Goal: Task Accomplishment & Management: Complete application form

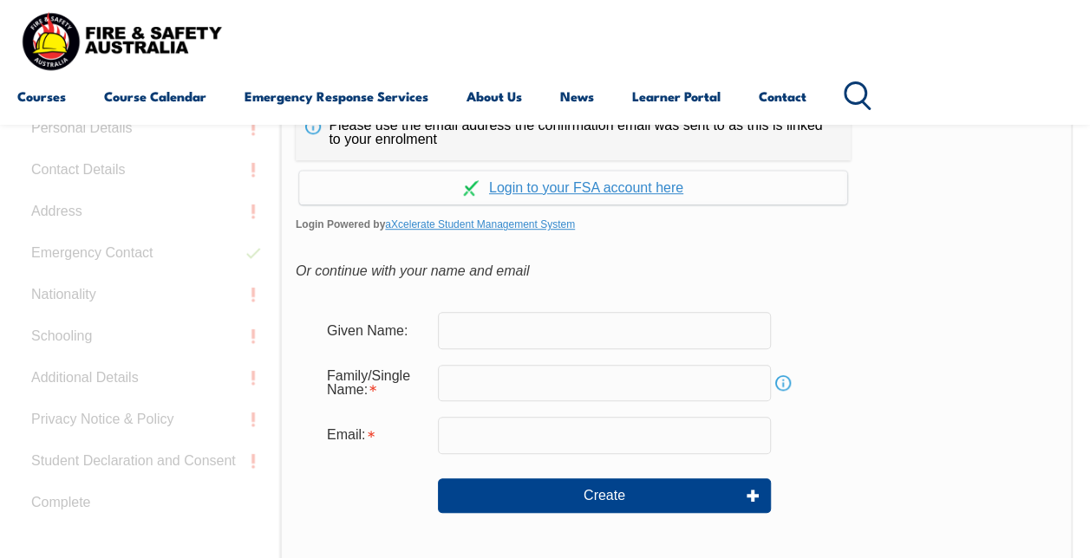
scroll to position [410, 0]
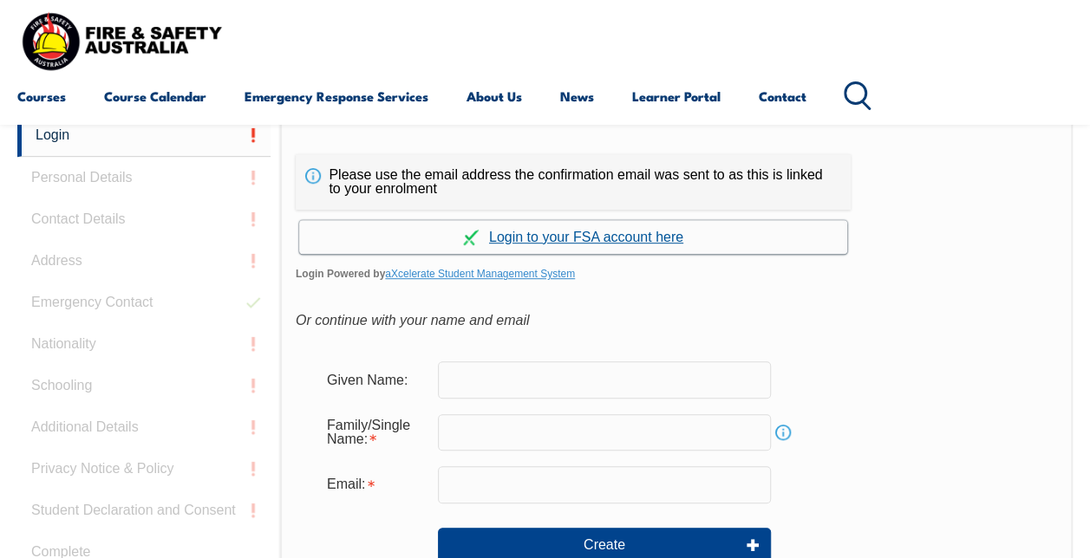
click at [558, 236] on link "Continue with aXcelerate" at bounding box center [573, 237] width 548 height 34
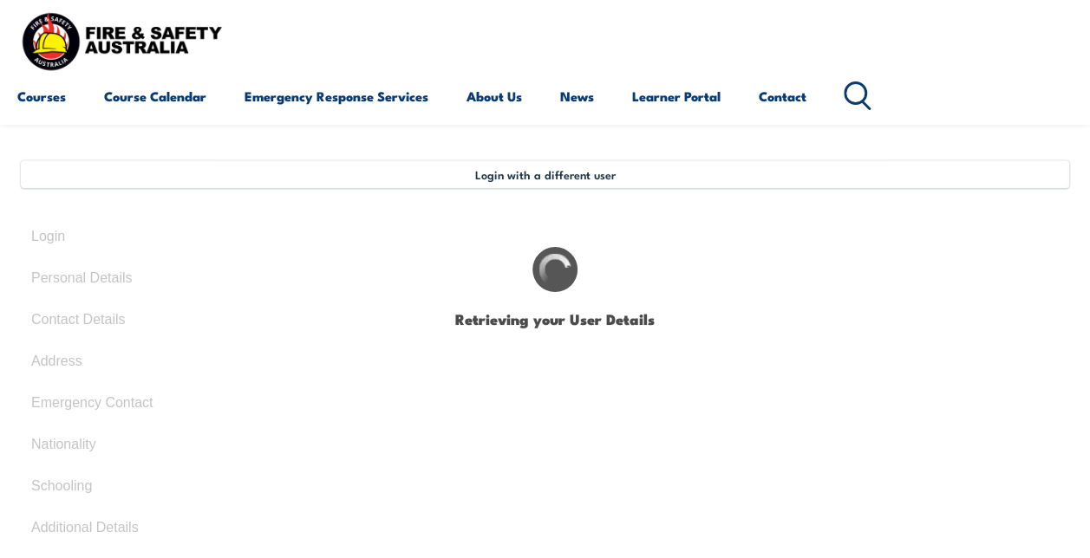
type input "Emma"
type input "Drake"
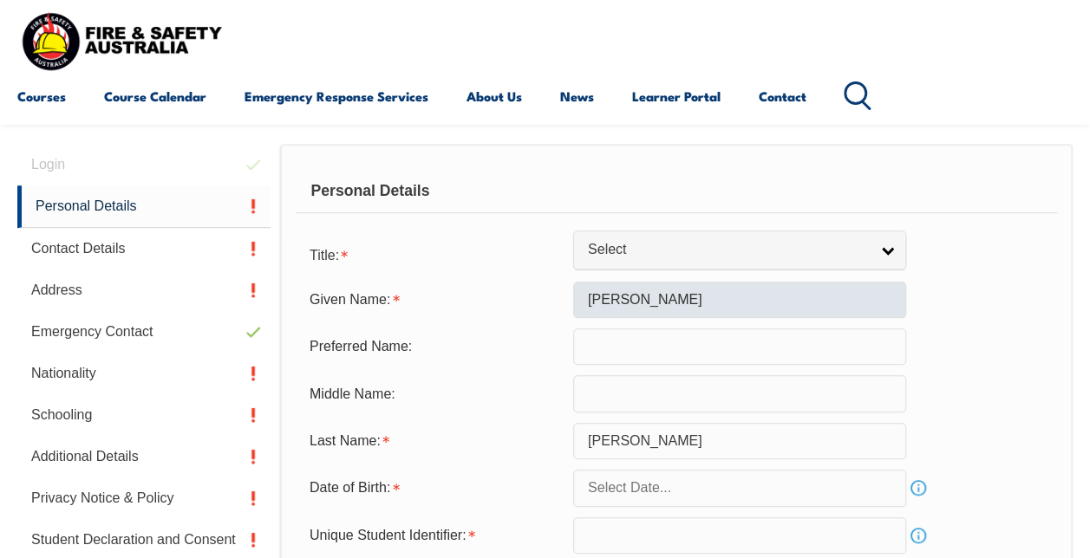
scroll to position [420, 0]
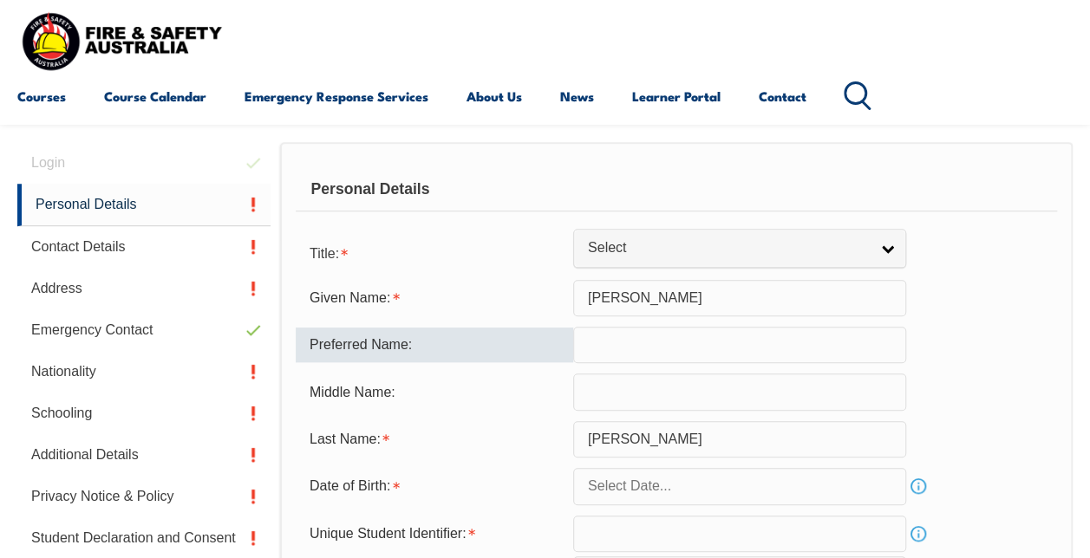
click at [598, 348] on input "text" at bounding box center [739, 345] width 333 height 36
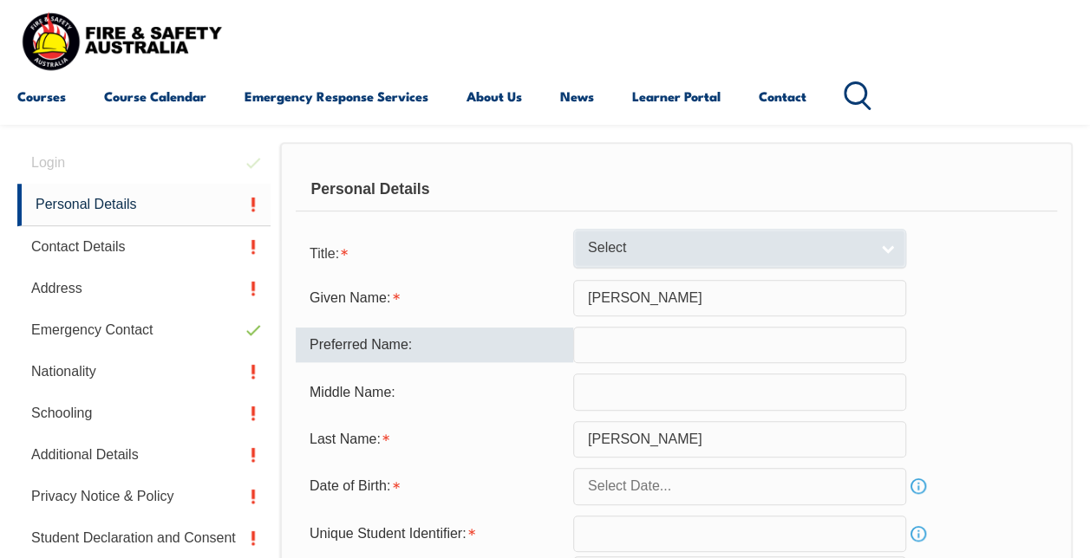
click at [633, 243] on span "Select" at bounding box center [728, 248] width 281 height 18
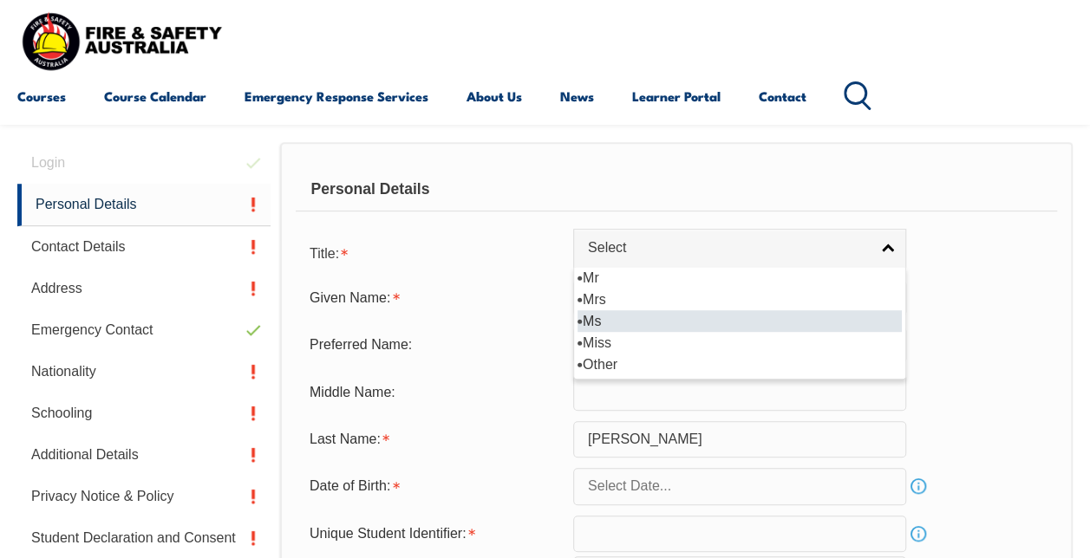
click at [645, 319] on li "Ms" at bounding box center [739, 321] width 324 height 22
select select "Ms"
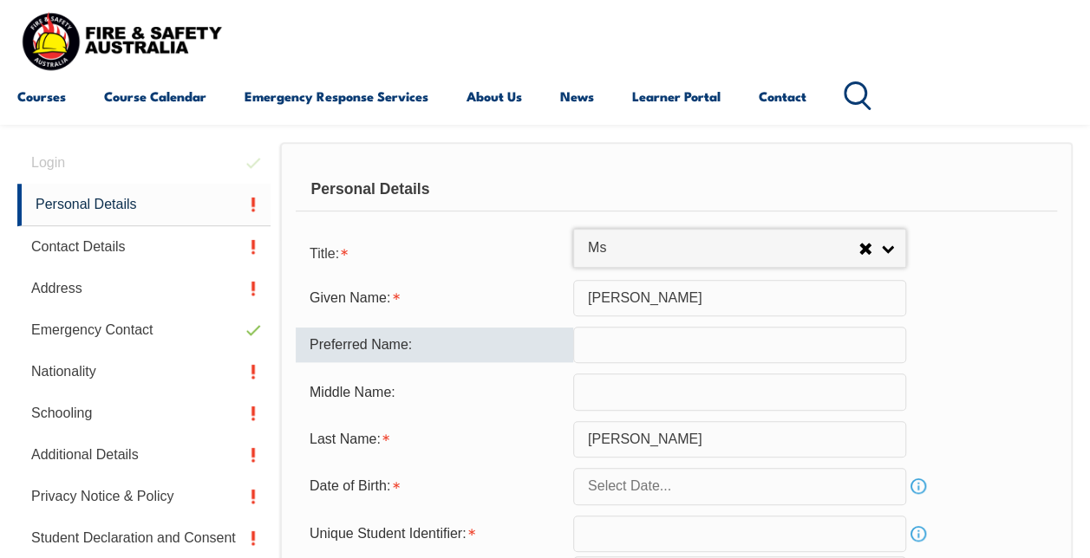
click at [636, 352] on input "text" at bounding box center [739, 345] width 333 height 36
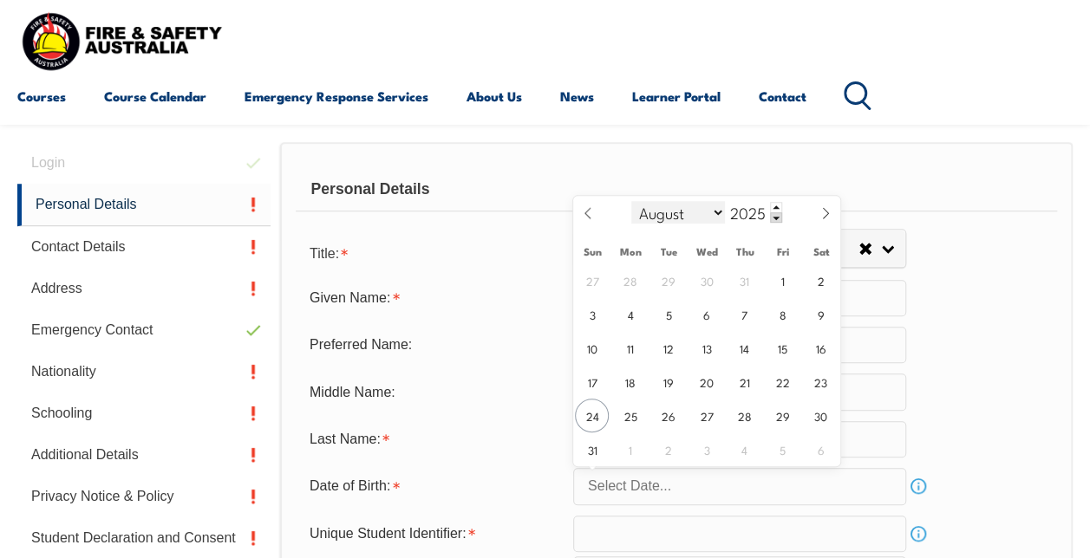
click at [676, 209] on select "January February March April May June July August September October November De…" at bounding box center [678, 212] width 94 height 23
select select "0"
click at [631, 201] on select "January February March April May June July August September October November De…" at bounding box center [678, 212] width 94 height 23
click at [770, 213] on span at bounding box center [776, 217] width 12 height 10
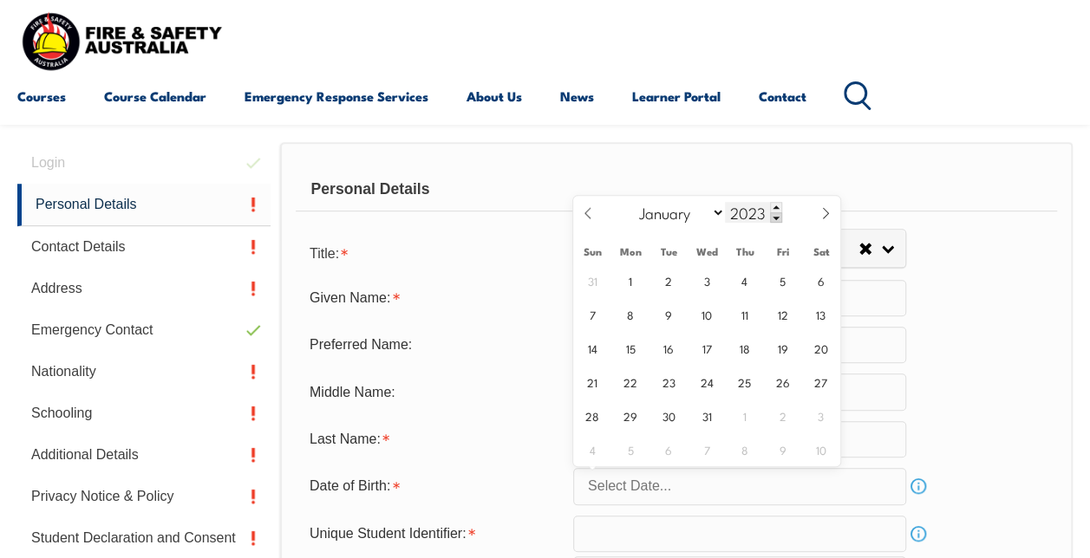
click at [770, 213] on span at bounding box center [776, 217] width 12 height 10
click at [763, 213] on input "2021" at bounding box center [753, 212] width 57 height 21
type input "2002"
click at [638, 421] on span "28" at bounding box center [630, 416] width 34 height 34
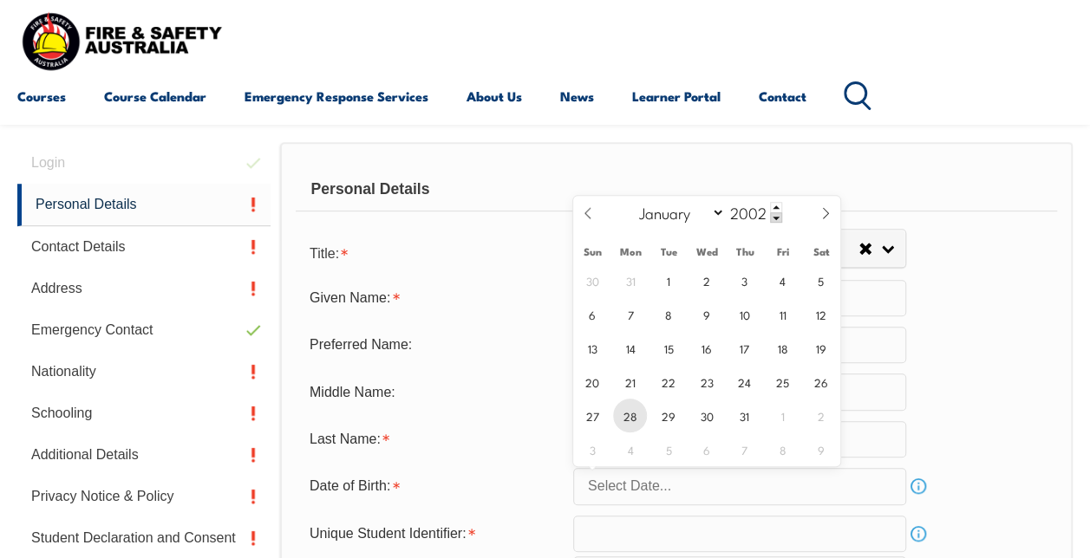
type input "January 28, 2002"
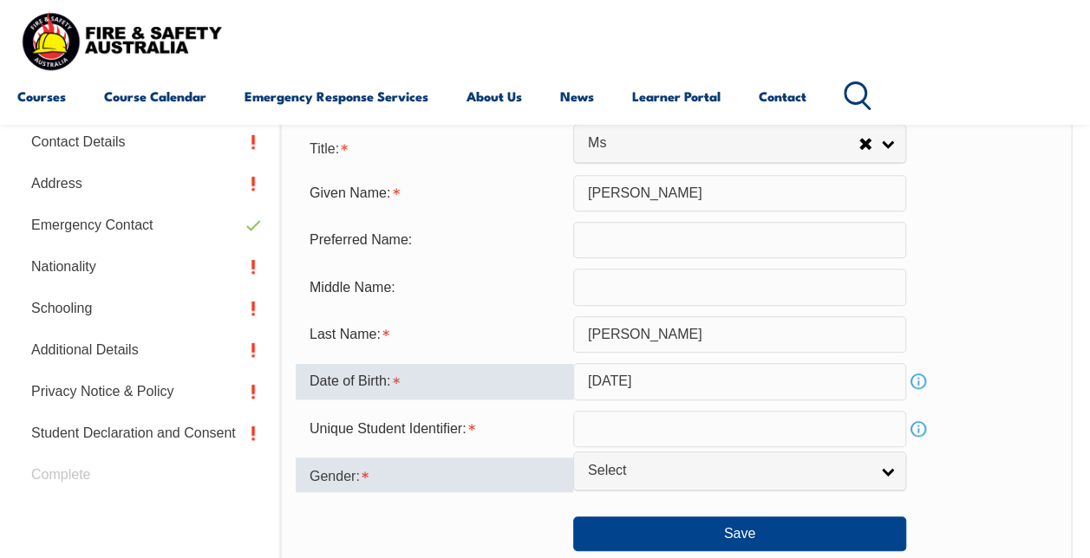
scroll to position [680, 0]
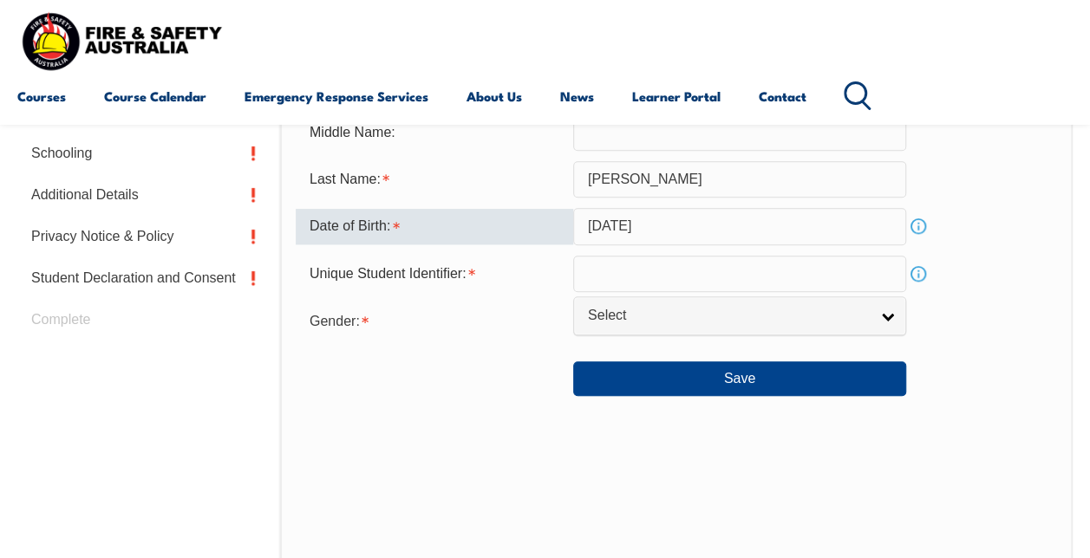
click at [611, 277] on input "text" at bounding box center [739, 274] width 333 height 36
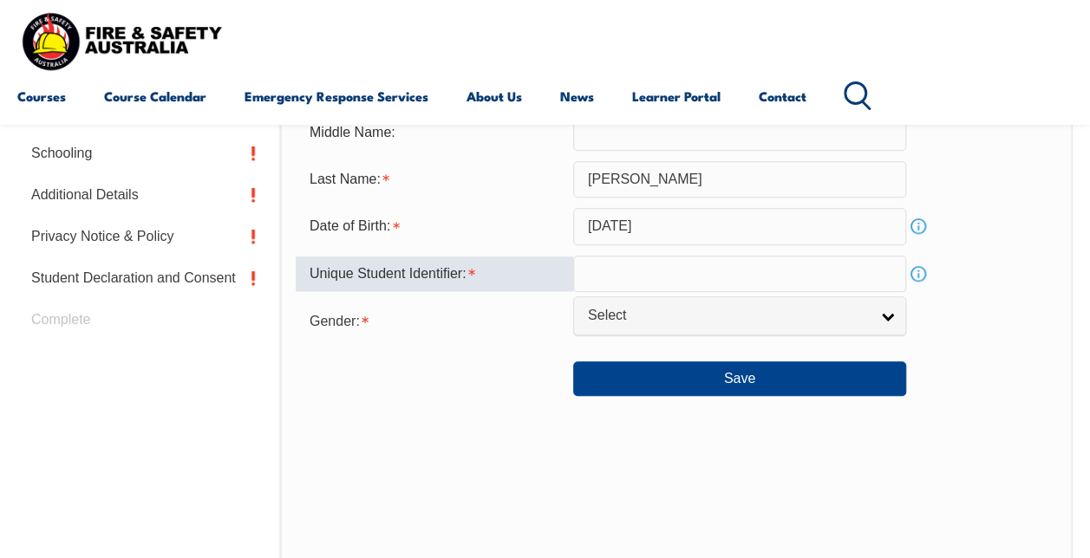
click at [918, 271] on link "Info" at bounding box center [918, 274] width 24 height 24
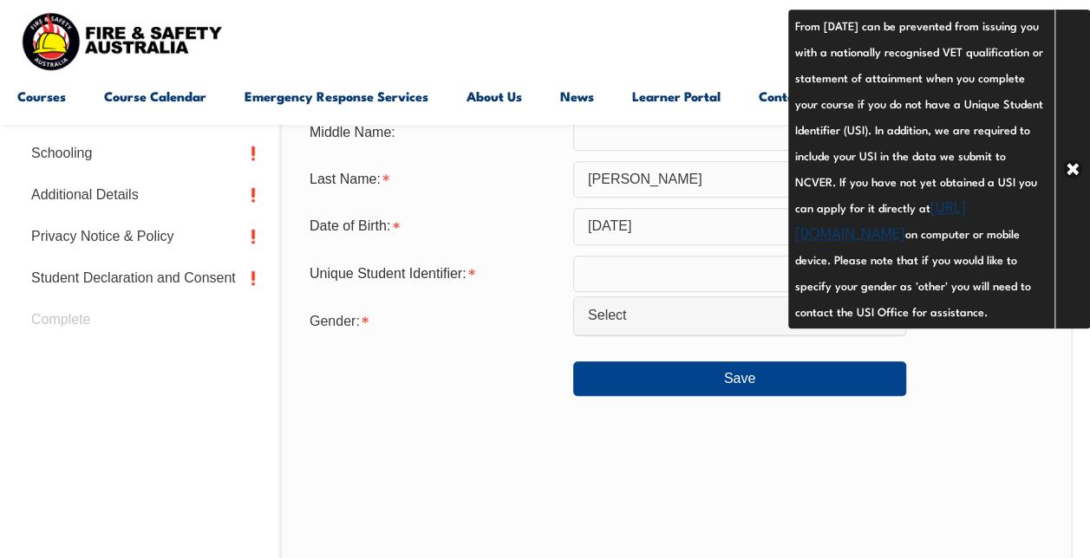
click at [607, 279] on input "text" at bounding box center [739, 274] width 333 height 36
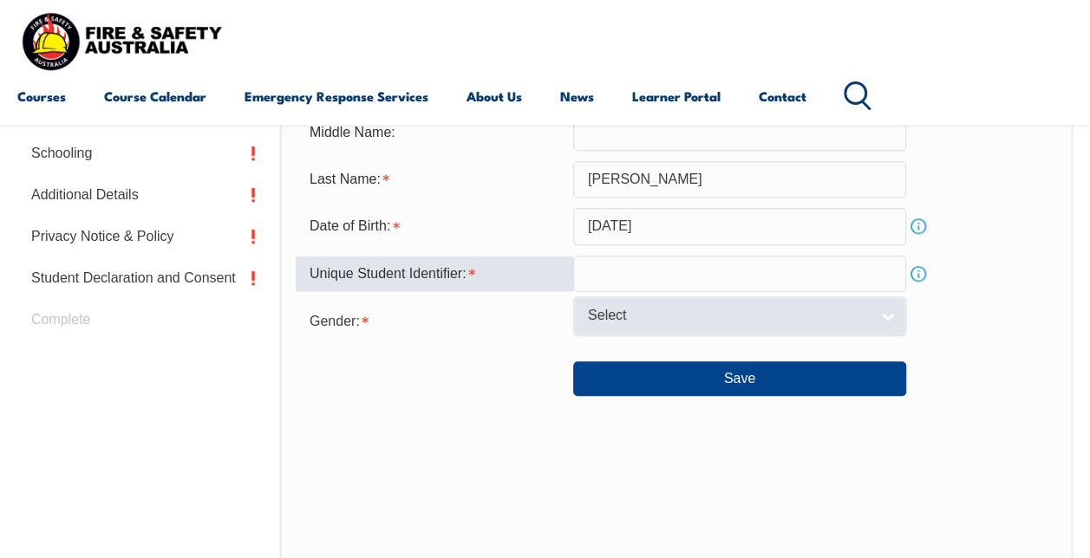
click at [617, 323] on span "Select" at bounding box center [728, 316] width 281 height 18
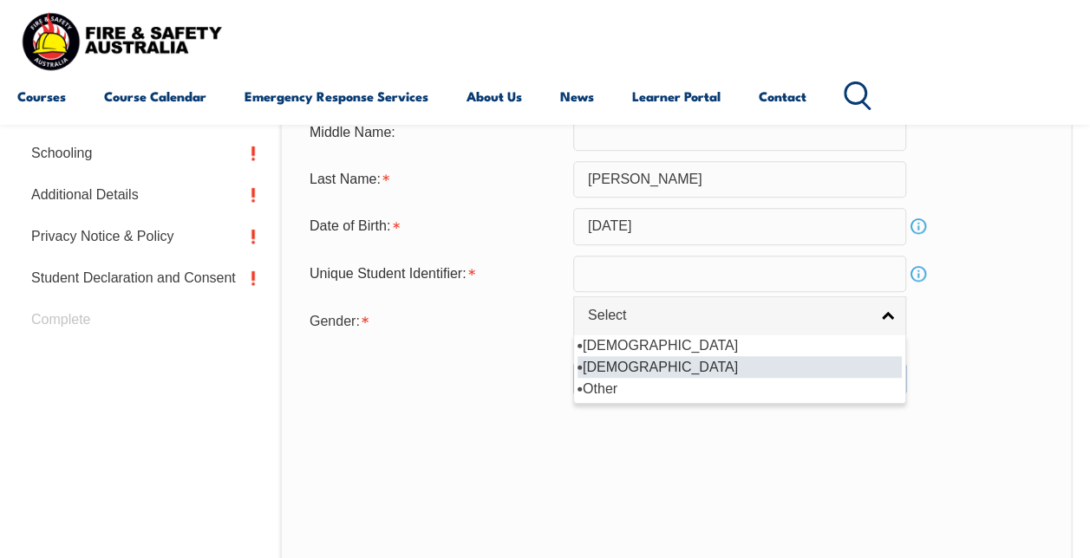
click at [622, 369] on li "Female" at bounding box center [739, 367] width 324 height 22
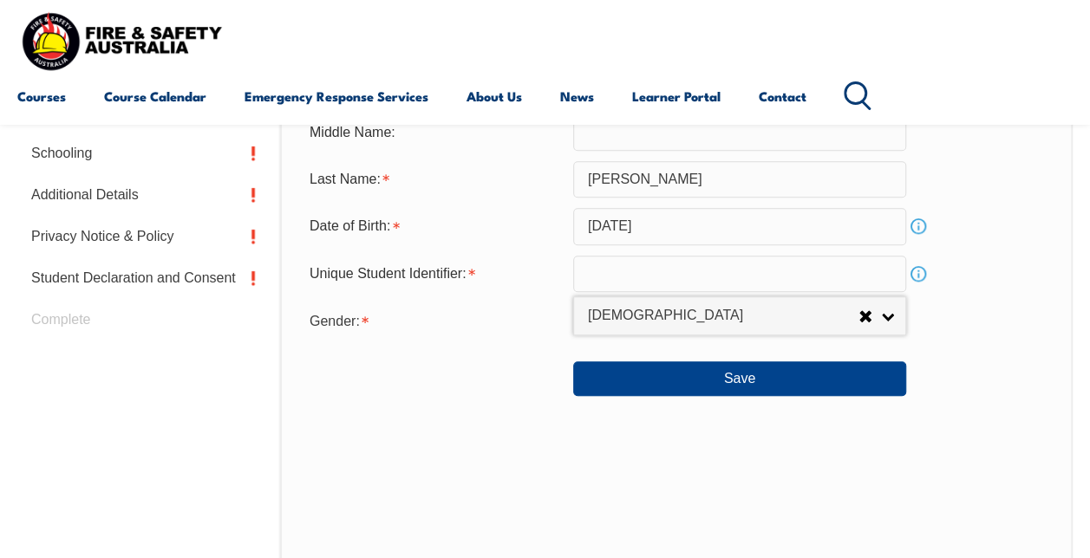
select select "F"
click at [674, 253] on form "Title: Mr Mrs Ms Miss Other Ms Mr Mrs Ms Miss Other Given Name: Emma Preferred …" at bounding box center [676, 186] width 761 height 422
click at [667, 276] on input "text" at bounding box center [739, 274] width 333 height 36
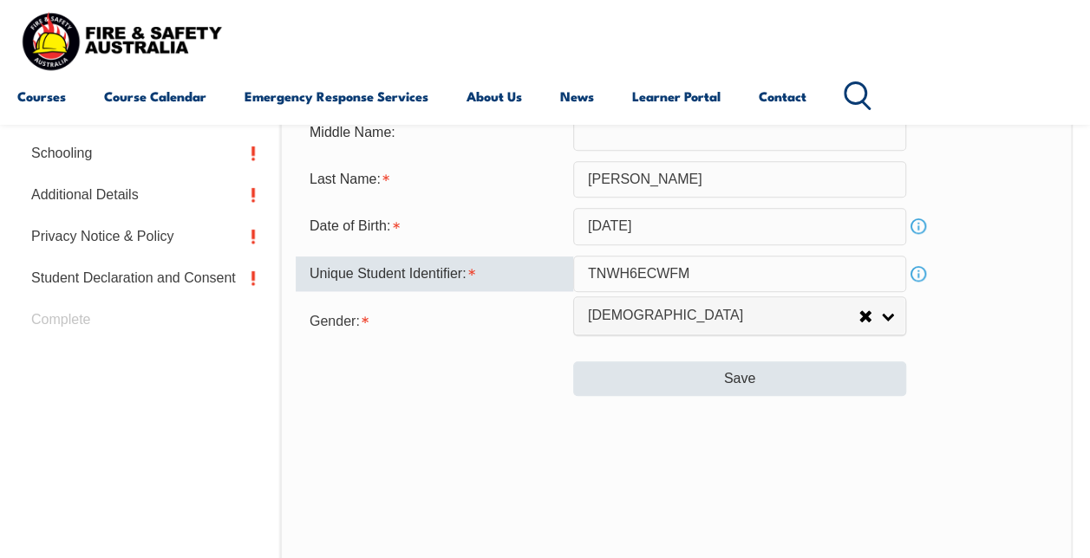
type input "TNWH6ECWFM"
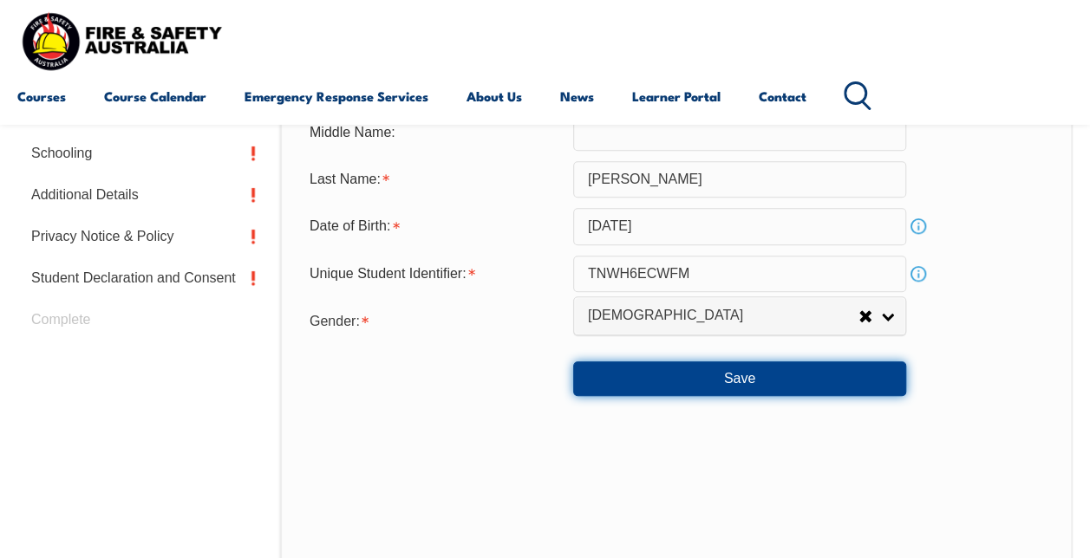
click at [676, 382] on button "Save" at bounding box center [739, 378] width 333 height 35
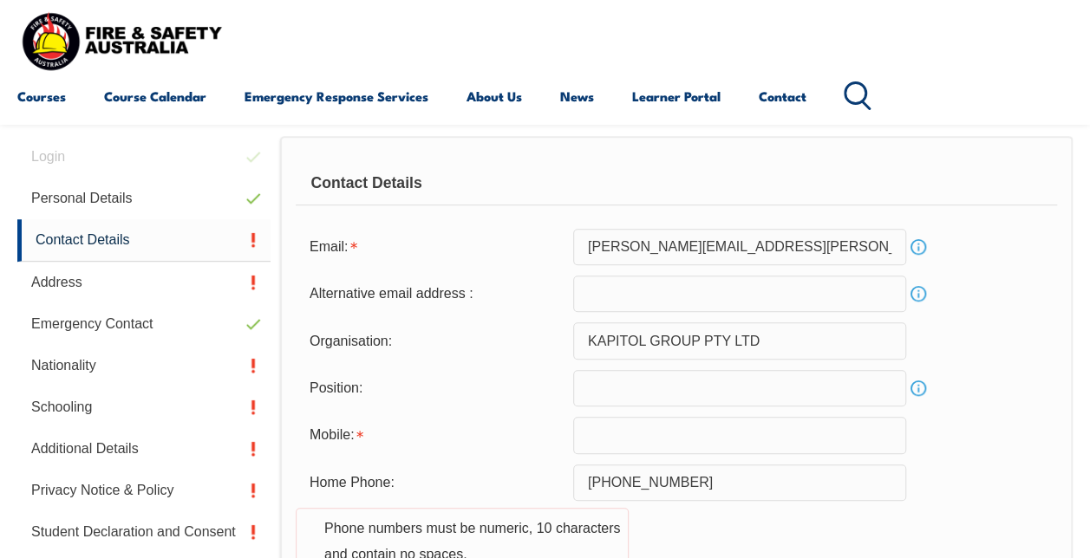
scroll to position [420, 0]
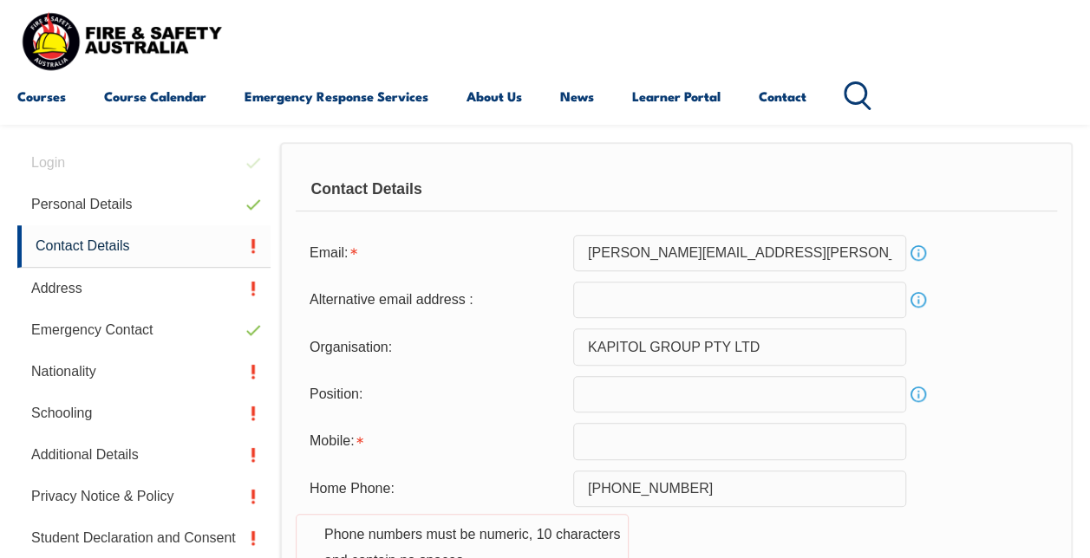
click at [648, 394] on input "text" at bounding box center [739, 394] width 333 height 36
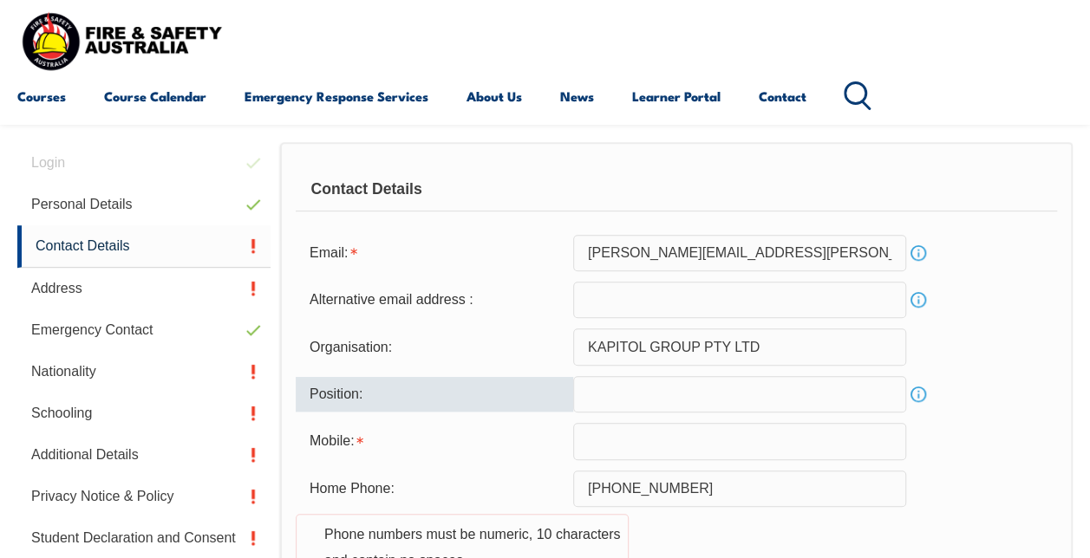
click at [654, 446] on input "text" at bounding box center [739, 441] width 333 height 36
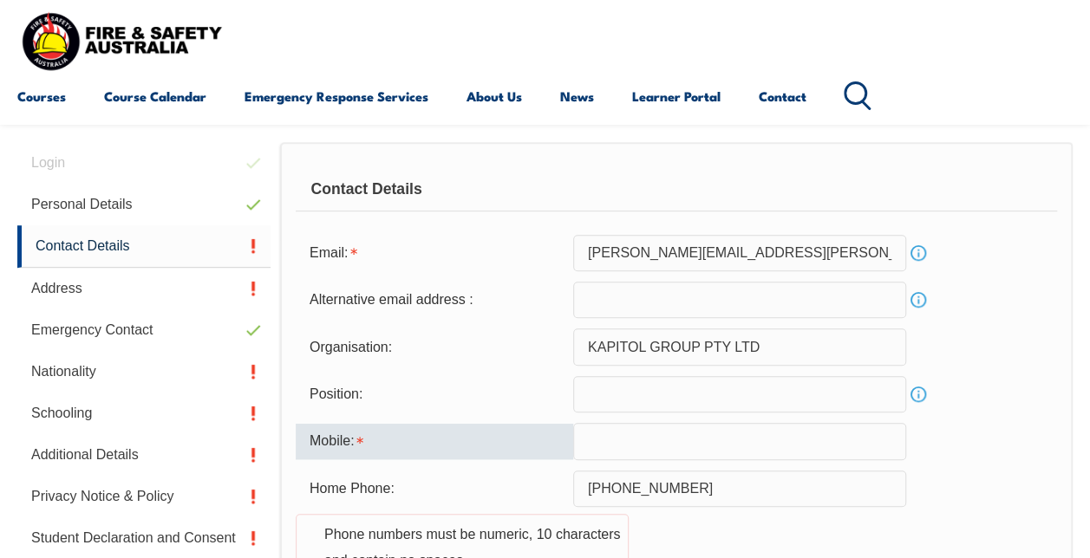
click at [706, 485] on input "+61418 446 432" at bounding box center [739, 489] width 333 height 36
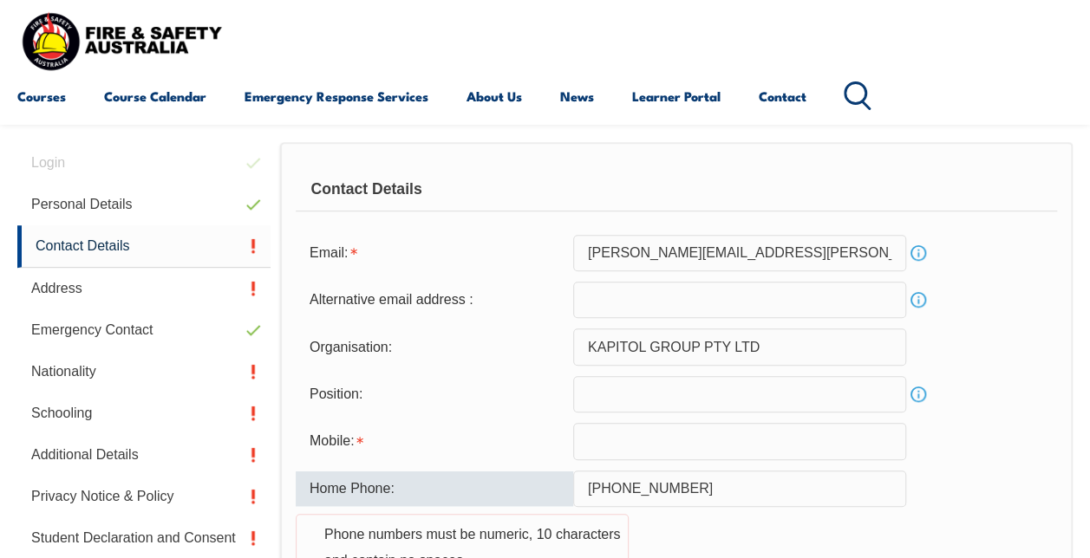
drag, startPoint x: 706, startPoint y: 487, endPoint x: 612, endPoint y: 490, distance: 93.7
click at [612, 490] on input "+61418 446 432" at bounding box center [739, 489] width 333 height 36
click at [644, 433] on input "text" at bounding box center [739, 441] width 333 height 36
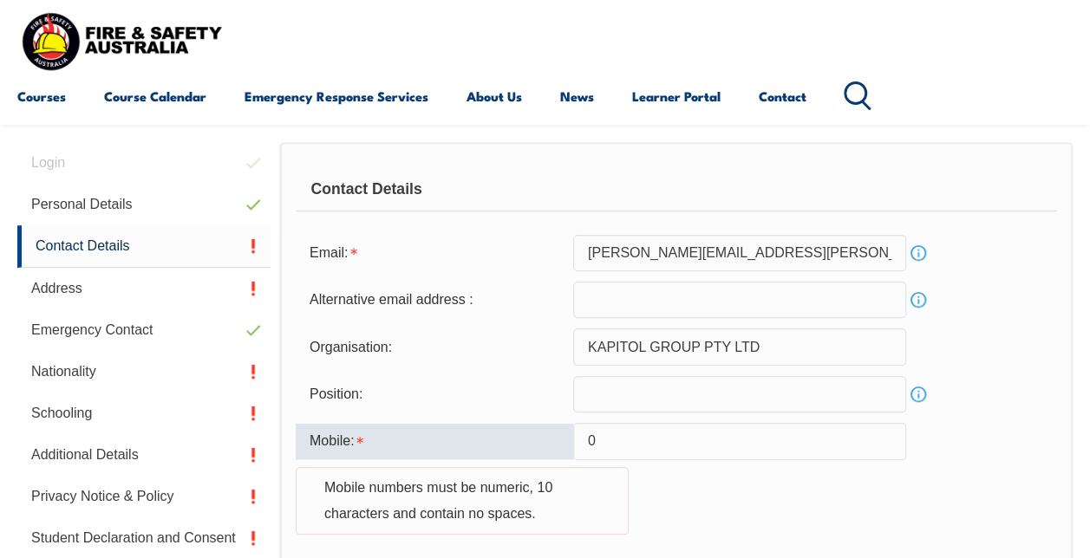
paste input "418 446 4"
click at [628, 447] on input "0418 446 4" at bounding box center [739, 441] width 333 height 36
click at [622, 441] on input "0418 446 4" at bounding box center [739, 441] width 333 height 36
click at [644, 442] on input "0418446 4" at bounding box center [739, 441] width 333 height 36
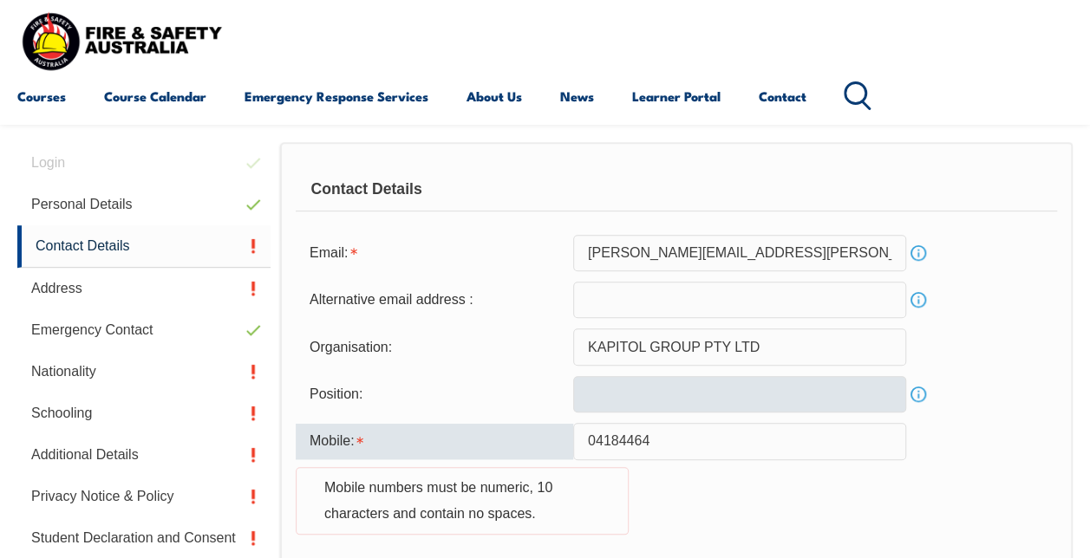
scroll to position [594, 0]
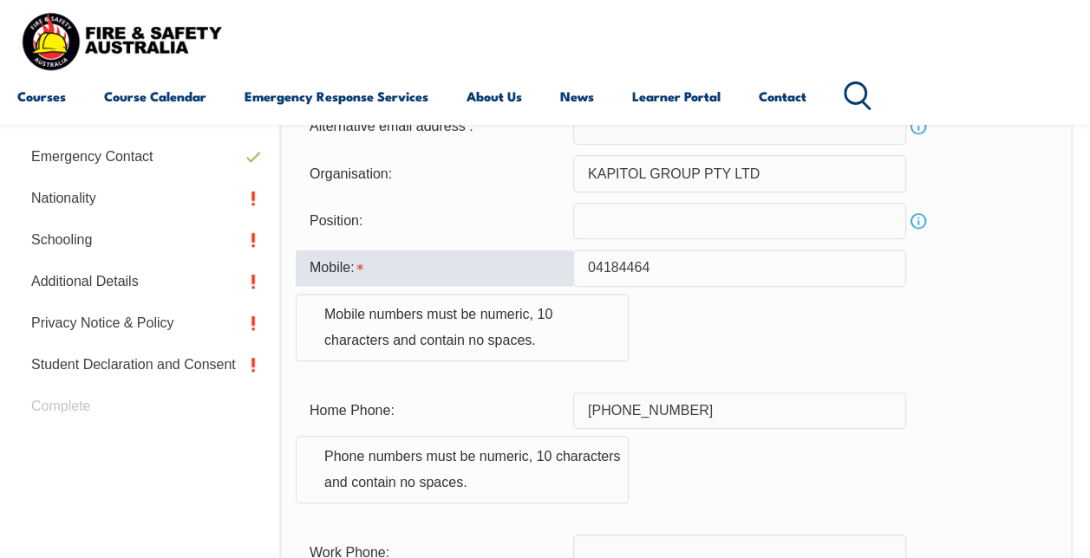
click at [666, 270] on input "04184464" at bounding box center [739, 268] width 333 height 36
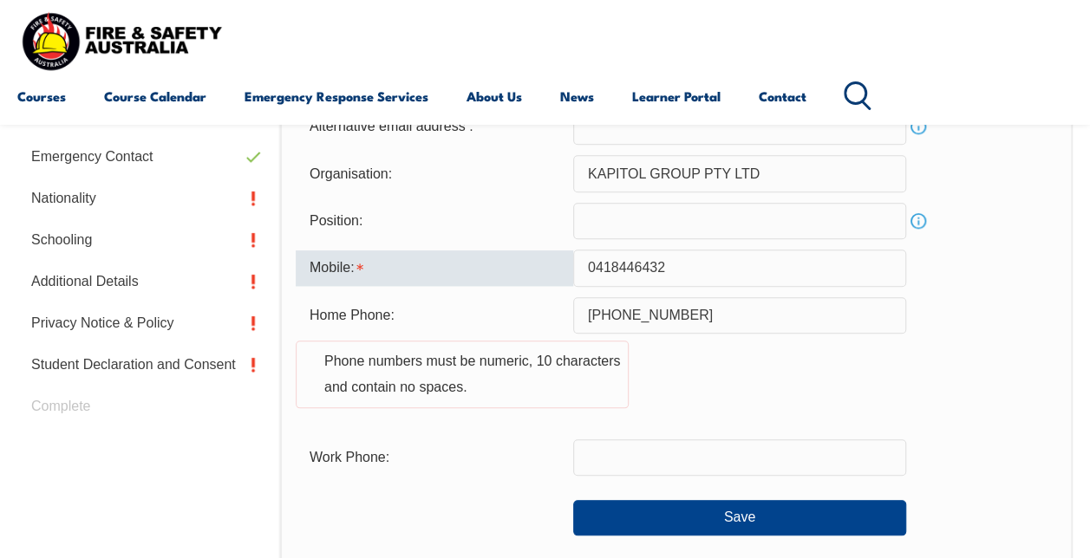
type input "0418446432"
click at [1051, 294] on form "Email: emma.drake@kapitolgroup.com.au Info Alternative email address : Info Org…" at bounding box center [676, 299] width 761 height 474
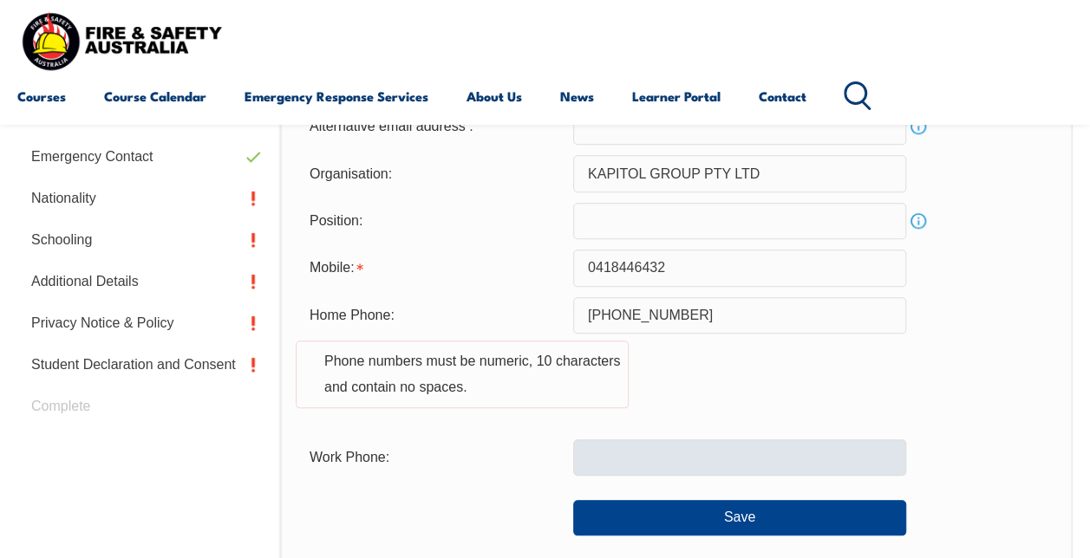
scroll to position [680, 0]
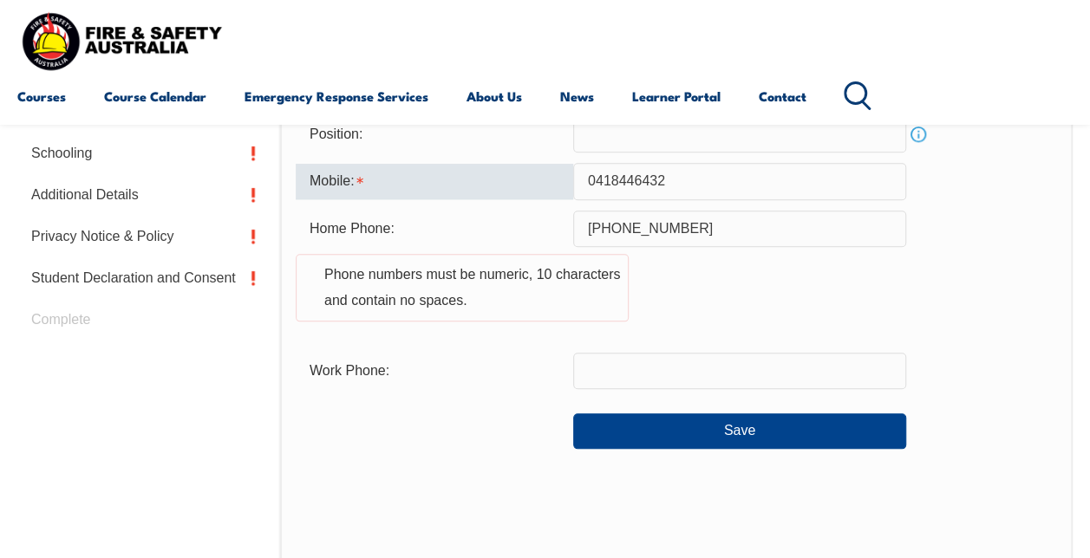
drag, startPoint x: 685, startPoint y: 187, endPoint x: 576, endPoint y: 186, distance: 108.4
click at [576, 186] on input "0418446432" at bounding box center [739, 181] width 333 height 36
click at [596, 390] on form "Email: emma.drake@kapitolgroup.com.au Info Alternative email address : Info Org…" at bounding box center [676, 212] width 761 height 474
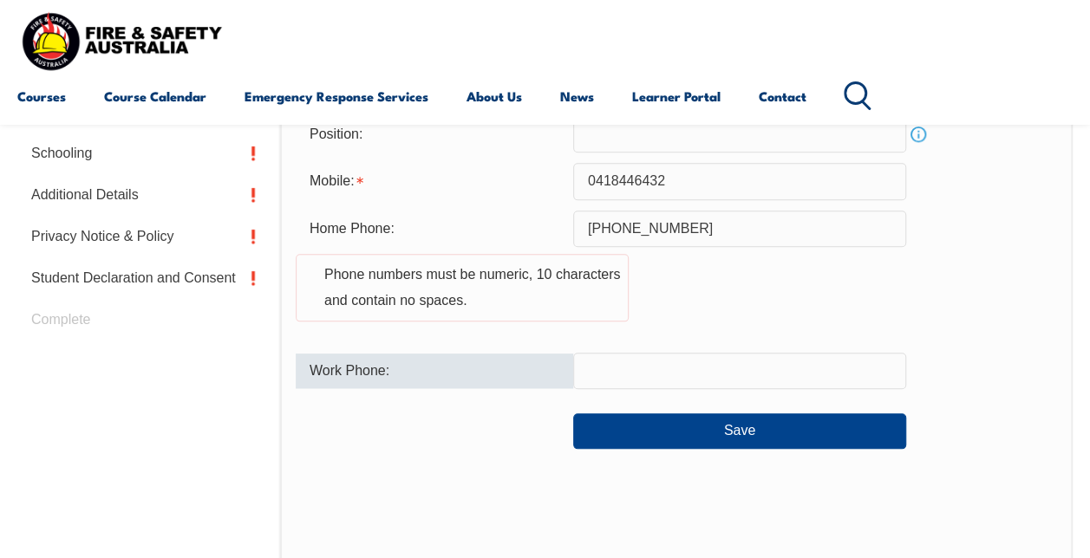
click at [595, 376] on input "text" at bounding box center [739, 371] width 333 height 36
paste input "0418446432"
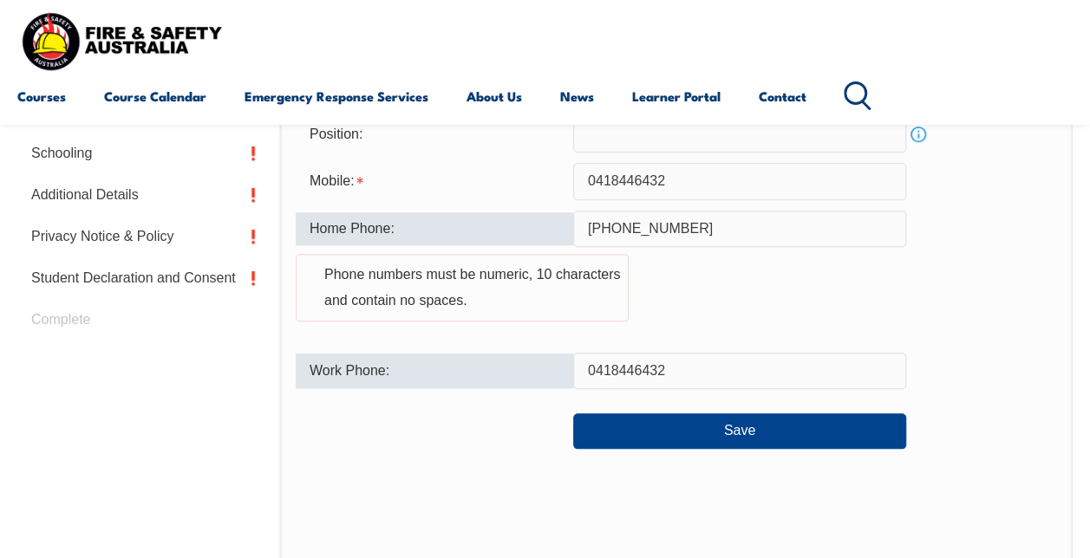
type input "0418446432"
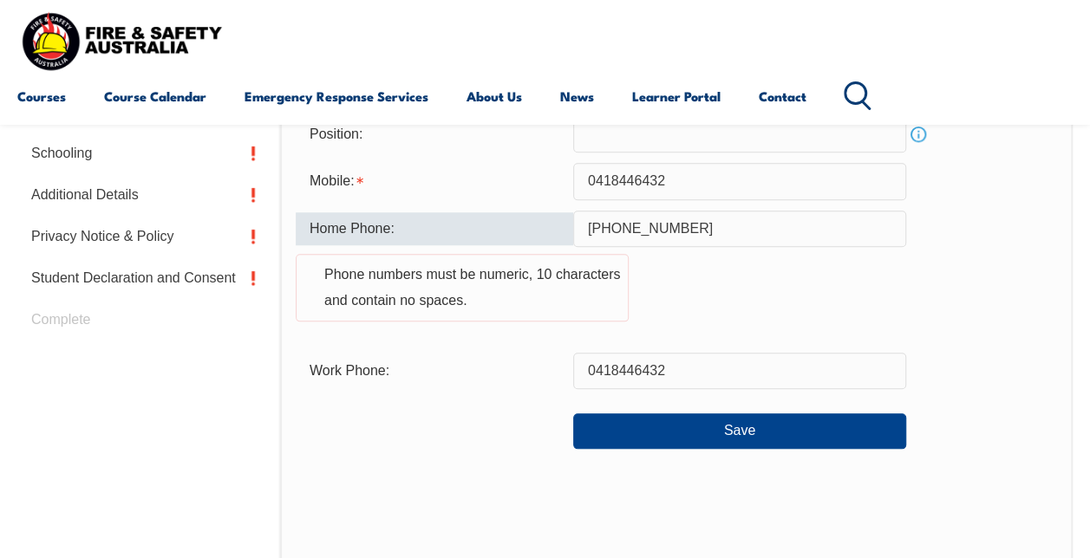
click at [522, 215] on div "Home Phone:" at bounding box center [434, 228] width 277 height 33
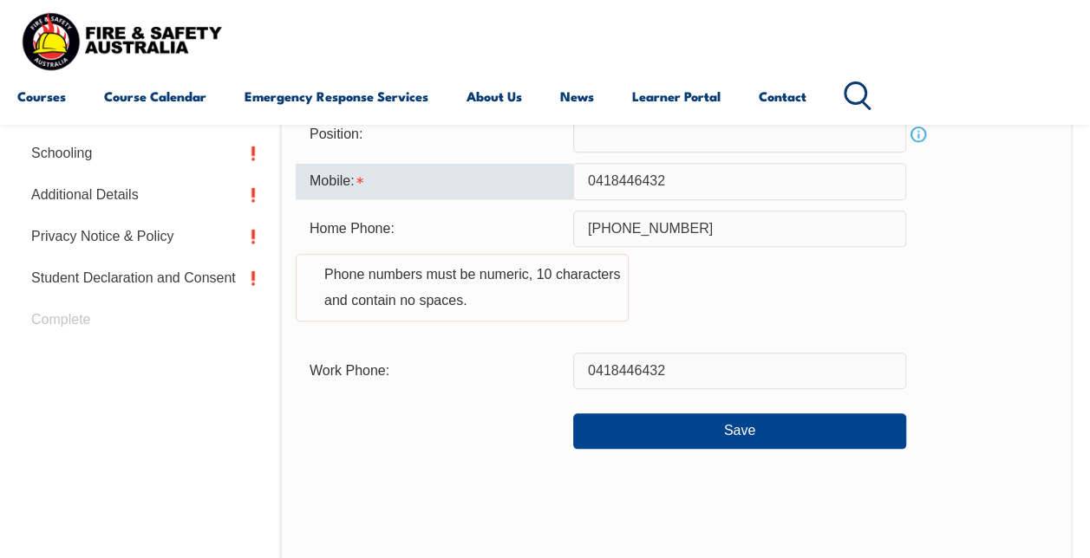
click at [565, 185] on div "Mobile: 0418446432" at bounding box center [676, 181] width 761 height 36
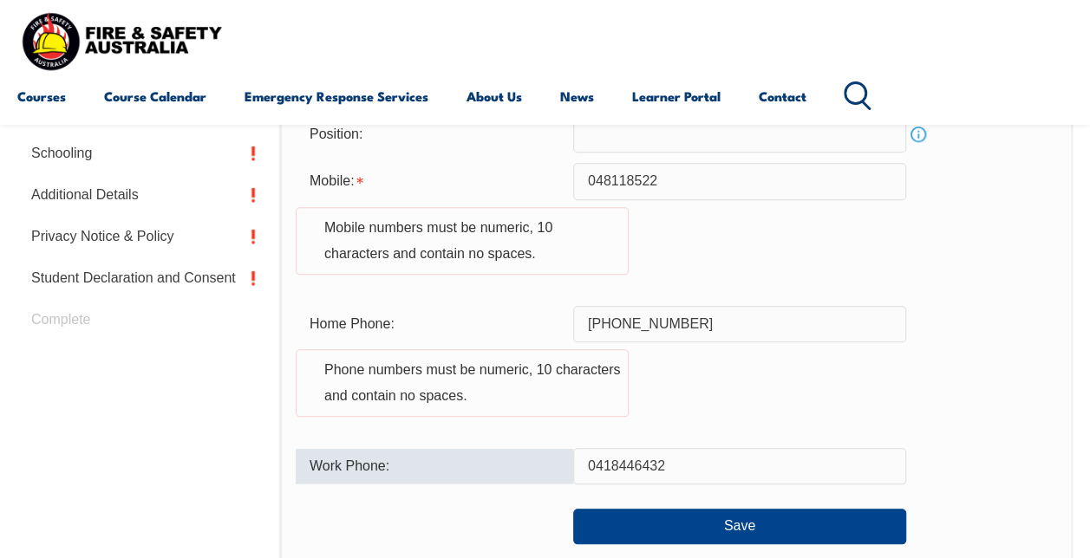
drag, startPoint x: 671, startPoint y: 473, endPoint x: 591, endPoint y: 470, distance: 79.8
click at [591, 470] on input "0418446432" at bounding box center [739, 466] width 333 height 36
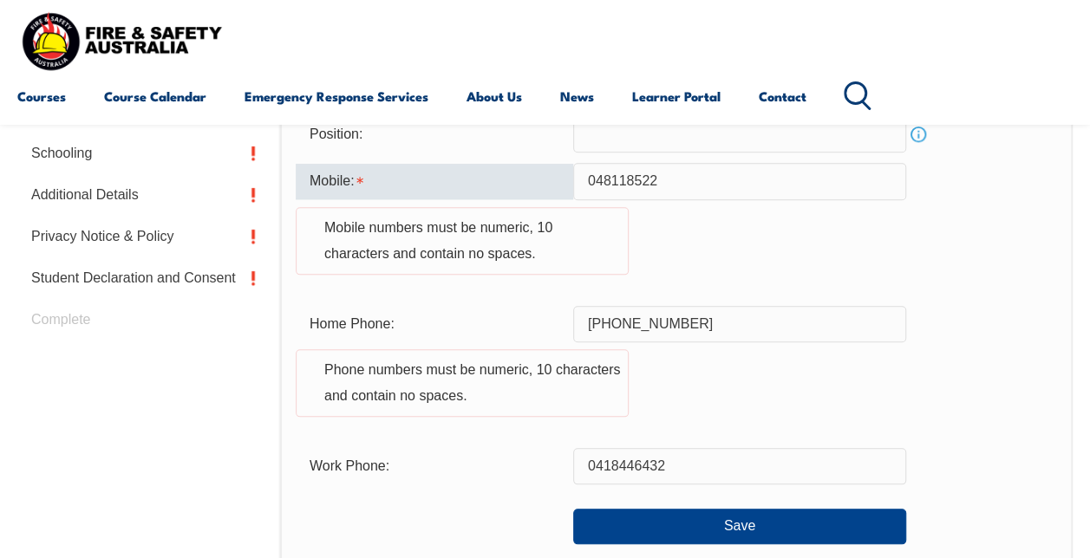
drag, startPoint x: 672, startPoint y: 186, endPoint x: 572, endPoint y: 179, distance: 100.0
click at [572, 179] on div "Mobile: 048118522 Mobile numbers must be numeric, 10 characters and contain no …" at bounding box center [676, 229] width 761 height 132
paste input "1844643"
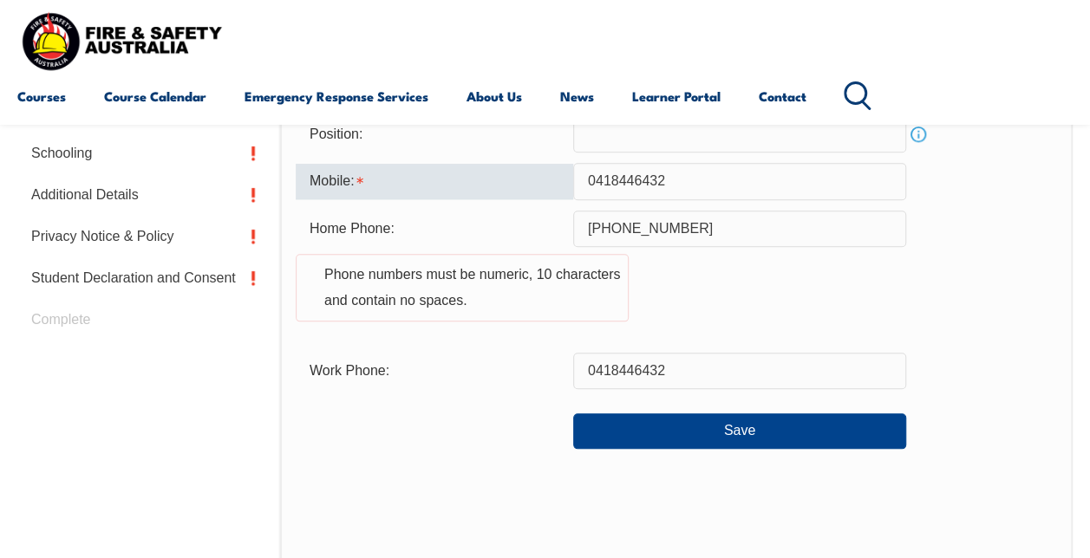
type input "0418446432"
click at [966, 191] on div "Mobile: 0418446432" at bounding box center [676, 181] width 761 height 36
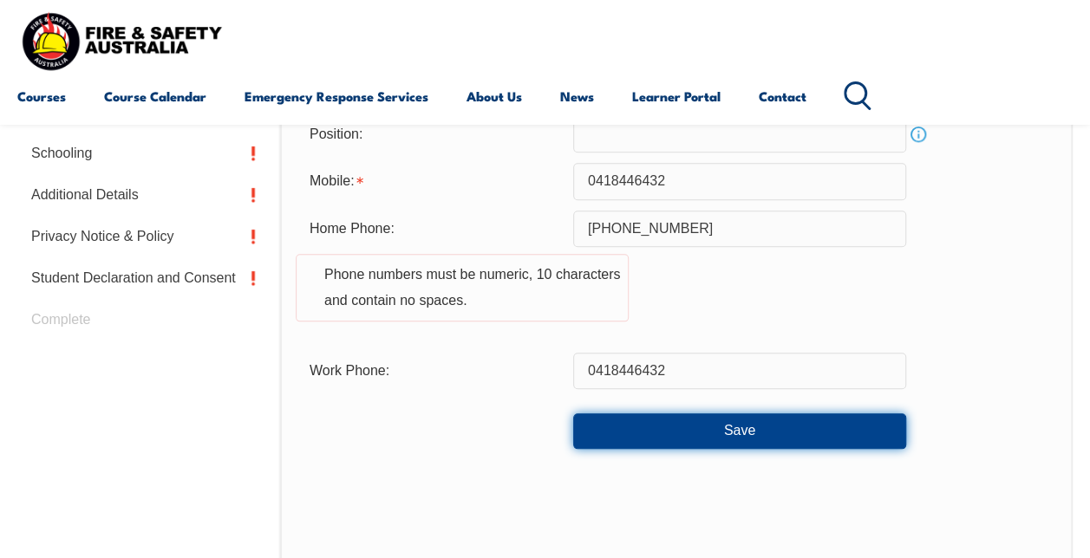
click at [827, 440] on button "Save" at bounding box center [739, 430] width 333 height 35
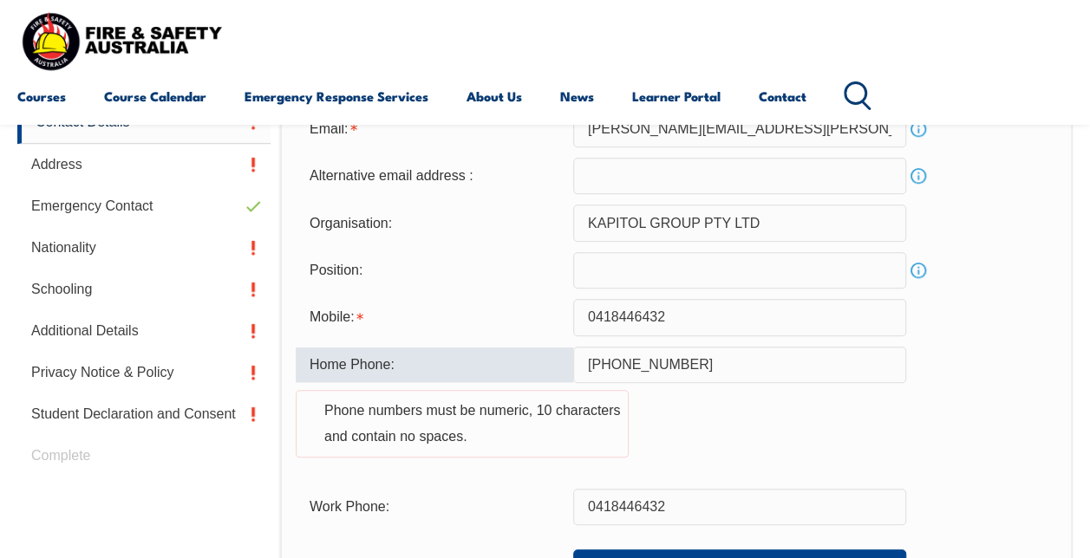
scroll to position [543, 0]
click at [738, 348] on input "+61418 446 432" at bounding box center [739, 366] width 333 height 36
drag, startPoint x: 608, startPoint y: 369, endPoint x: 576, endPoint y: 368, distance: 31.2
click at [576, 368] on input "+61418 446 432" at bounding box center [739, 366] width 333 height 36
click at [613, 366] on input "418 446 432" at bounding box center [739, 366] width 333 height 36
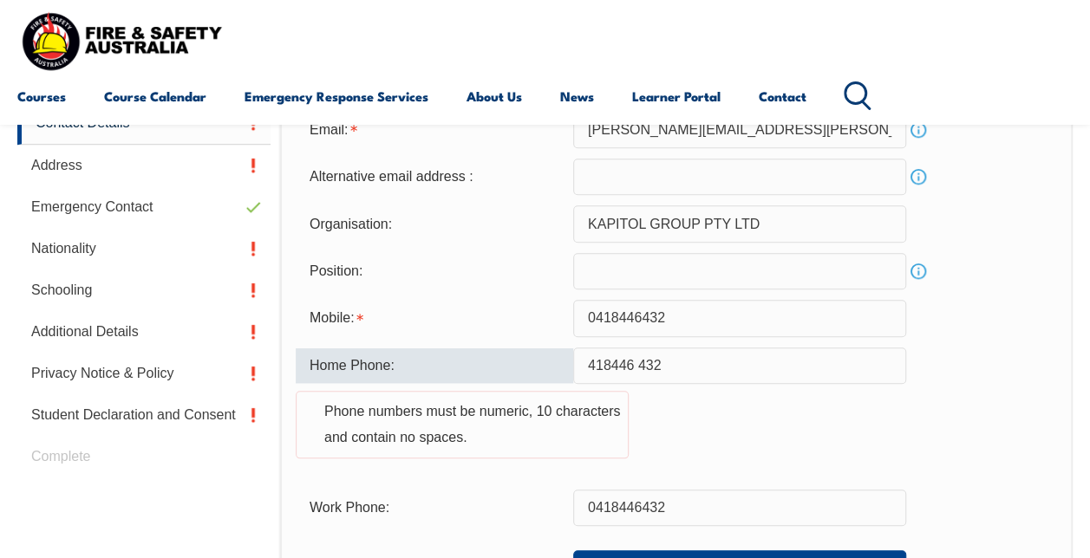
click at [637, 366] on input "418446 432" at bounding box center [739, 366] width 333 height 36
click at [596, 358] on input "418446432" at bounding box center [739, 366] width 333 height 36
click at [592, 364] on input "418446432" at bounding box center [739, 366] width 333 height 36
click at [589, 364] on input "418446432" at bounding box center [739, 366] width 333 height 36
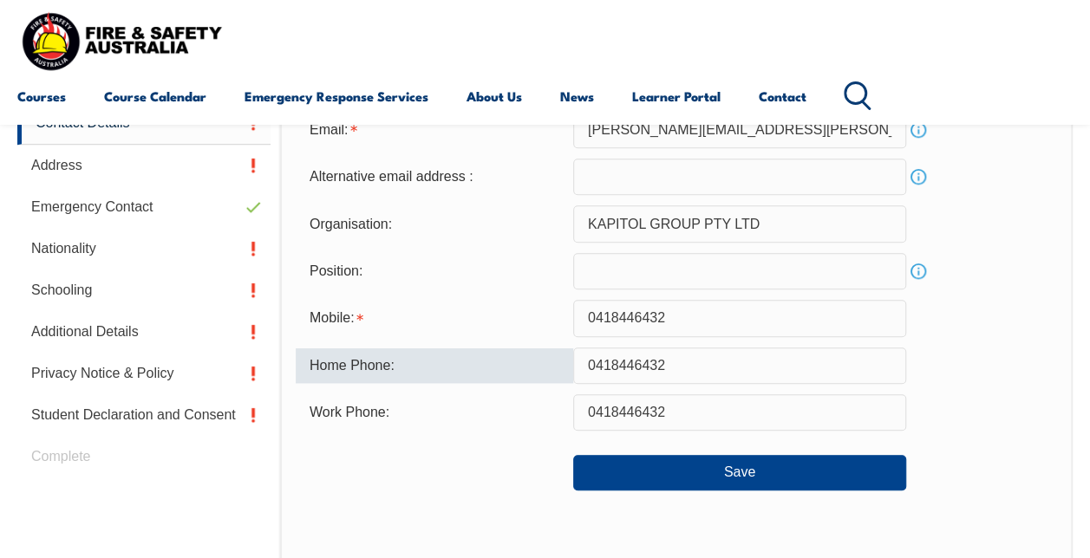
type input "0418446432"
click at [973, 322] on div "Mobile: 0418446432" at bounding box center [676, 318] width 761 height 36
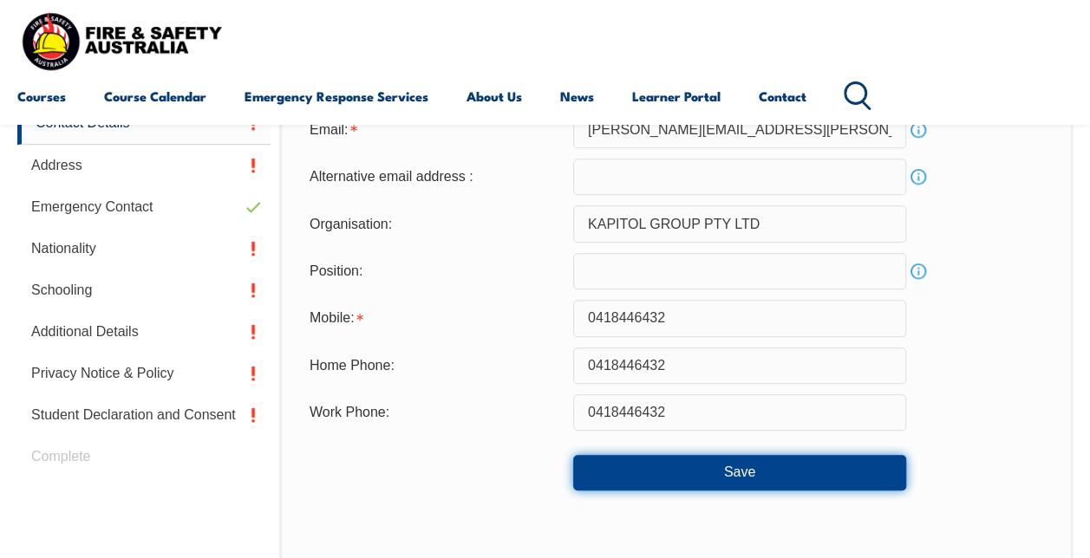
click at [770, 480] on button "Save" at bounding box center [739, 472] width 333 height 35
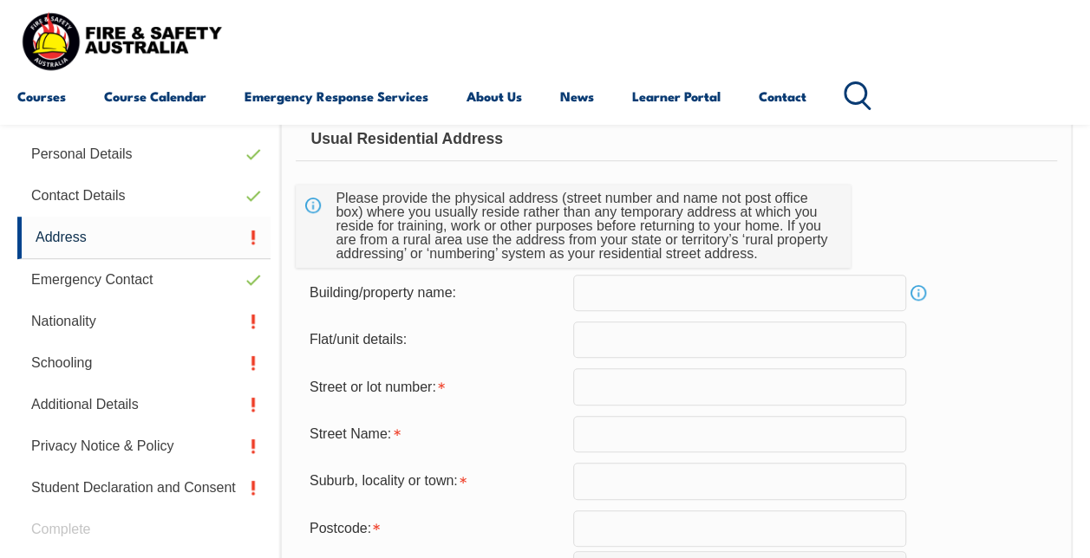
scroll to position [506, 0]
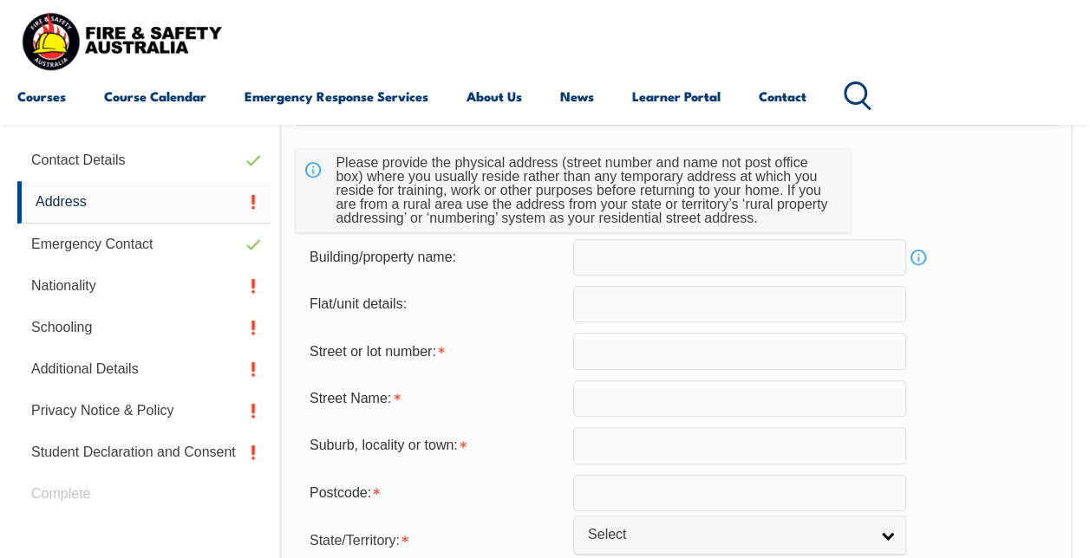
click at [693, 255] on input "text" at bounding box center [739, 257] width 333 height 36
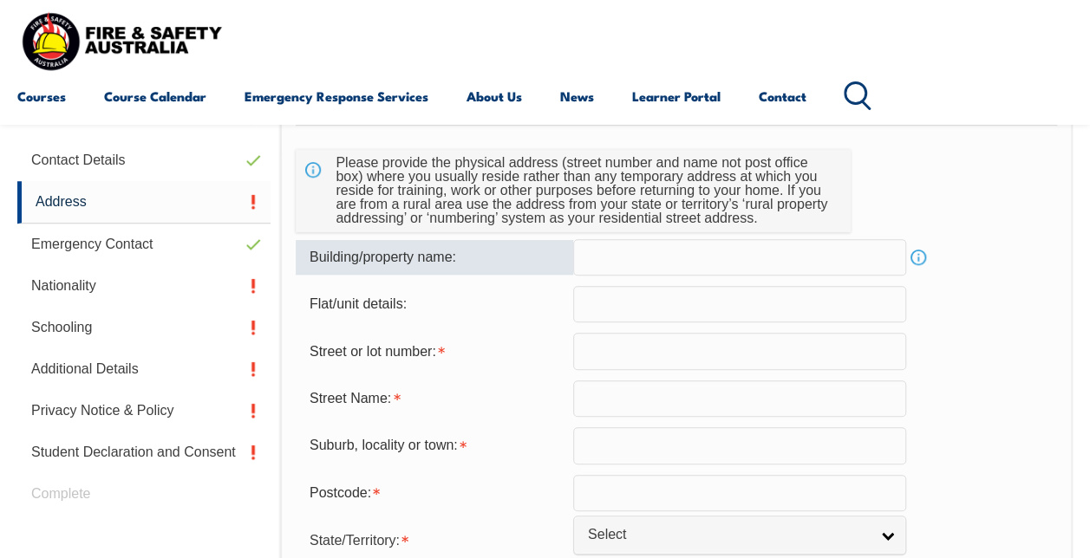
click at [653, 340] on input "text" at bounding box center [739, 351] width 333 height 36
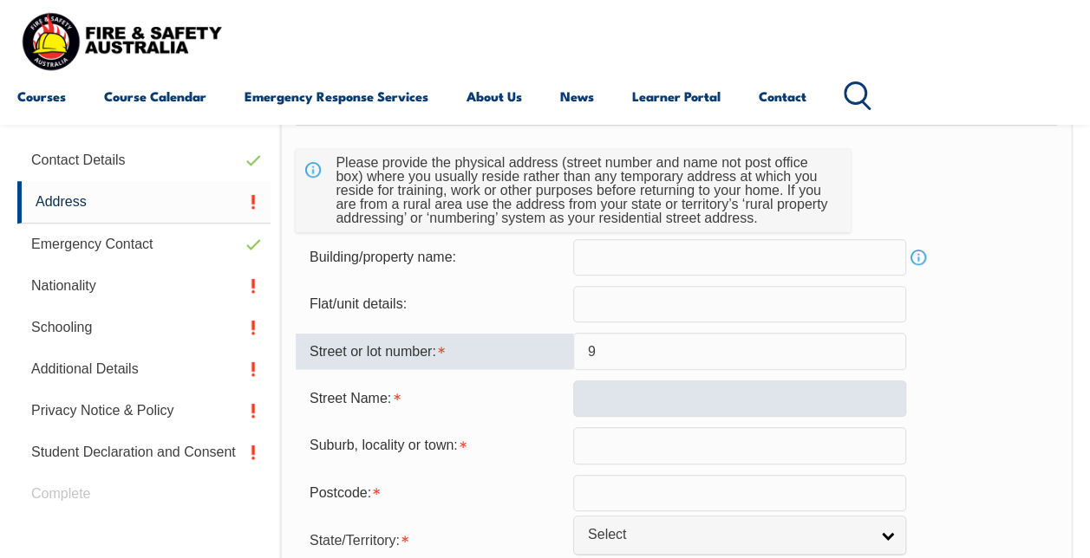
type input "9"
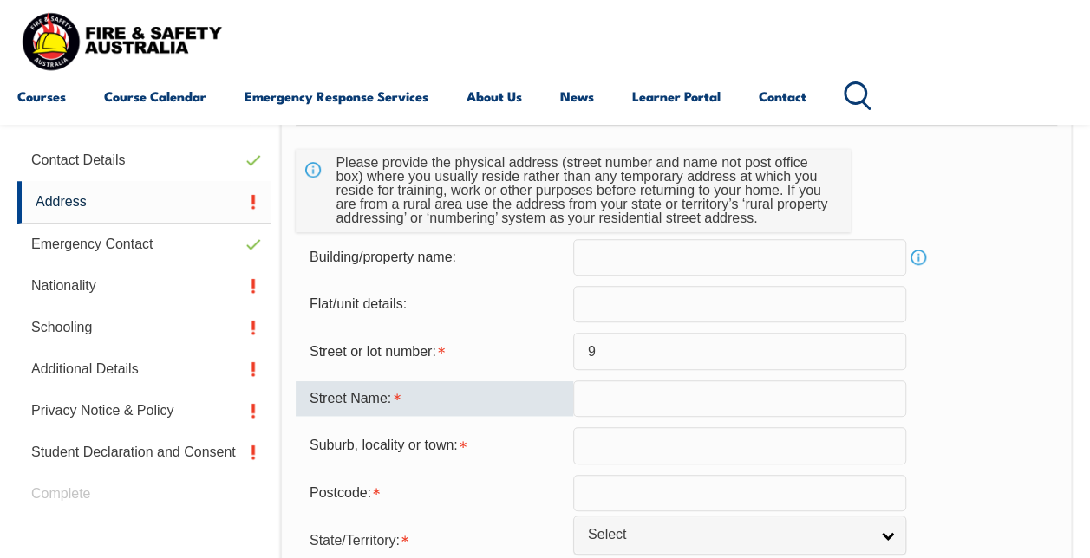
click at [594, 399] on input "text" at bounding box center [739, 399] width 333 height 36
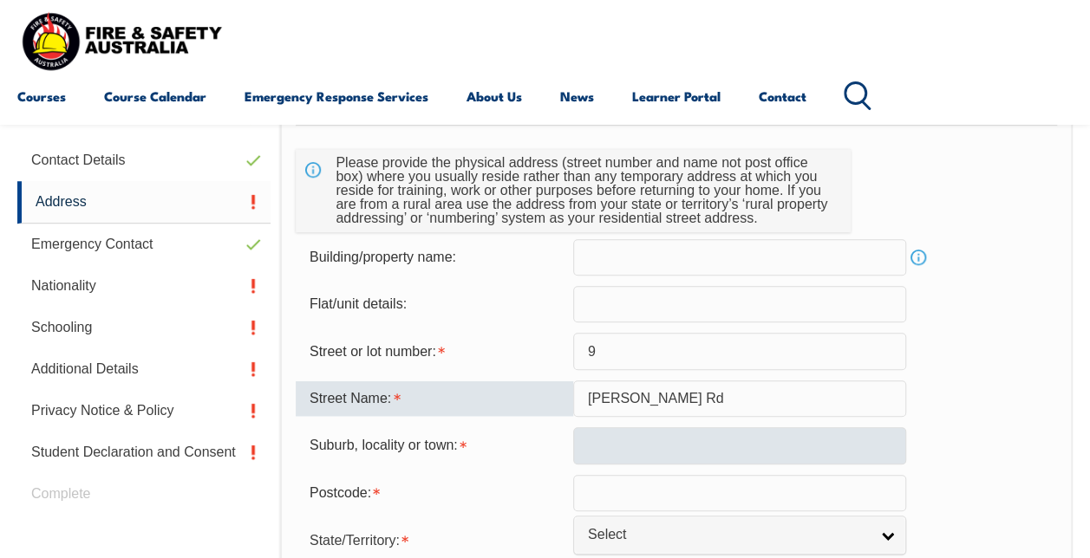
type input "Winson Green Rd"
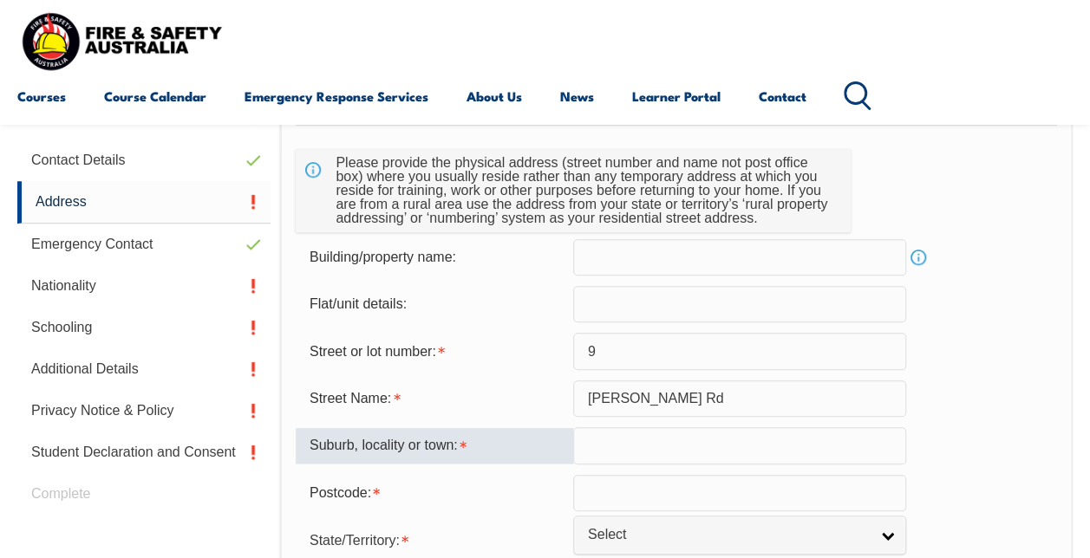
click at [627, 443] on input "text" at bounding box center [739, 445] width 333 height 36
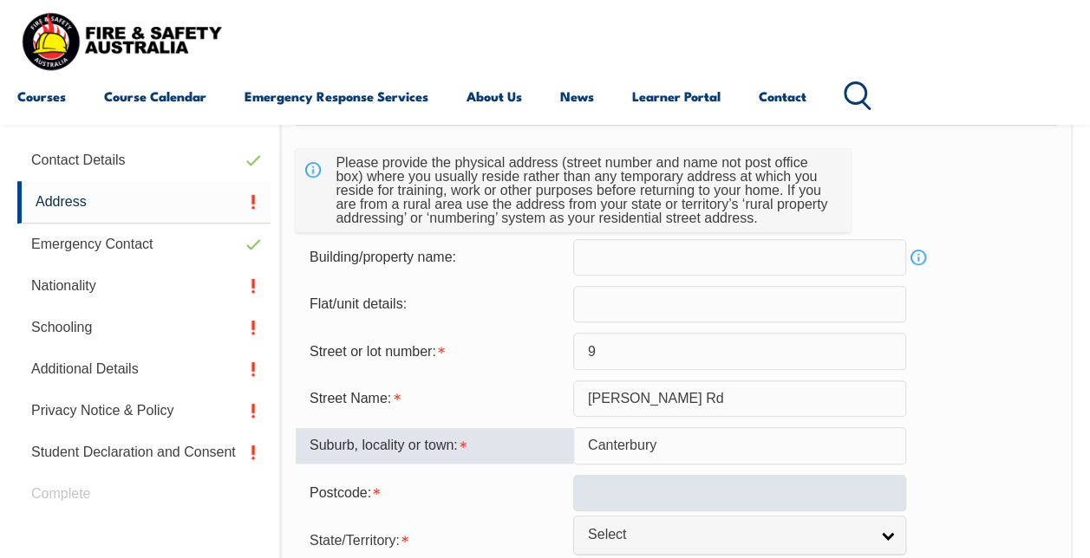
type input "Canterbury"
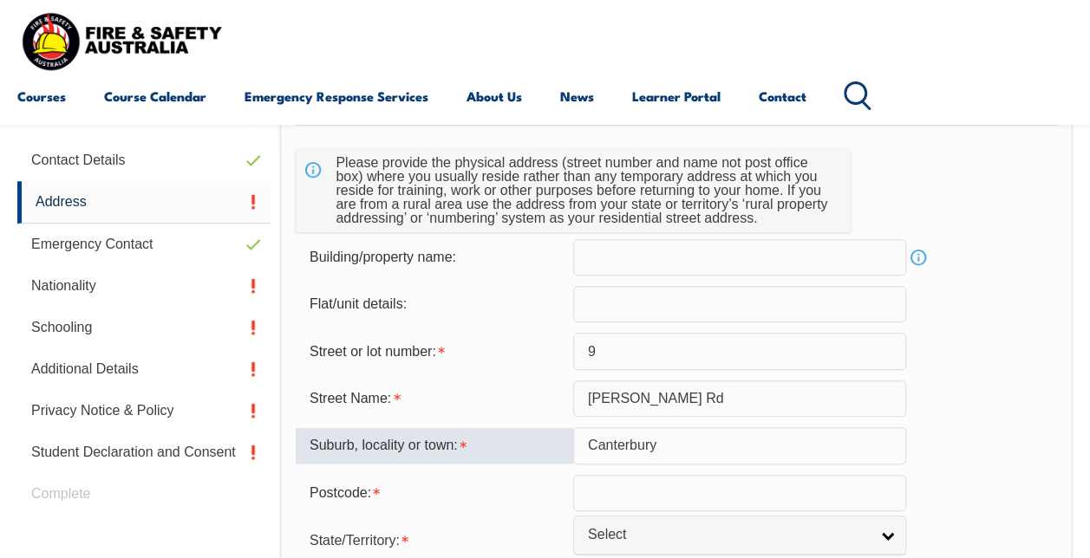
click at [640, 485] on input "text" at bounding box center [739, 493] width 333 height 36
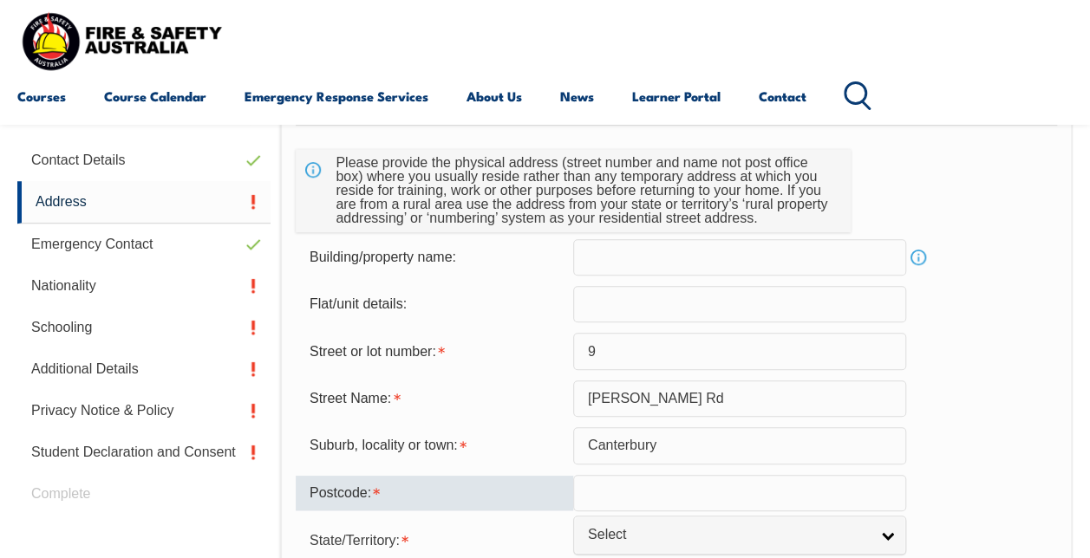
type input "2"
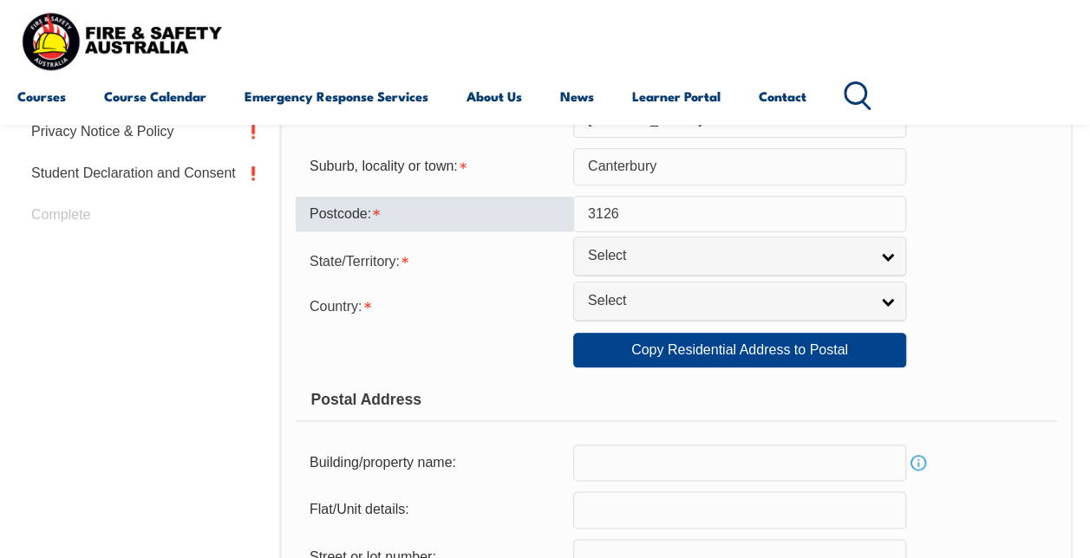
scroll to position [844, 0]
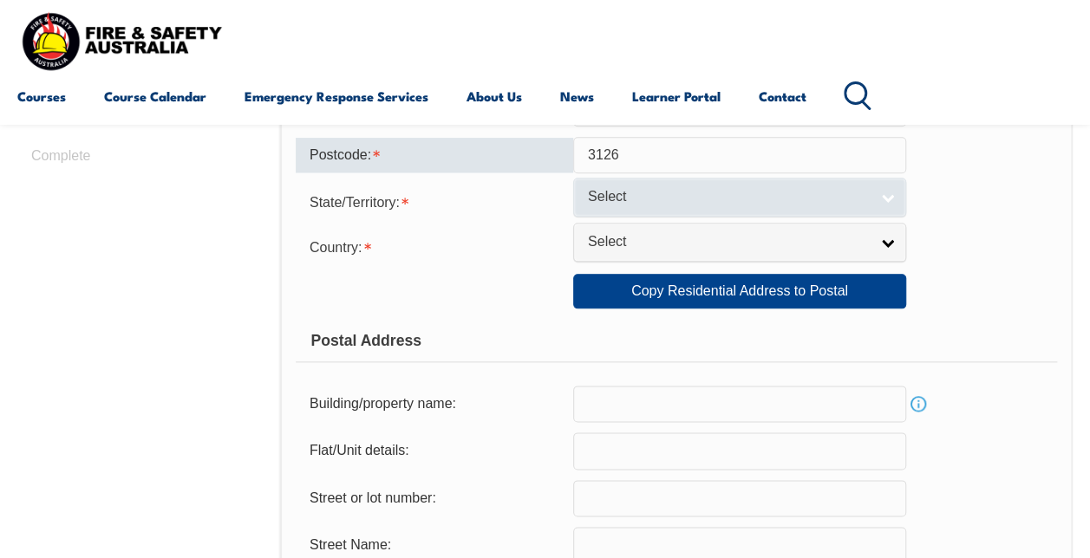
type input "3126"
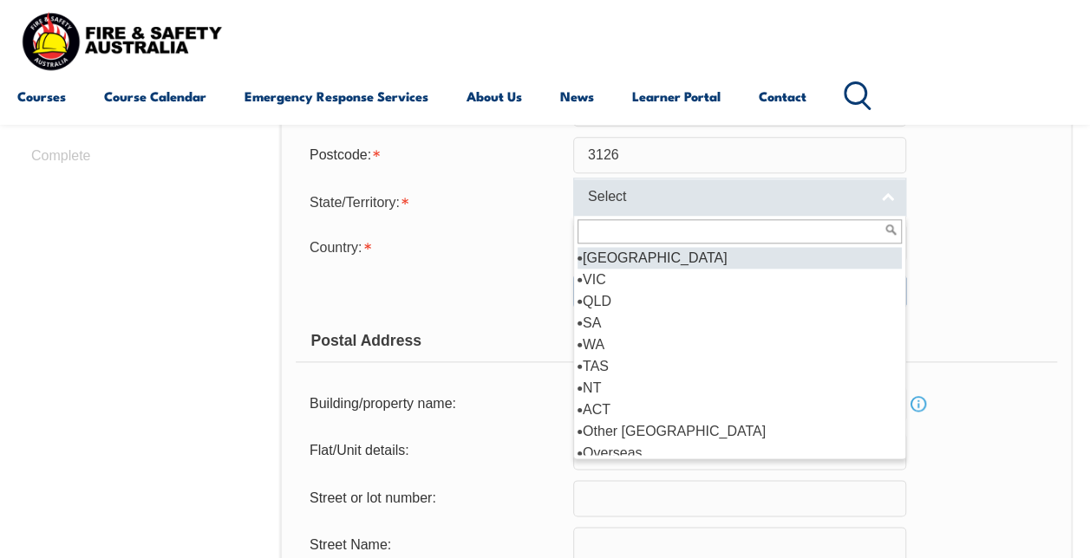
click at [615, 209] on link "Select" at bounding box center [739, 197] width 333 height 39
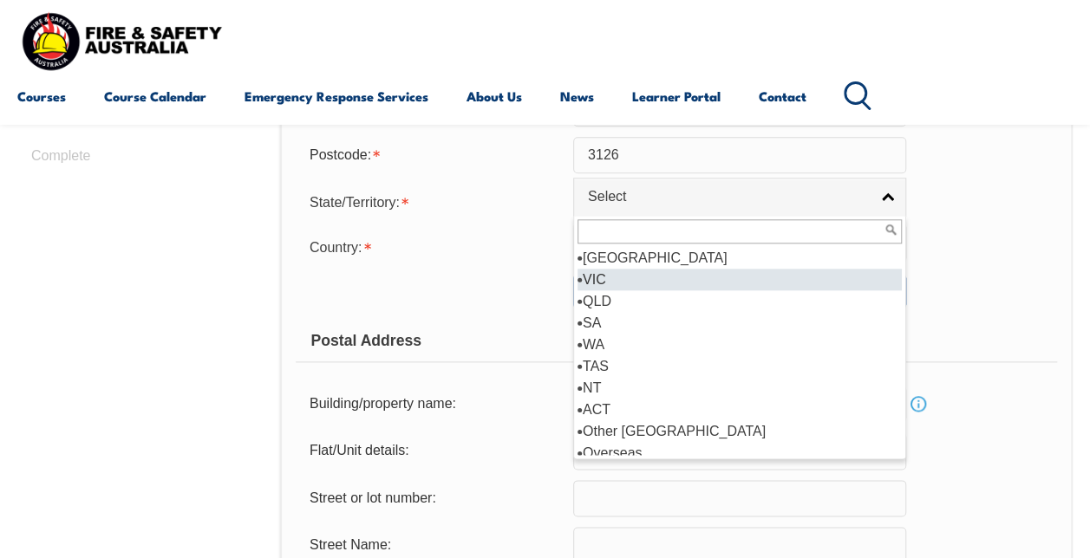
click at [619, 278] on li "VIC" at bounding box center [739, 280] width 324 height 22
select select "VIC"
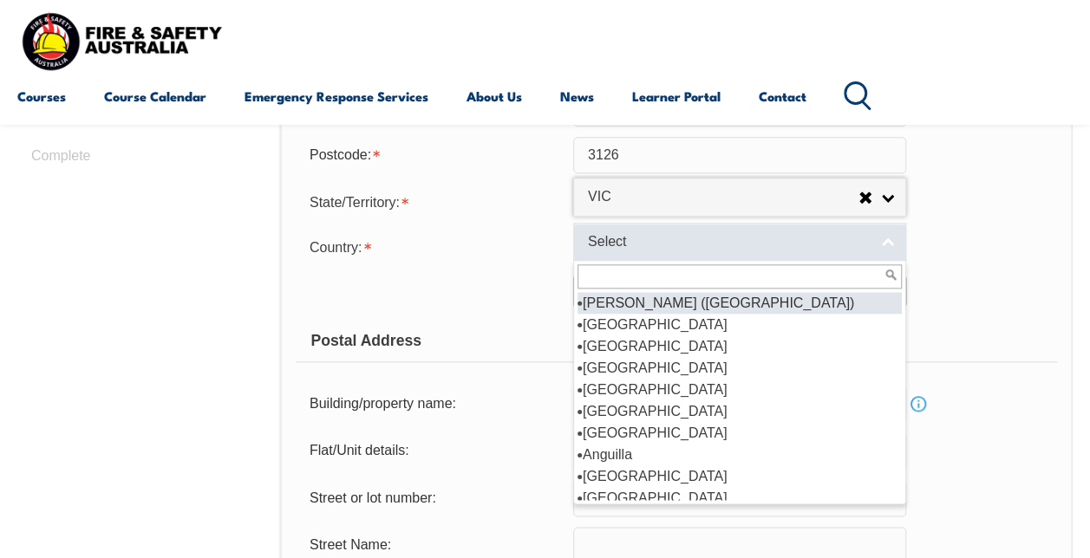
click at [624, 243] on span "Select" at bounding box center [728, 242] width 281 height 18
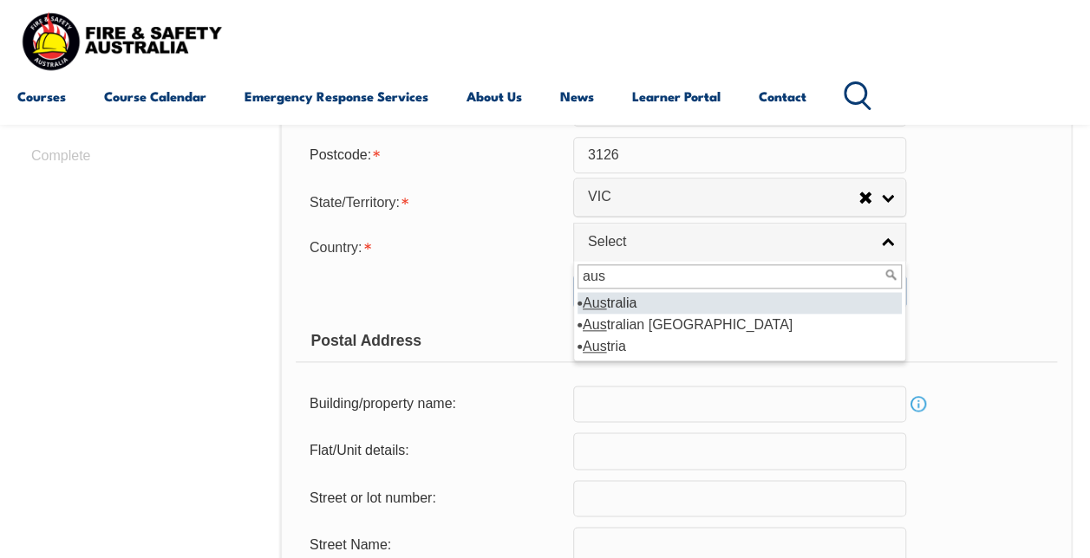
type input "aus"
click at [636, 299] on li "Aus tralia" at bounding box center [739, 303] width 324 height 22
select select "1101"
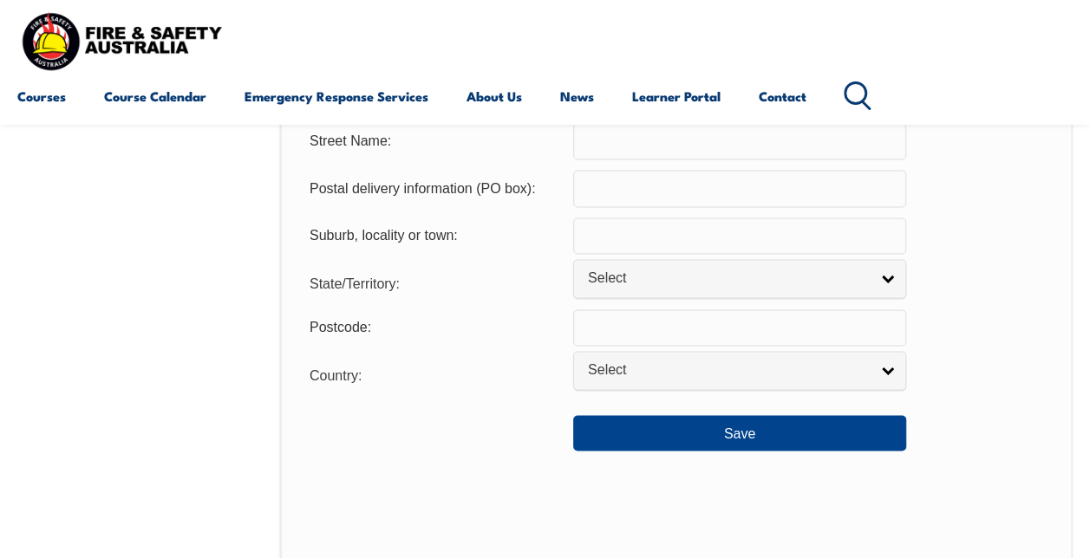
scroll to position [1250, 0]
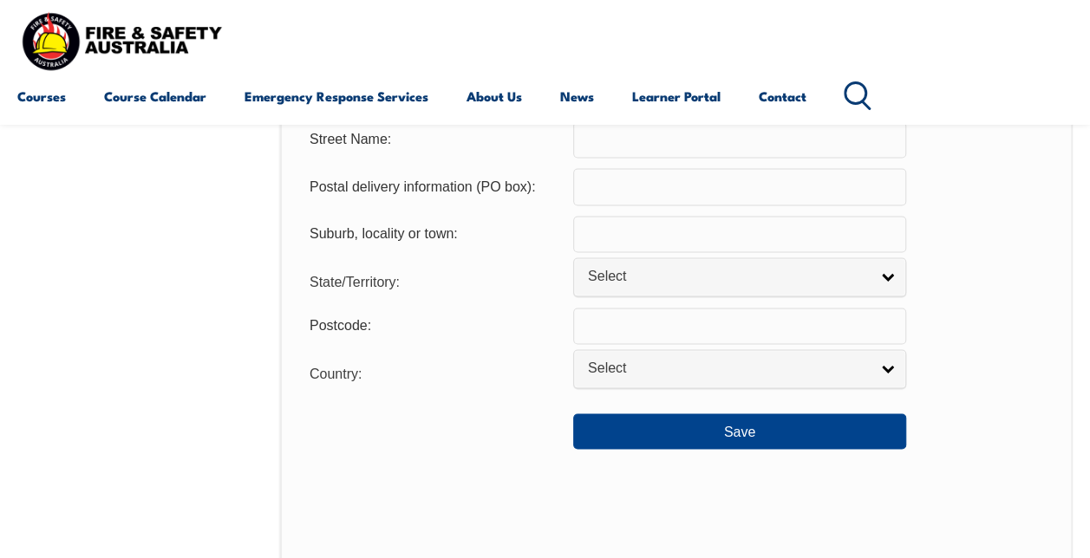
click at [678, 451] on div "Usual Residential Address Please provide the physical address (street number an…" at bounding box center [676, 5] width 792 height 1384
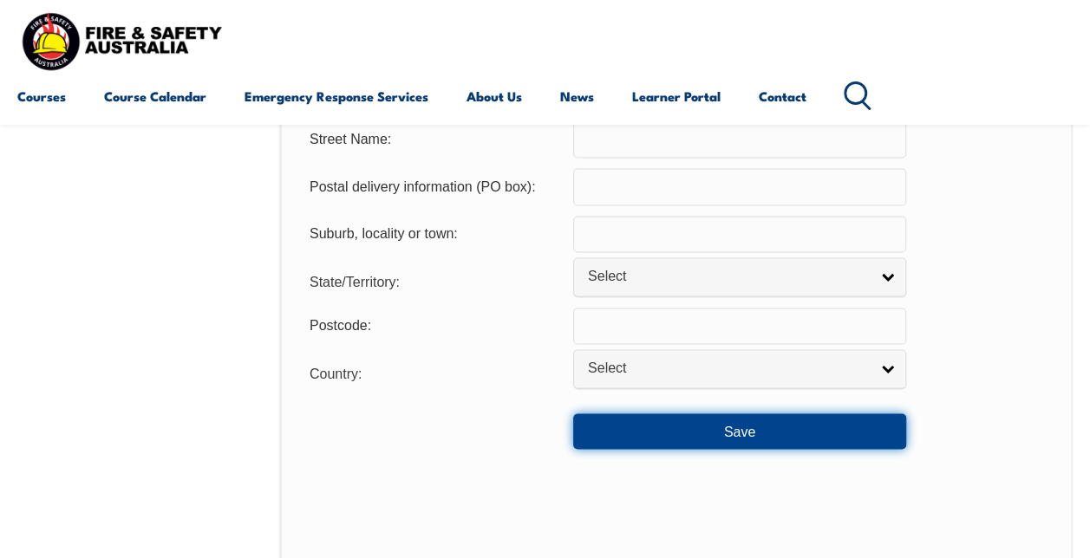
click at [690, 428] on button "Save" at bounding box center [739, 430] width 333 height 35
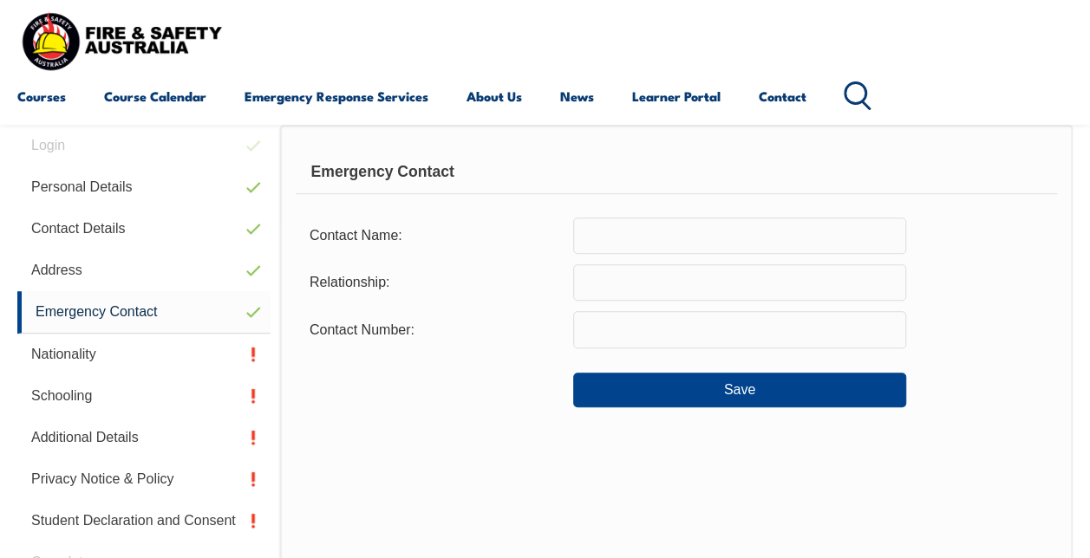
scroll to position [420, 0]
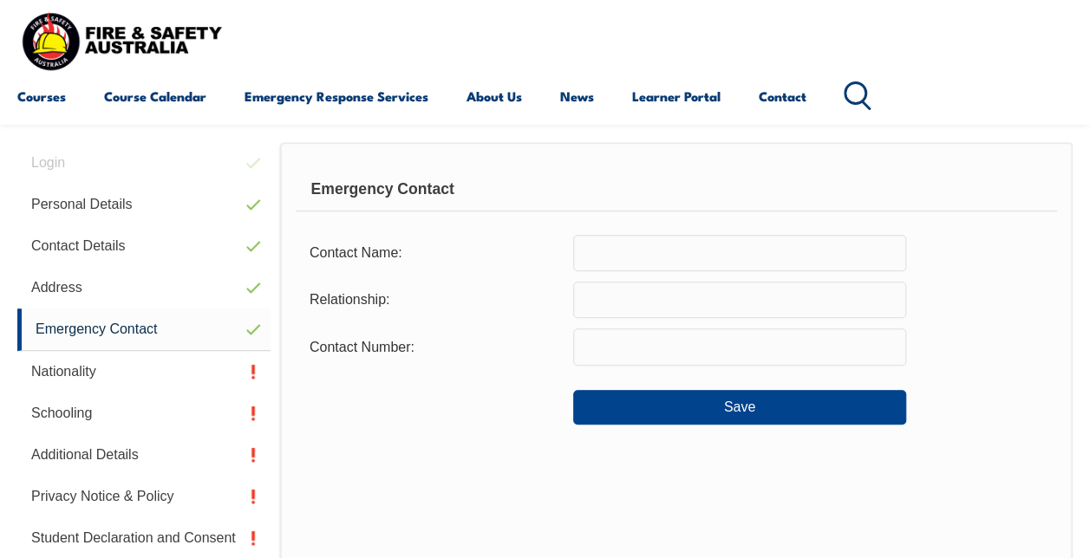
click at [609, 246] on input "text" at bounding box center [739, 253] width 333 height 36
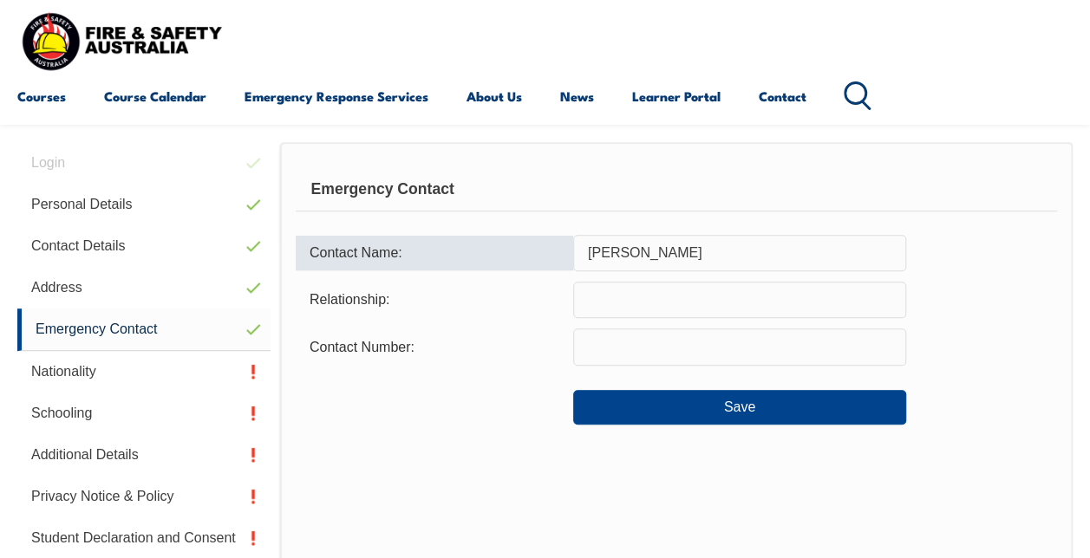
type input "Anita Drake"
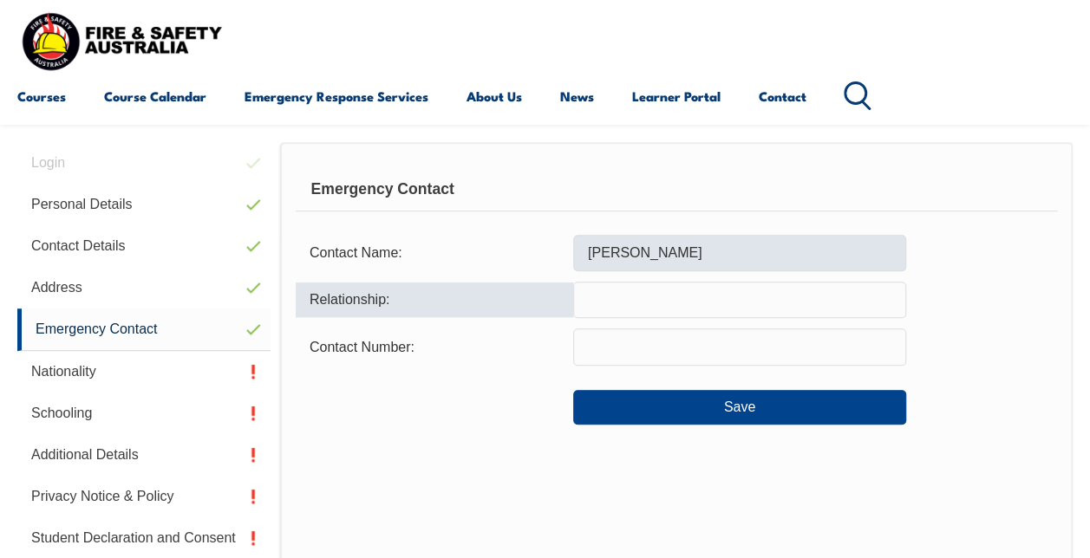
type input "m"
type input "Mum"
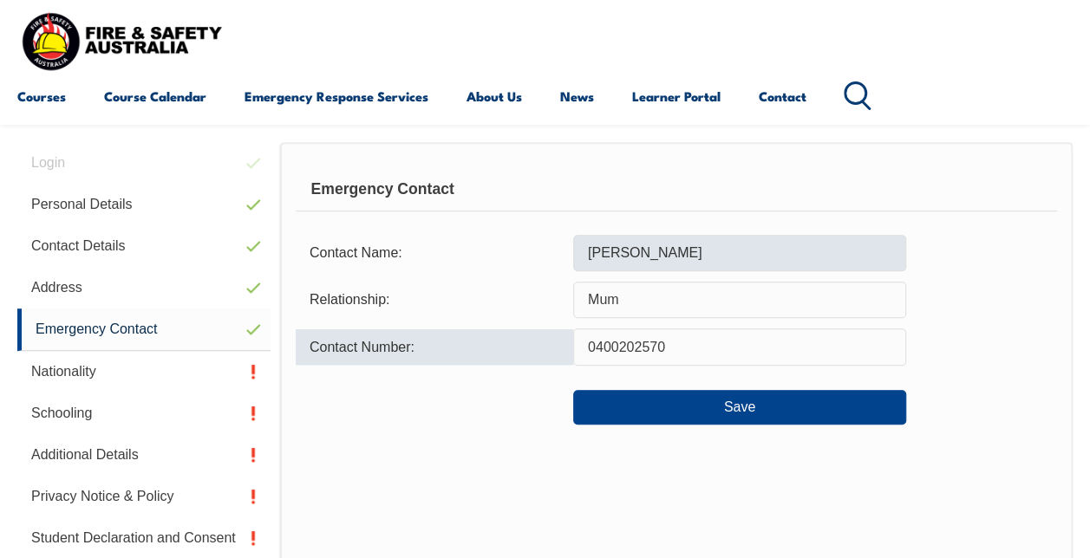
type input "0400202570"
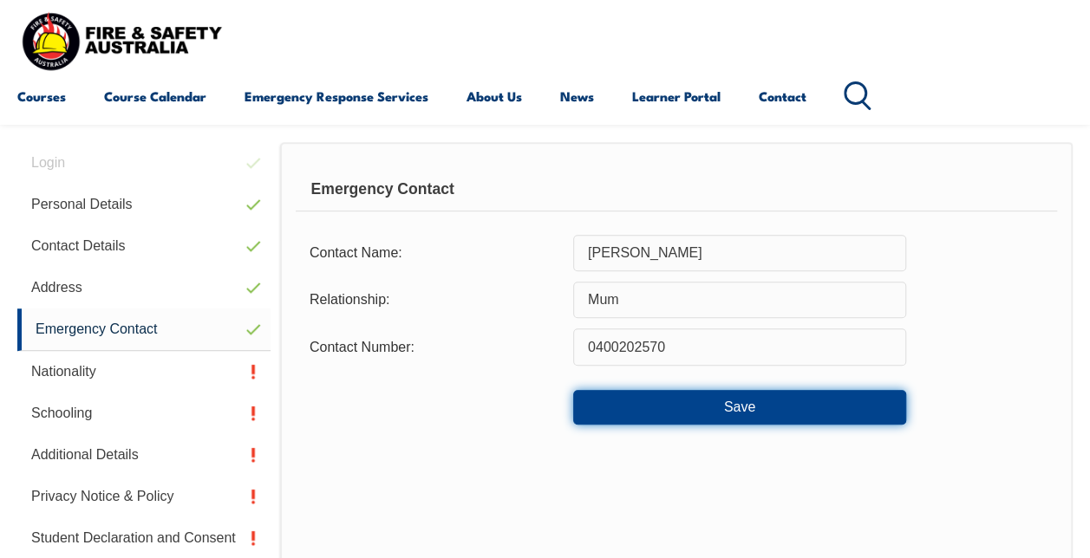
click at [638, 413] on button "Save" at bounding box center [739, 407] width 333 height 35
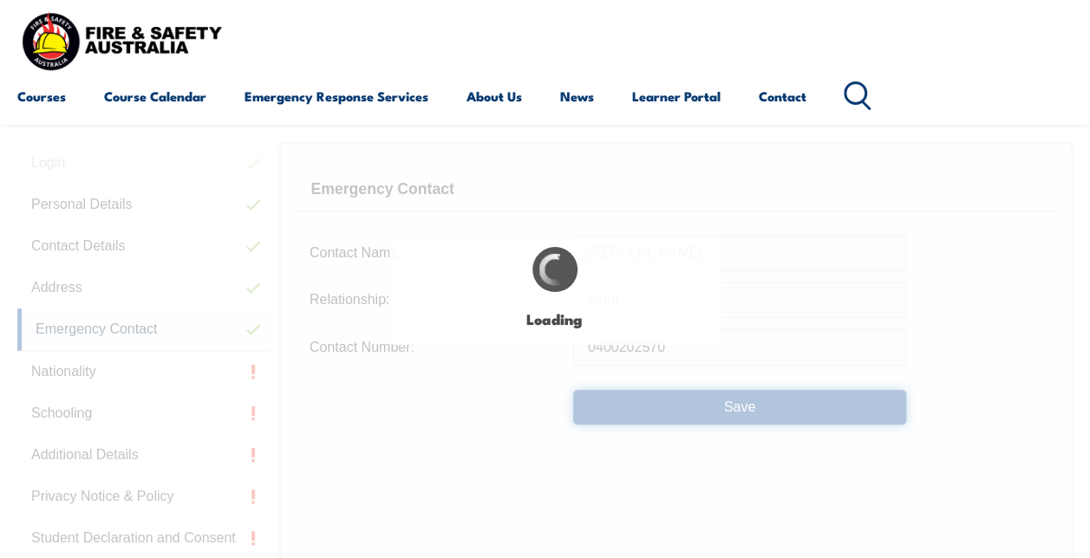
type input "Mum"
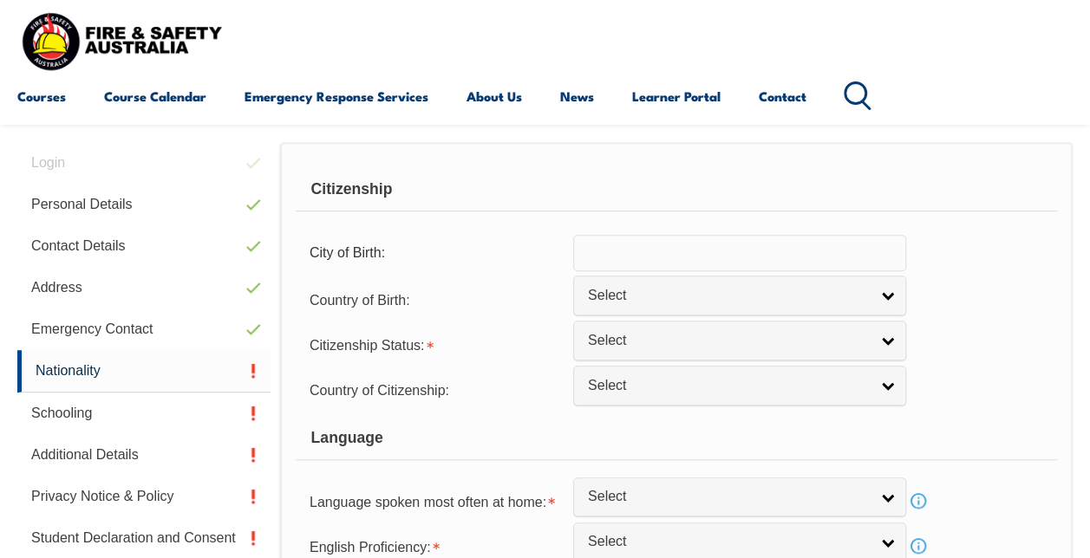
click at [668, 255] on input "text" at bounding box center [739, 253] width 333 height 36
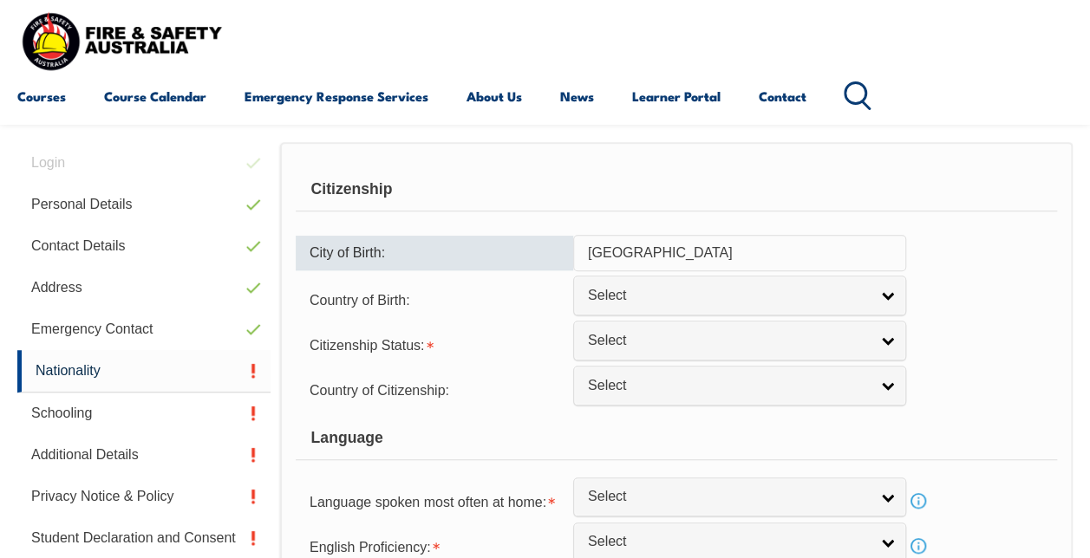
drag, startPoint x: 668, startPoint y: 255, endPoint x: 591, endPoint y: 251, distance: 77.2
click at [591, 251] on input "Hong Kong" at bounding box center [739, 253] width 333 height 36
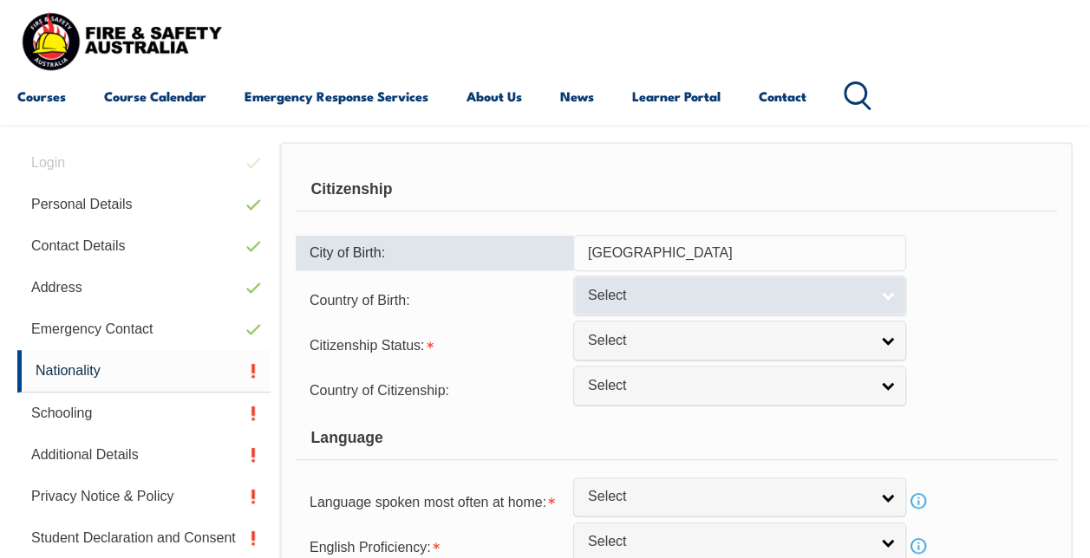
type input "Hong Kong"
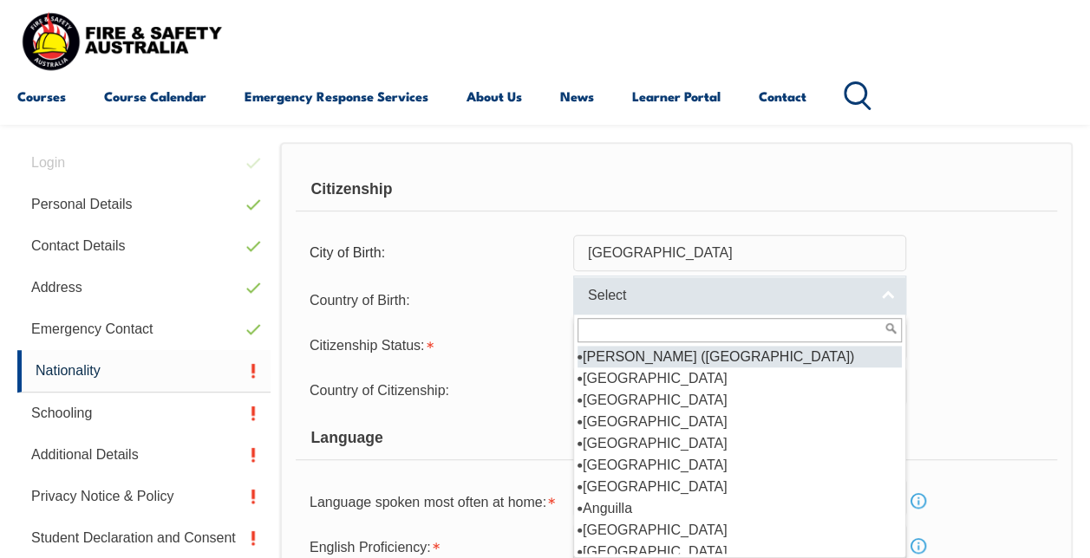
click at [634, 287] on span "Select" at bounding box center [728, 296] width 281 height 18
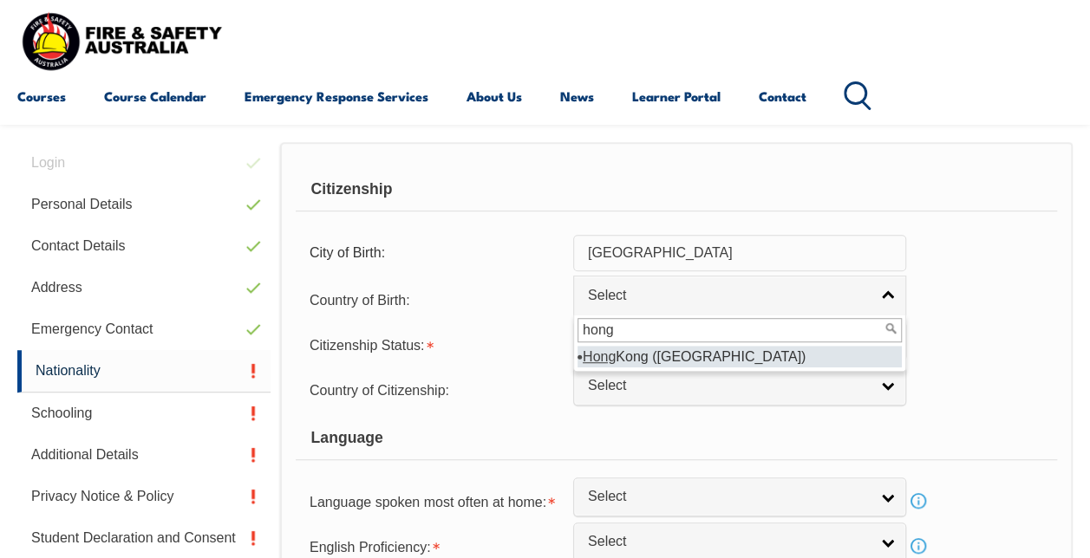
type input "hong"
click at [674, 359] on li "Hong Kong (SAR of China)" at bounding box center [739, 357] width 324 height 22
select select "6102"
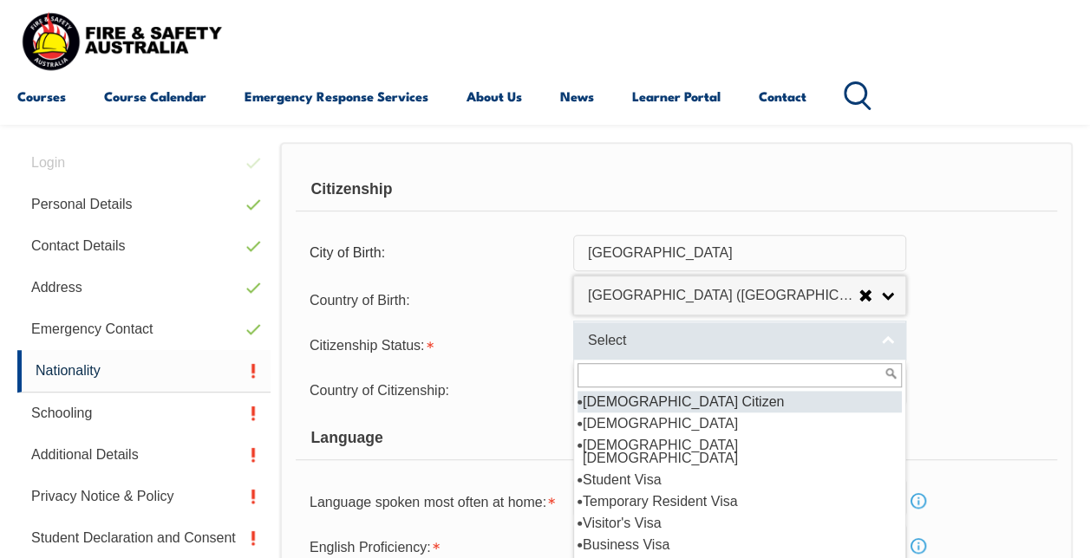
click at [664, 353] on link "Select" at bounding box center [739, 340] width 333 height 39
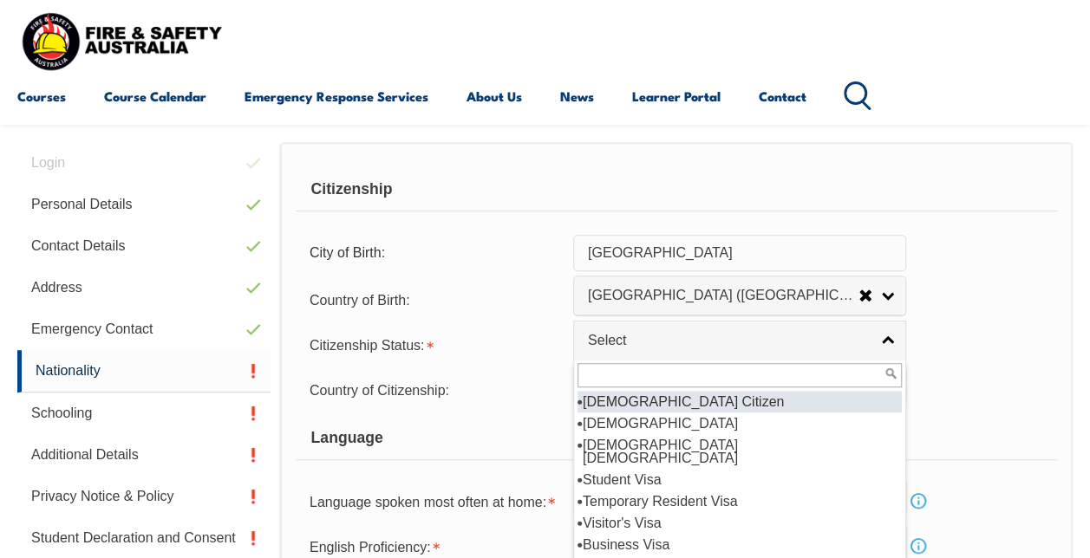
click at [654, 399] on li "Australian Citizen" at bounding box center [739, 402] width 324 height 22
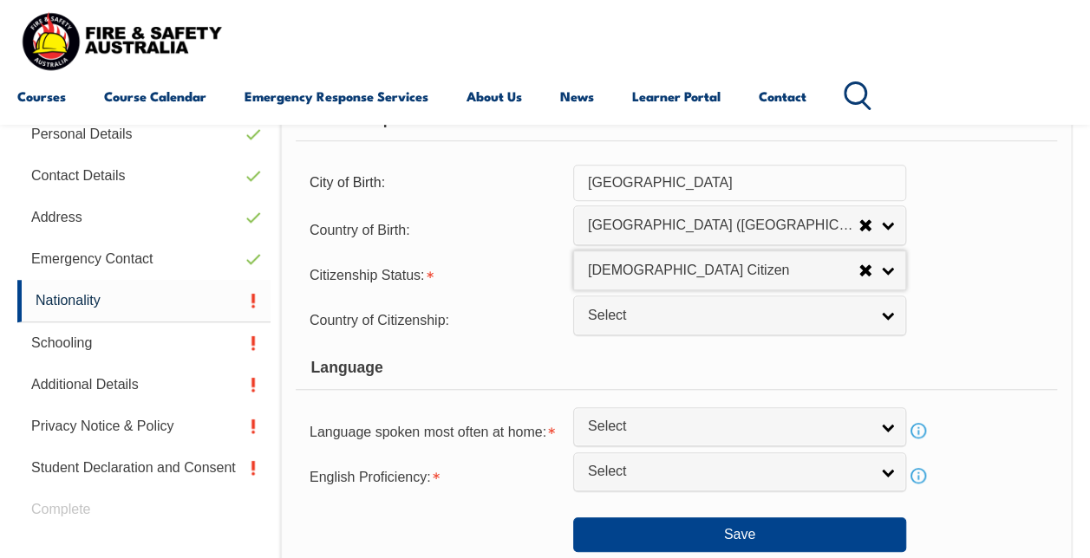
scroll to position [507, 0]
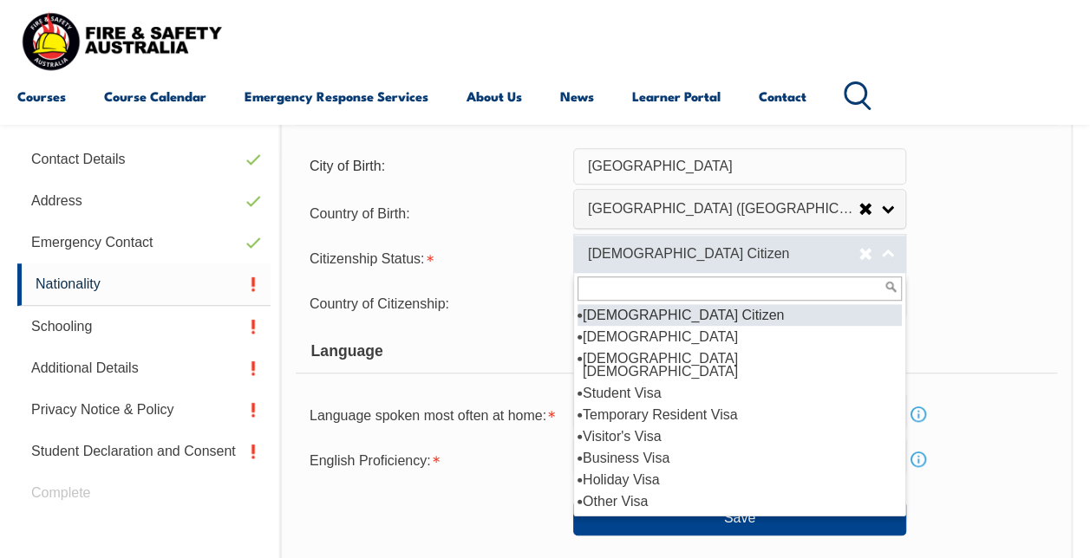
click at [730, 250] on span "Australian Citizen" at bounding box center [723, 254] width 270 height 18
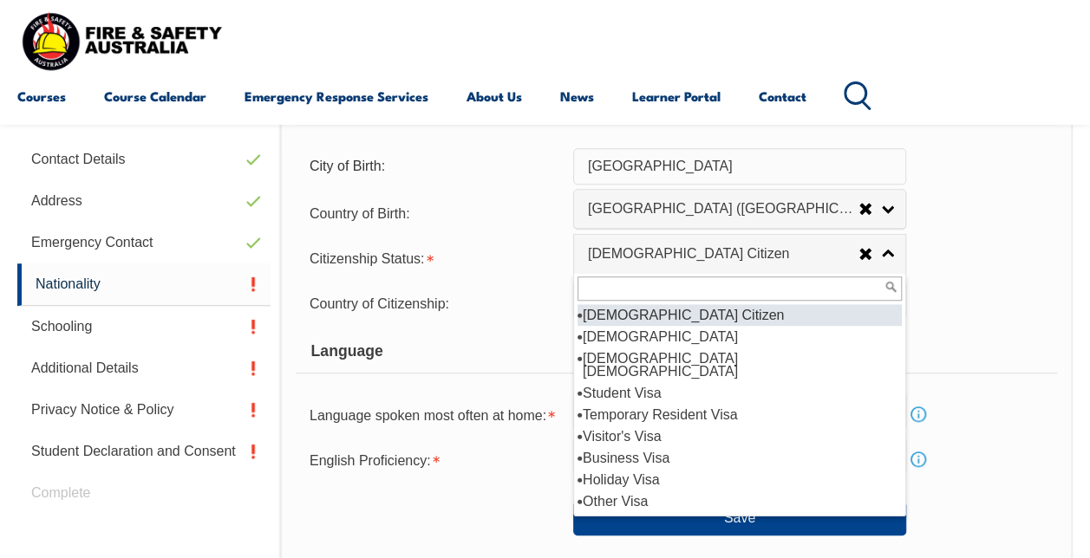
click at [703, 348] on li "Australian Permanent Resident" at bounding box center [739, 365] width 324 height 35
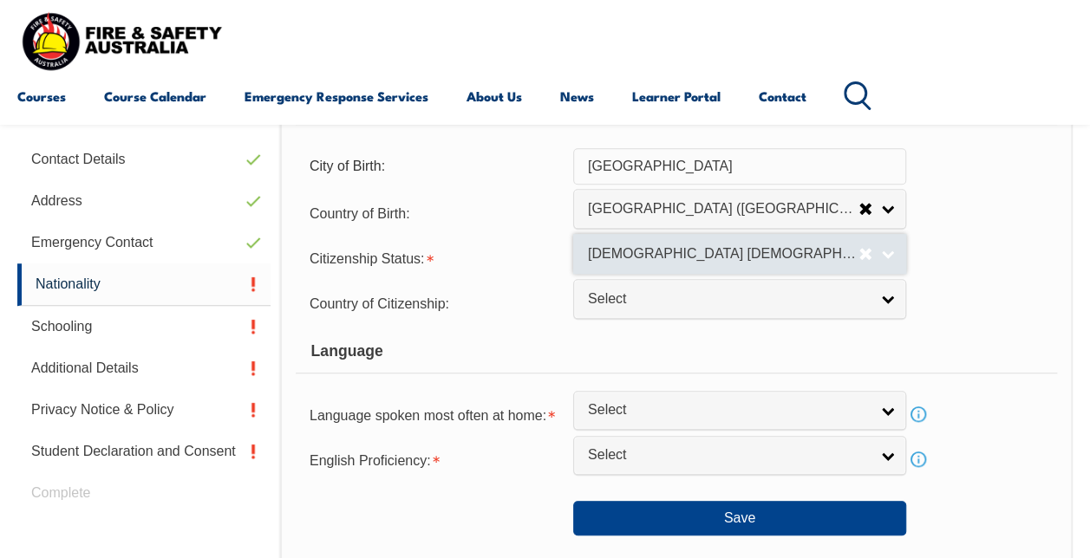
click at [708, 259] on span "Australian Permanent Resident" at bounding box center [723, 254] width 270 height 18
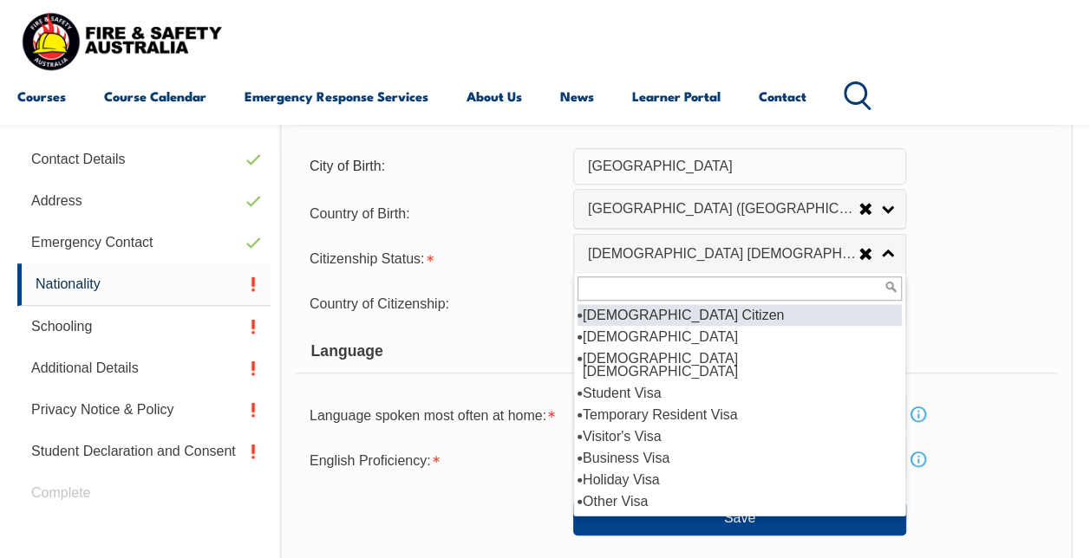
click at [678, 316] on li "Australian Citizen" at bounding box center [739, 315] width 324 height 22
select select "1"
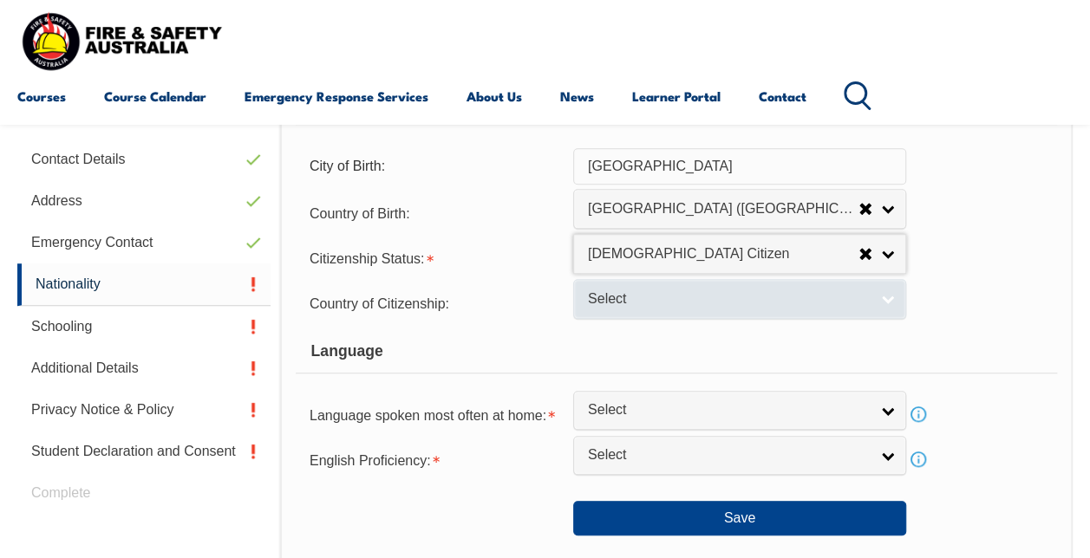
click at [676, 310] on link "Select" at bounding box center [739, 298] width 333 height 39
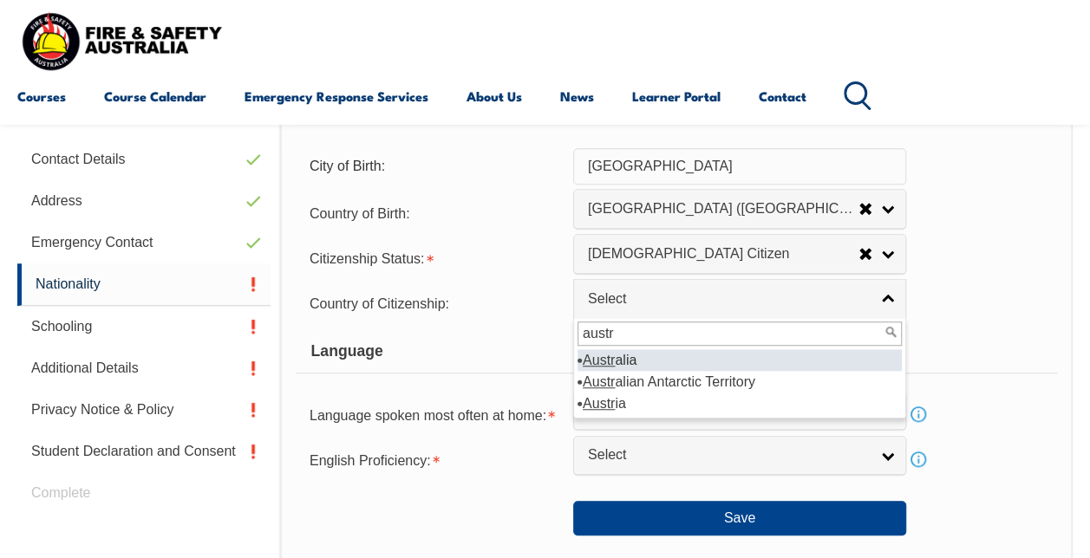
type input "austr"
click at [653, 354] on li "Austr alia" at bounding box center [739, 360] width 324 height 22
select select "1101"
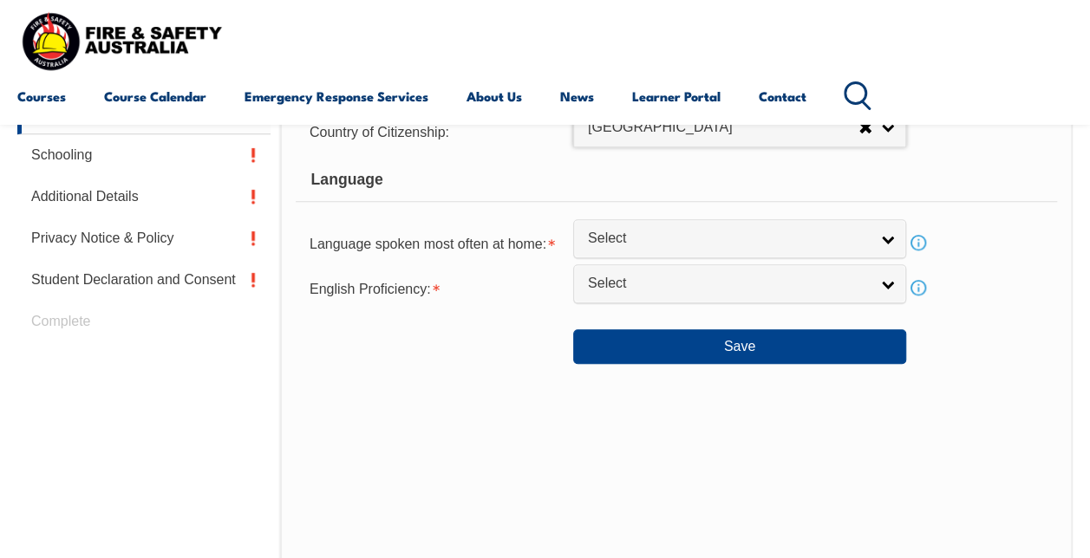
scroll to position [680, 0]
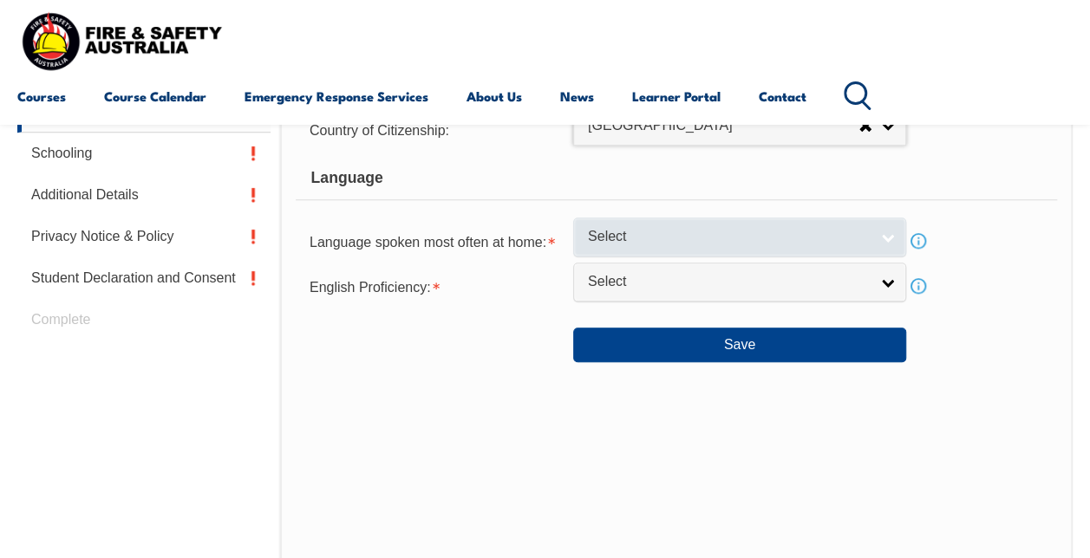
click at [638, 231] on span "Select" at bounding box center [728, 237] width 281 height 18
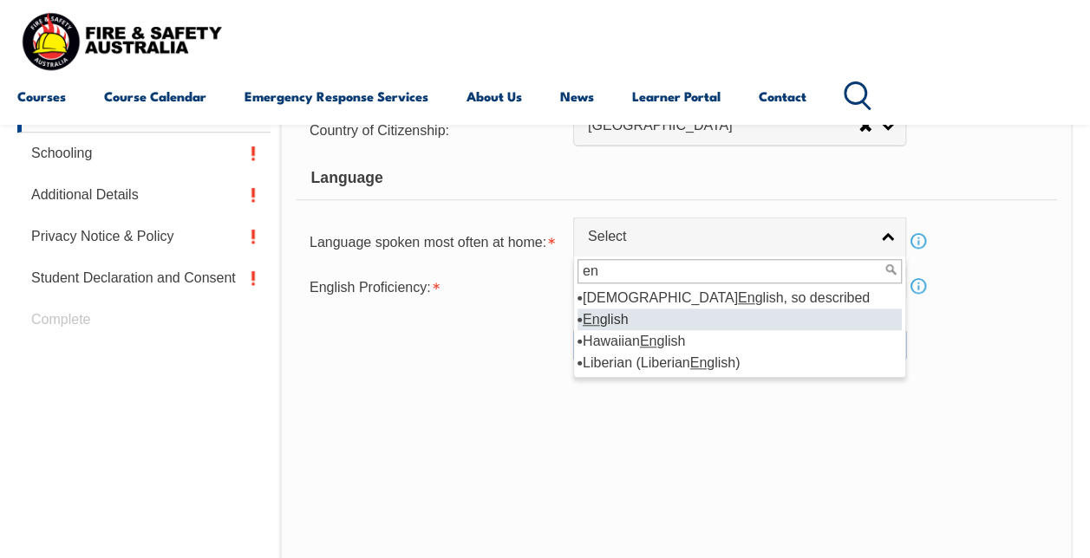
type input "en"
click at [645, 316] on li "En glish" at bounding box center [739, 320] width 324 height 22
select select "1201"
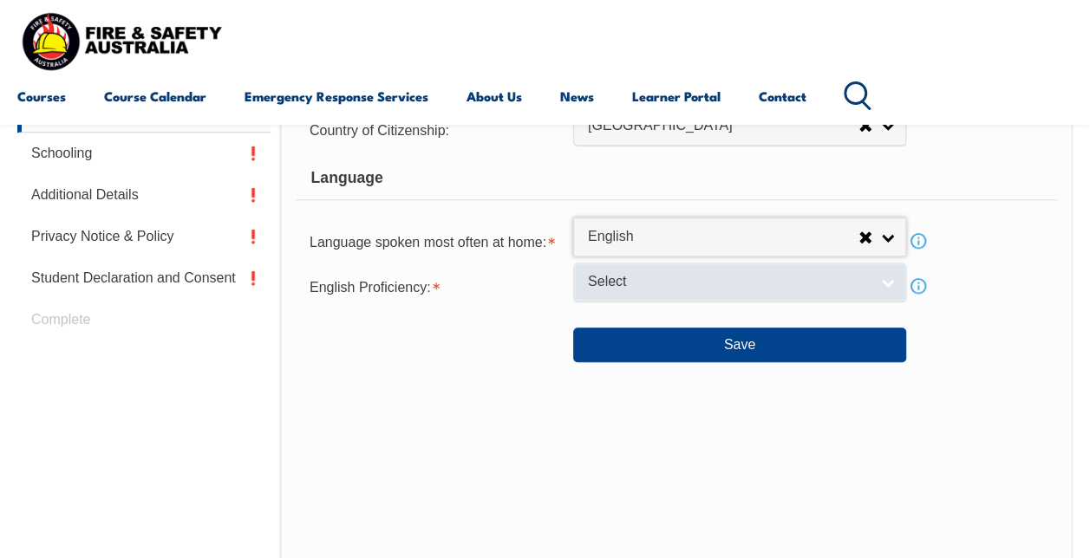
click at [645, 289] on span "Select" at bounding box center [728, 282] width 281 height 18
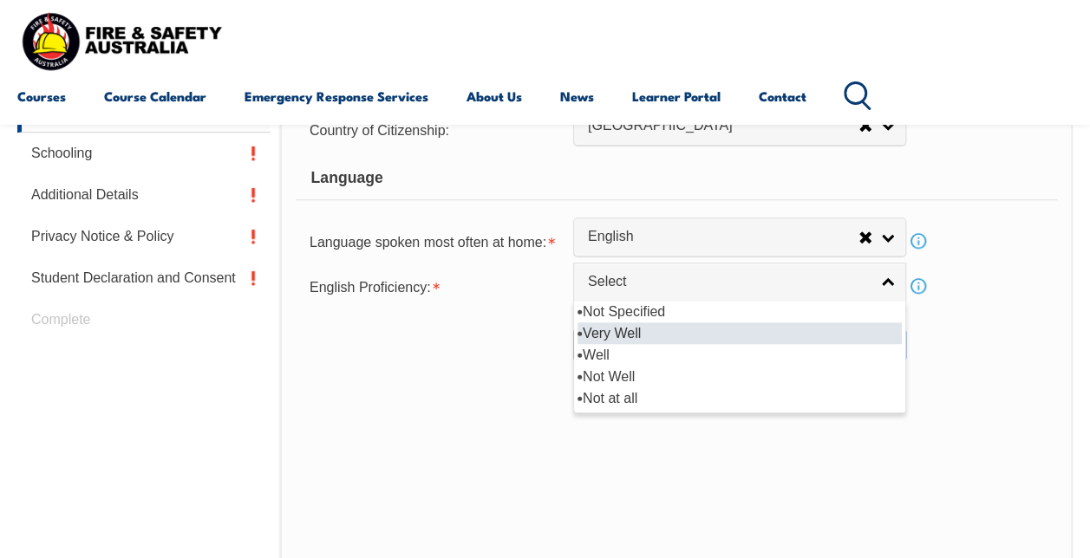
click at [624, 335] on li "Very Well" at bounding box center [739, 333] width 324 height 22
select select "1"
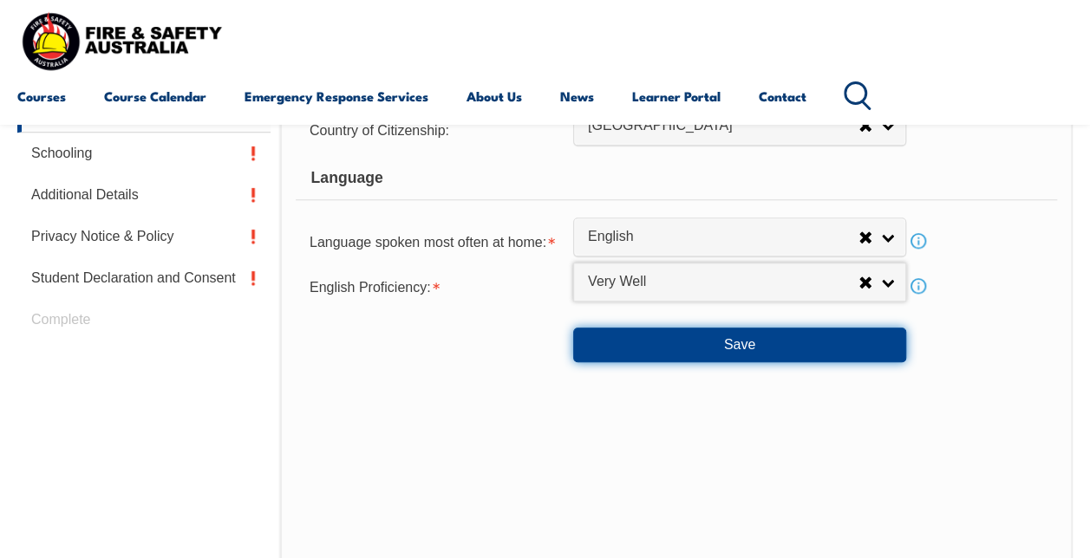
click at [707, 352] on button "Save" at bounding box center [739, 345] width 333 height 35
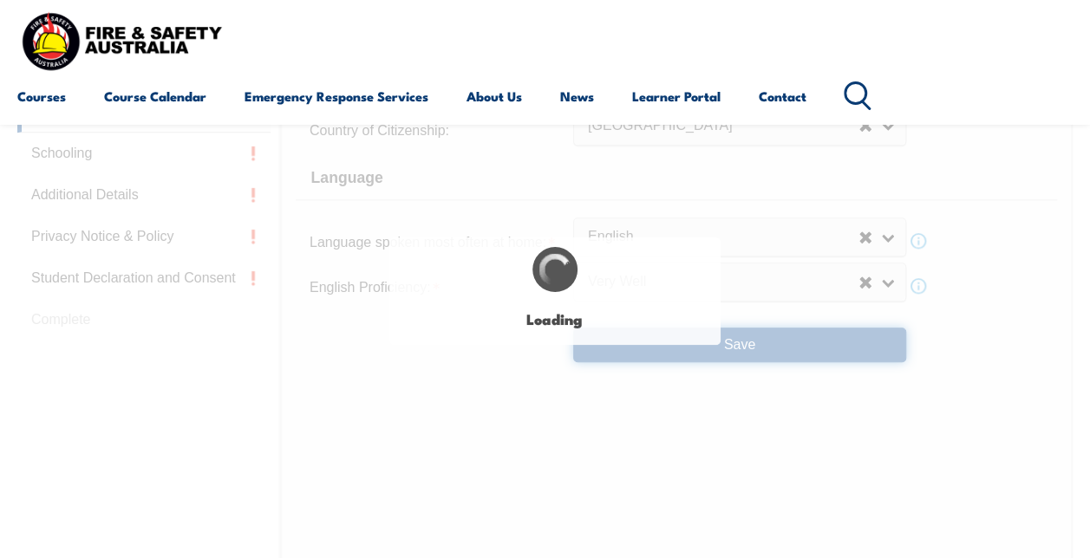
select select "false"
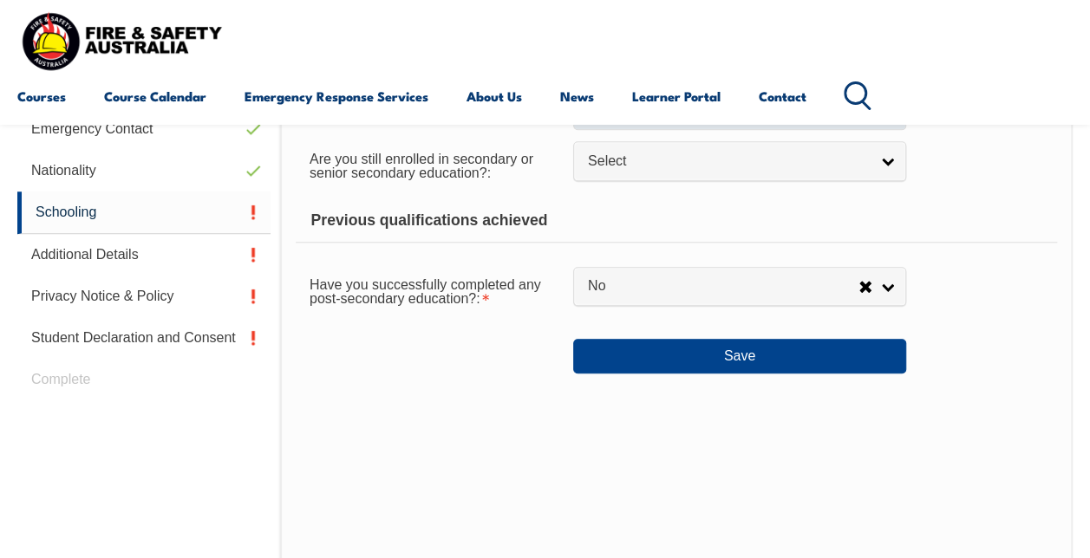
scroll to position [420, 0]
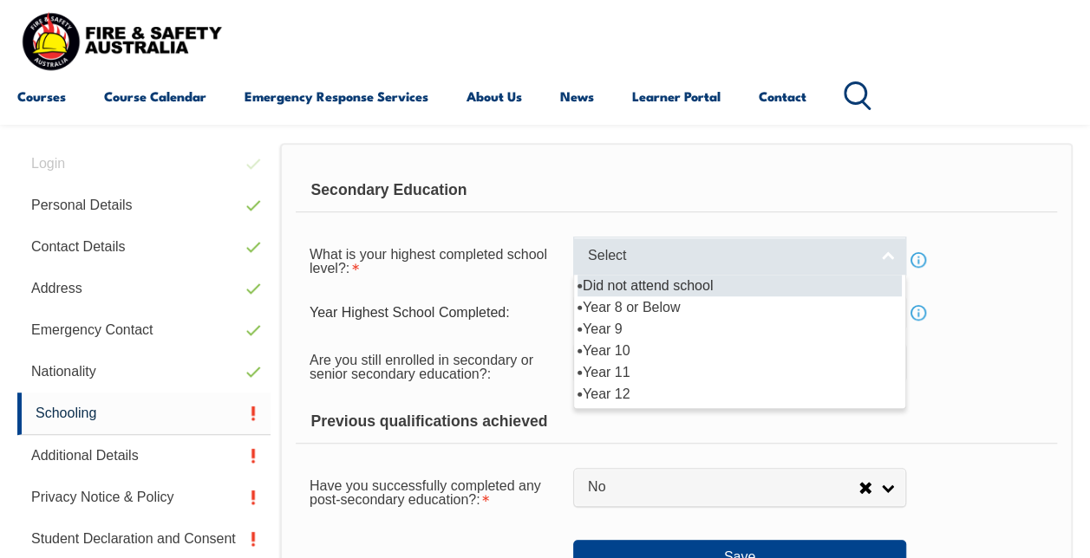
click at [645, 267] on link "Select" at bounding box center [739, 256] width 333 height 39
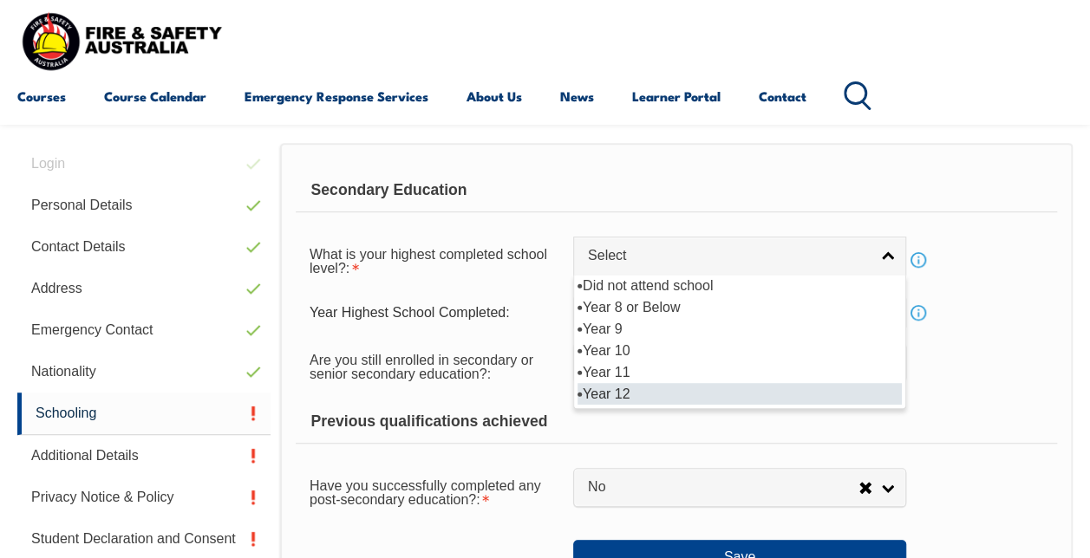
click at [654, 387] on li "Year 12" at bounding box center [739, 394] width 324 height 22
select select "12"
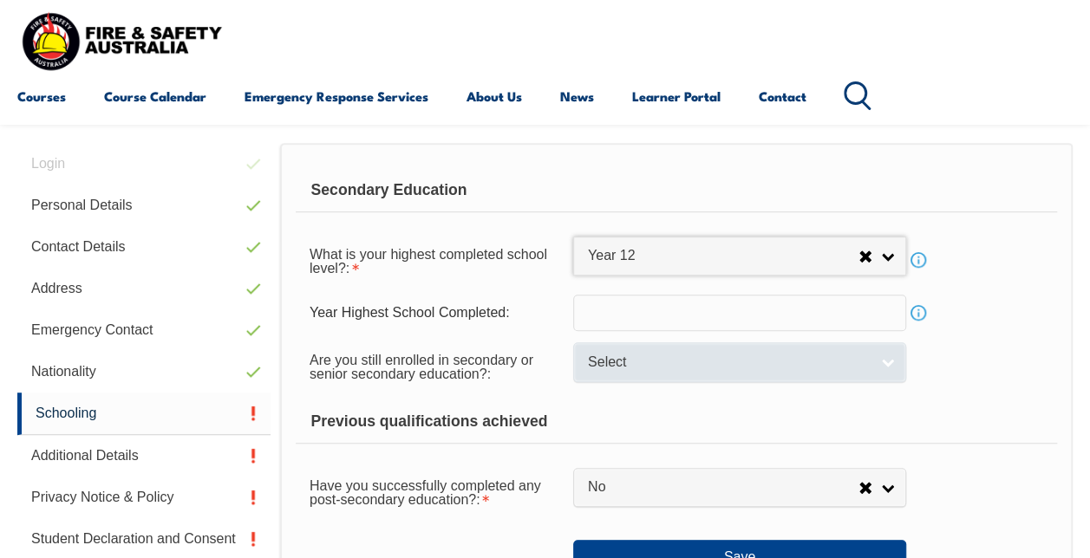
scroll to position [506, 0]
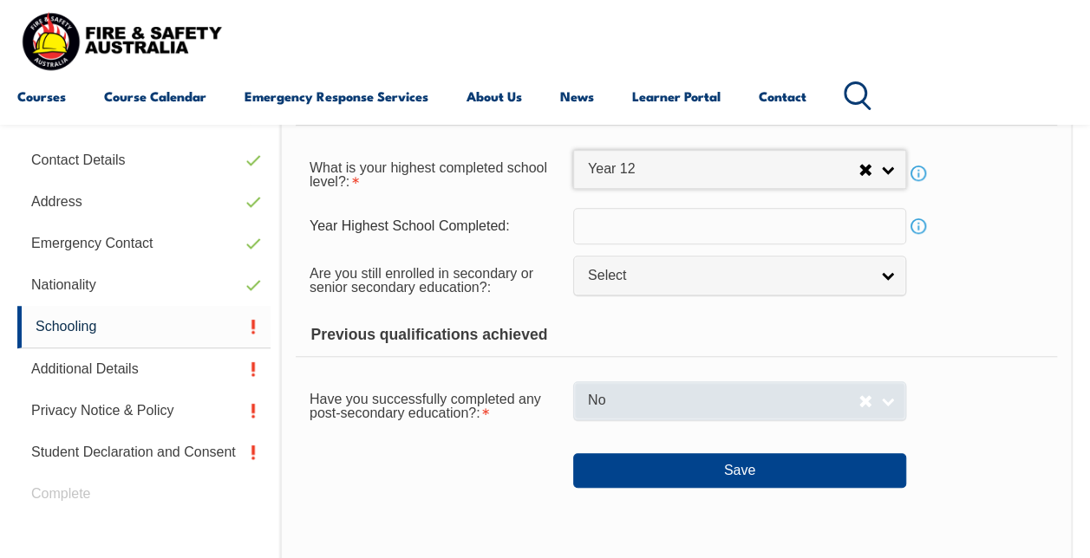
click at [648, 392] on span "No" at bounding box center [723, 401] width 270 height 18
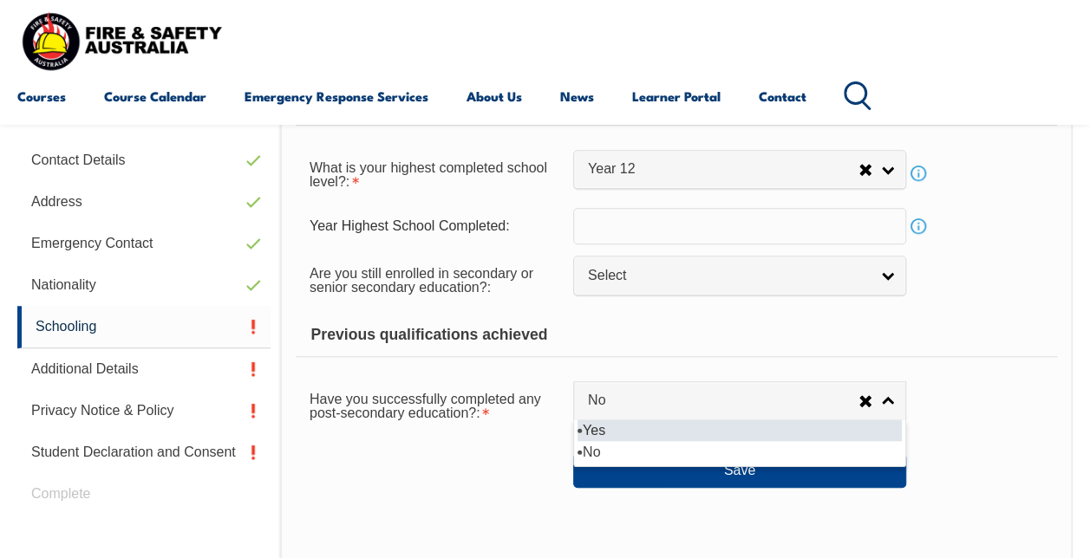
click at [640, 427] on li "Yes" at bounding box center [739, 431] width 324 height 22
select select "true"
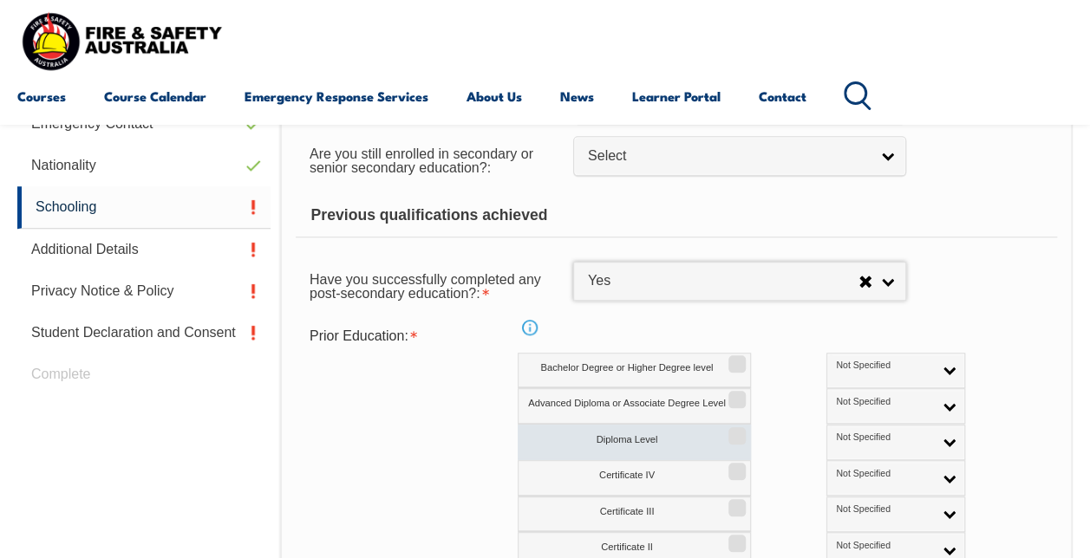
scroll to position [680, 0]
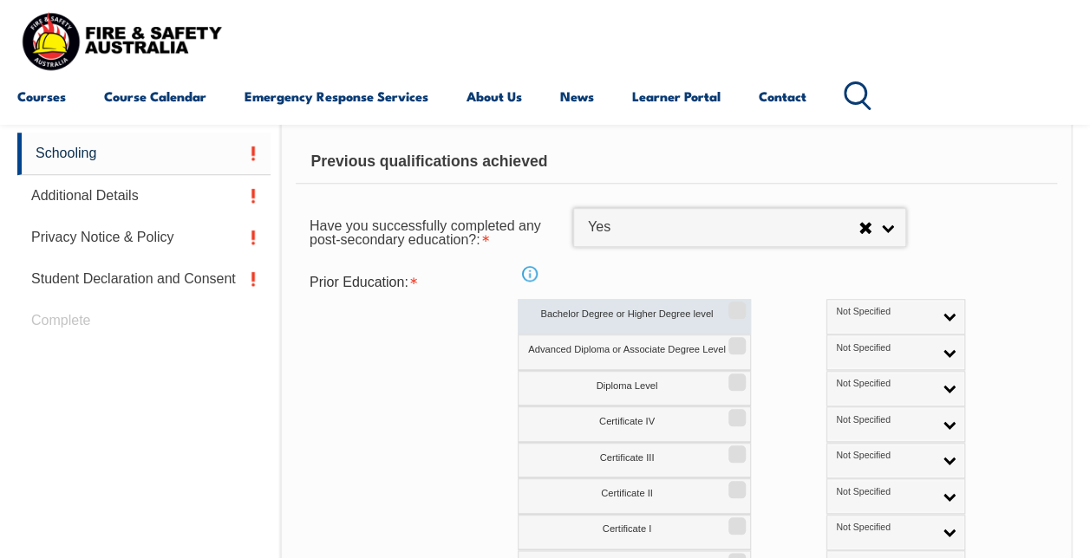
click at [636, 322] on label "Bachelor Degree or Higher Degree level" at bounding box center [633, 317] width 233 height 36
click at [729, 305] on input "Bachelor Degree or Higher Degree level" at bounding box center [734, 304] width 10 height 2
checkbox input "true"
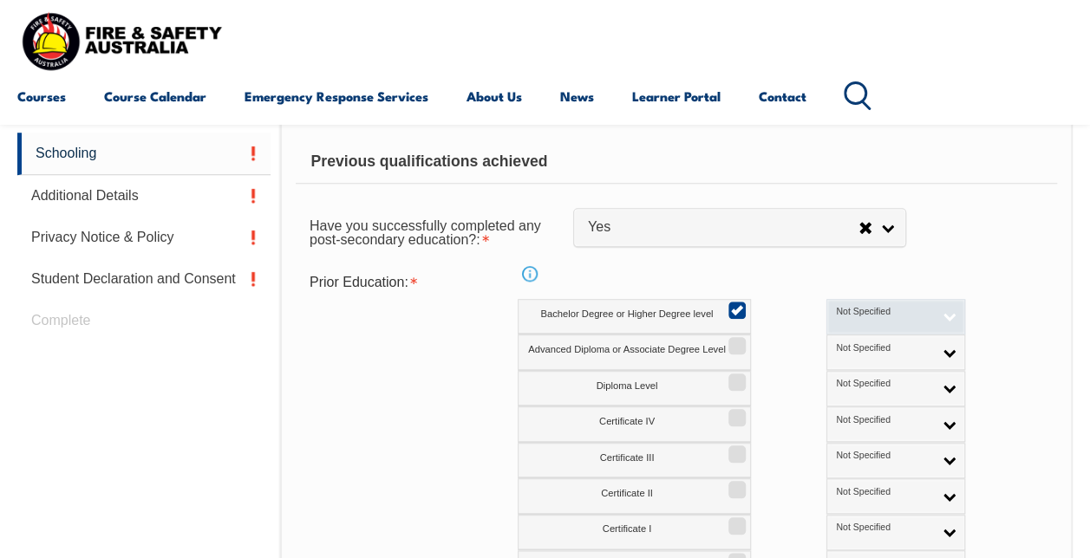
click at [836, 311] on span "Not Specified" at bounding box center [884, 312] width 96 height 12
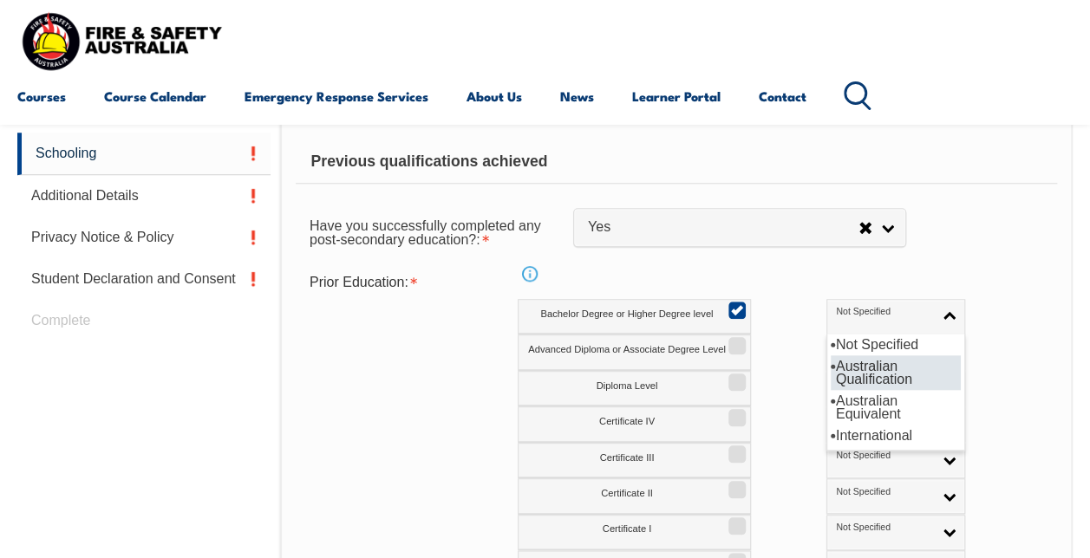
click at [842, 380] on li "Australian Qualification" at bounding box center [895, 372] width 130 height 35
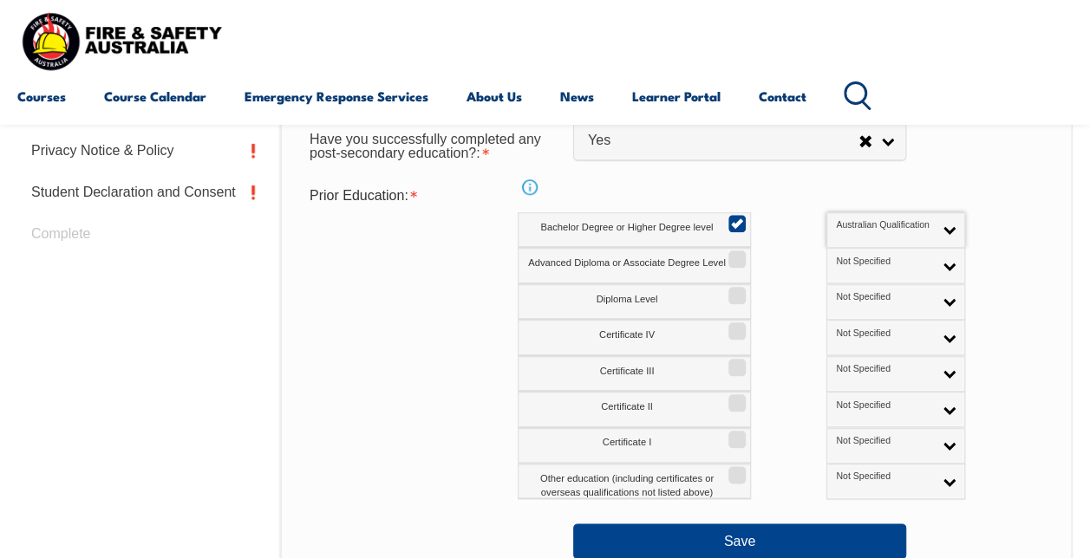
scroll to position [853, 0]
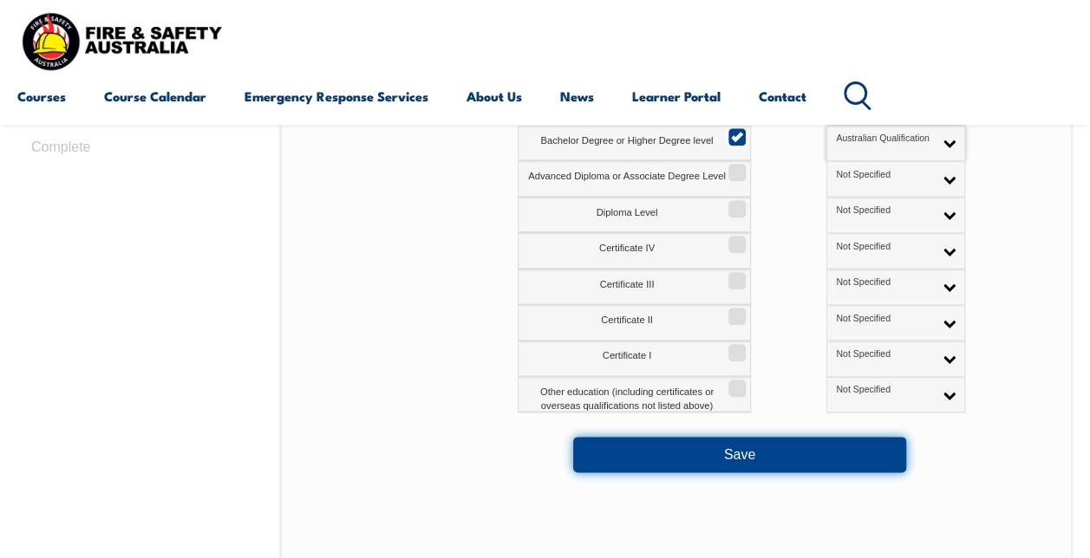
click at [812, 440] on button "Save" at bounding box center [739, 454] width 333 height 35
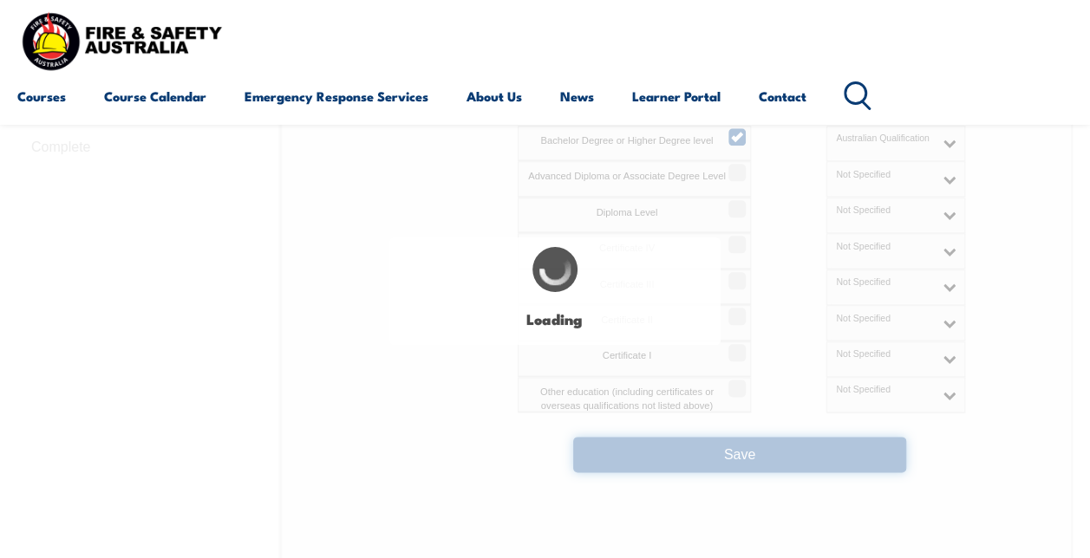
select select
select select "true"
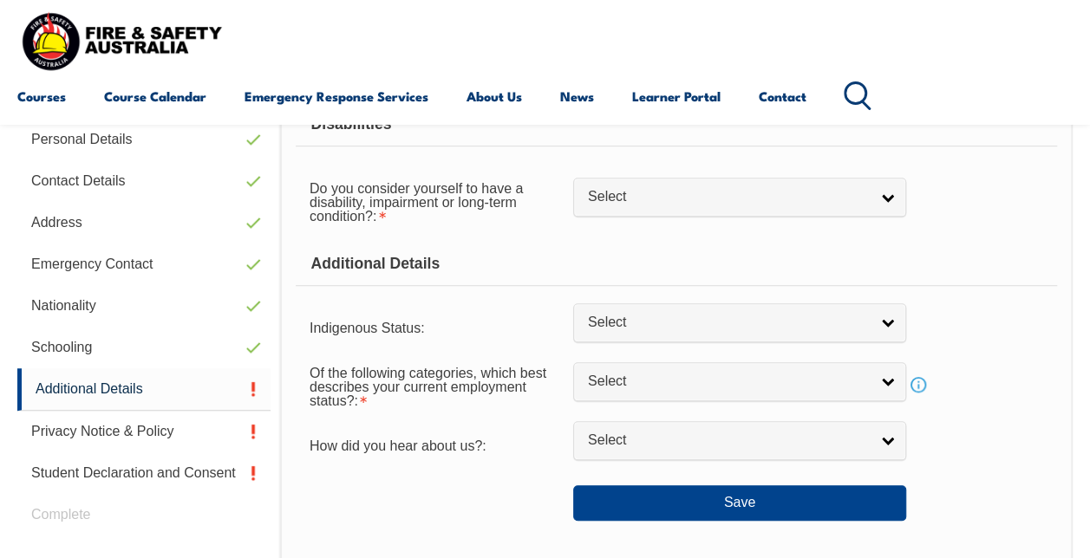
scroll to position [420, 0]
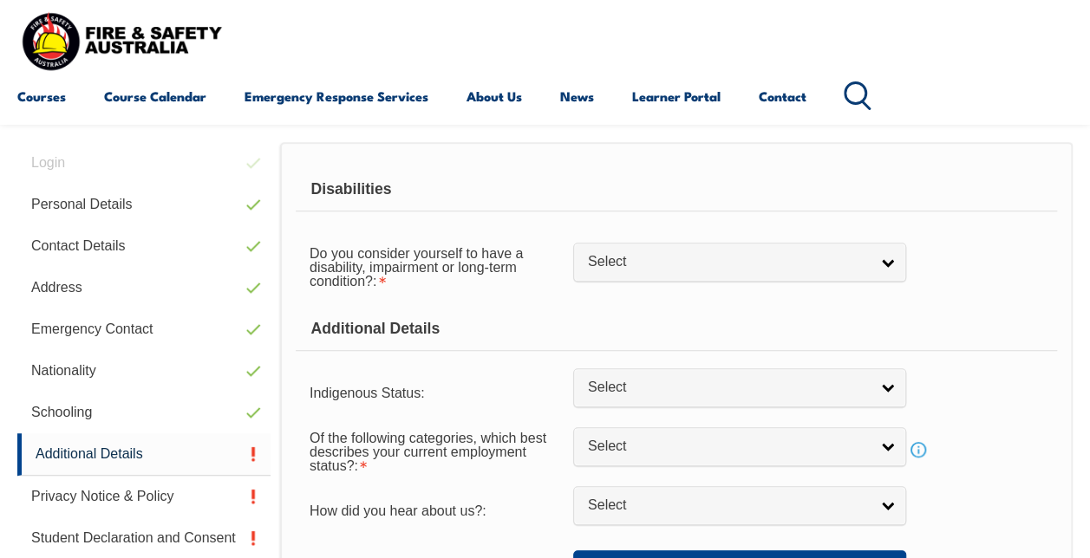
click at [645, 264] on span "Select" at bounding box center [728, 262] width 281 height 18
click at [645, 284] on li "No" at bounding box center [739, 292] width 324 height 22
select select "false"
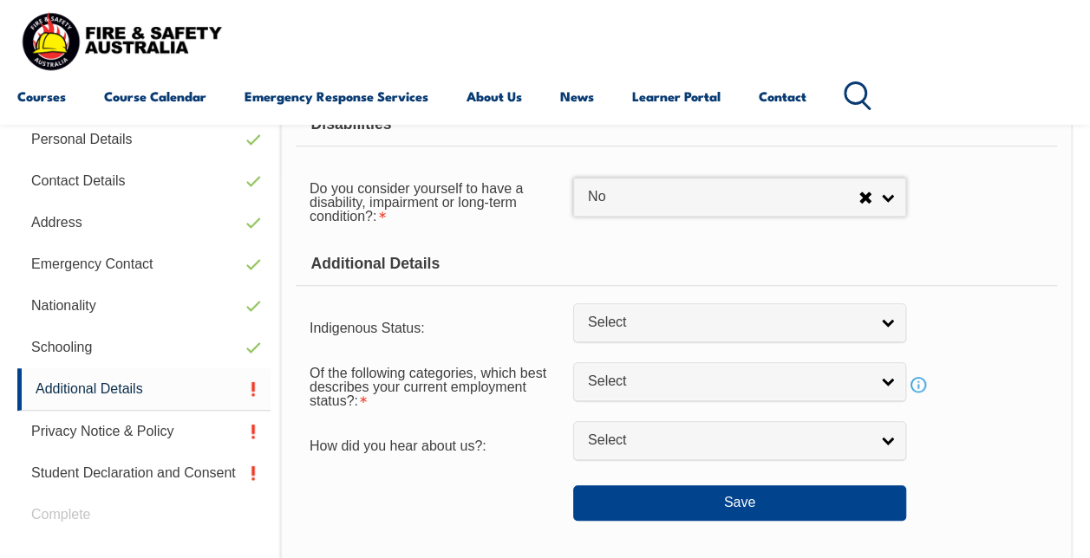
scroll to position [507, 0]
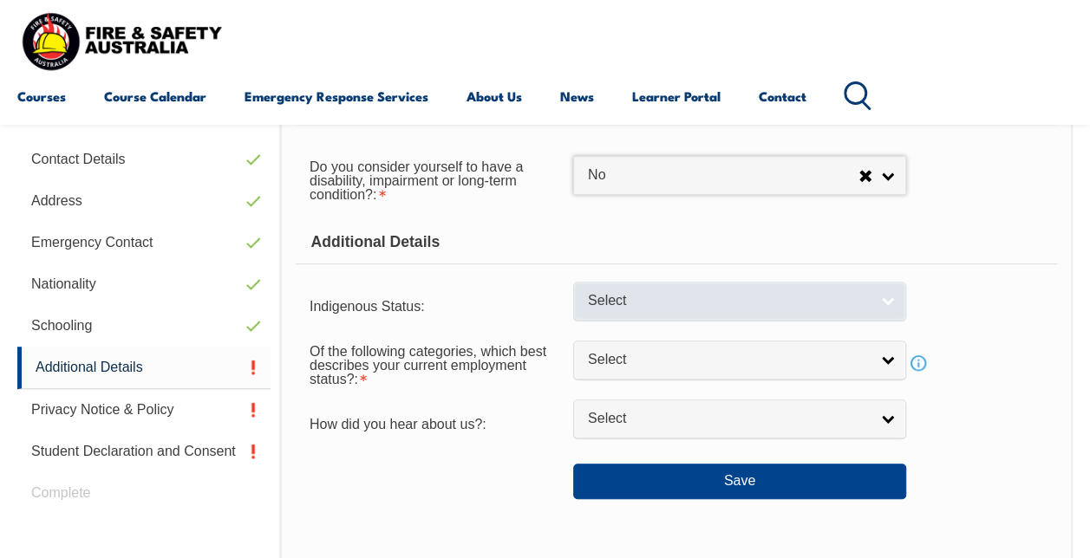
click at [654, 290] on link "Select" at bounding box center [739, 301] width 333 height 39
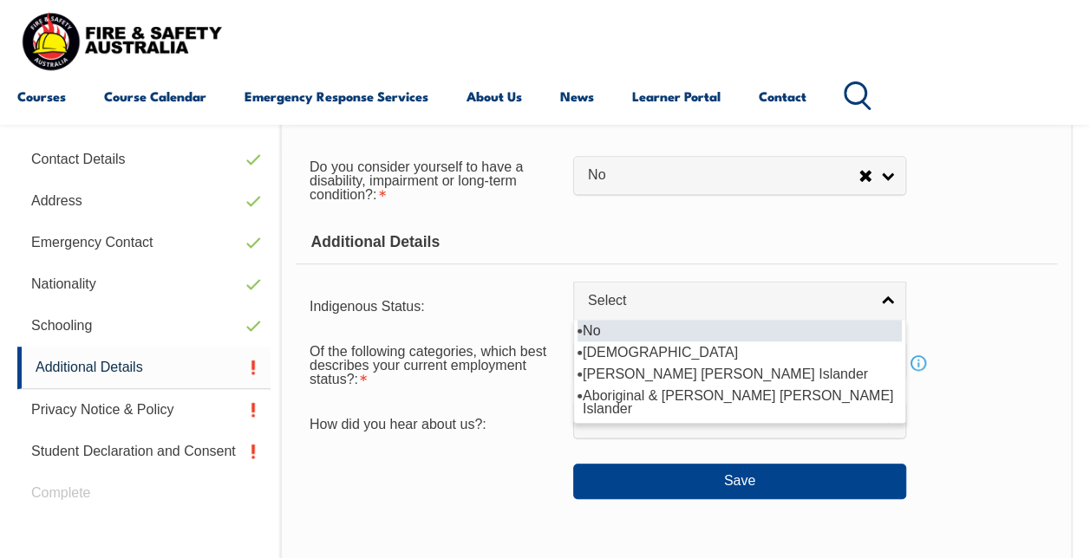
click at [658, 324] on li "No" at bounding box center [739, 331] width 324 height 22
select select "4"
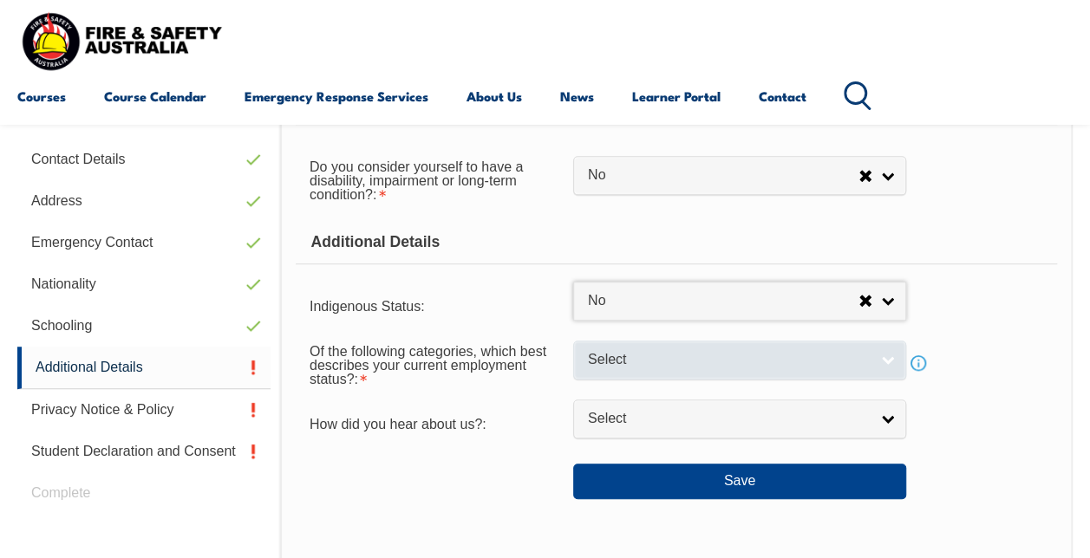
click at [649, 351] on span "Select" at bounding box center [728, 360] width 281 height 18
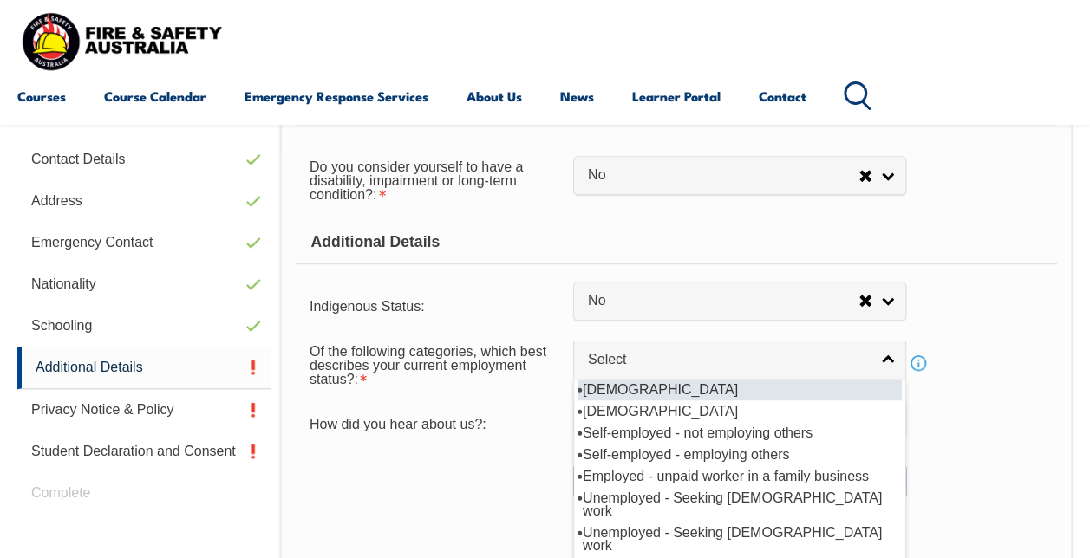
click at [651, 390] on li "Full-time employee" at bounding box center [739, 390] width 324 height 22
select select "1"
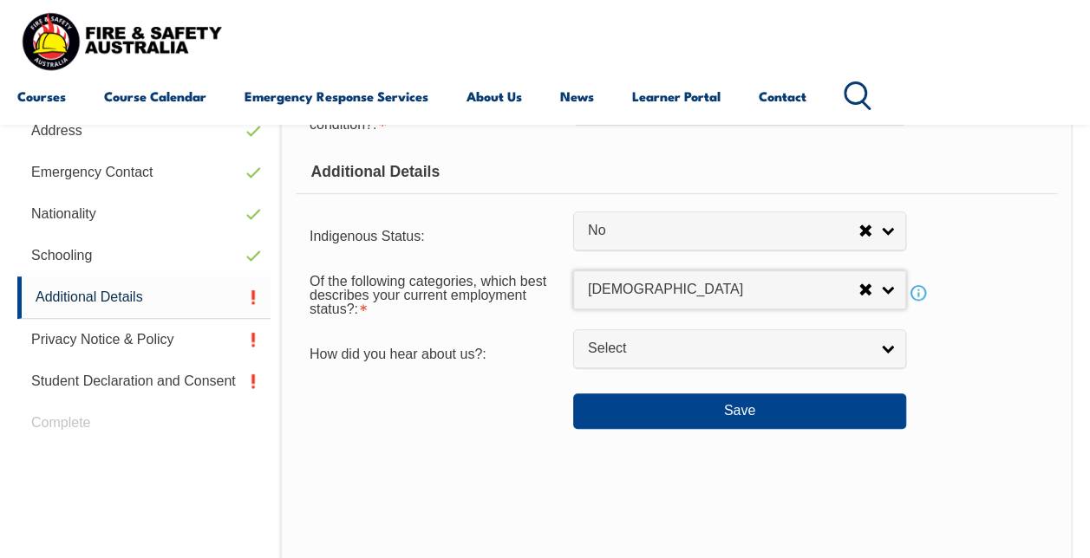
scroll to position [594, 0]
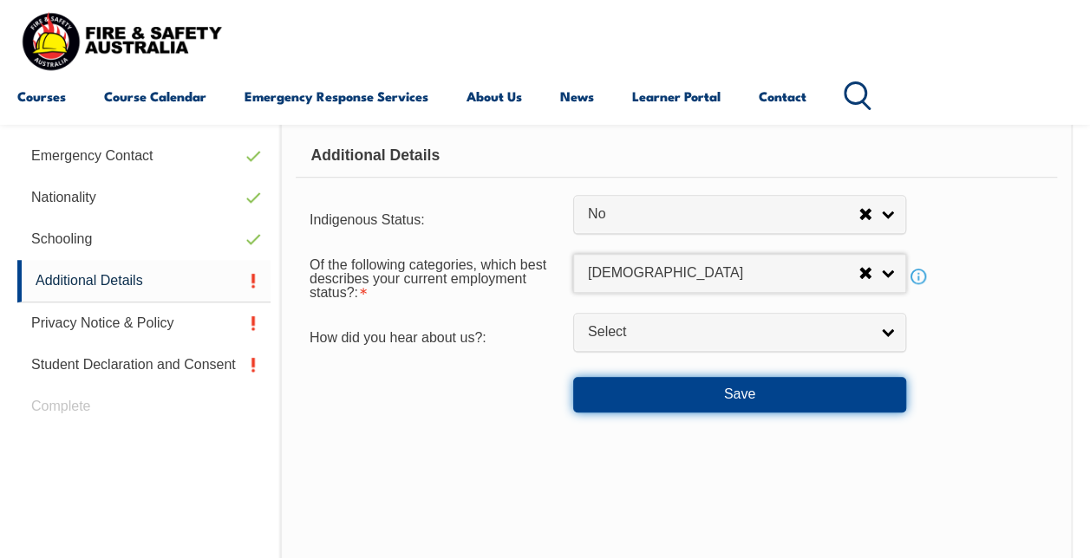
click at [648, 388] on button "Save" at bounding box center [739, 394] width 333 height 35
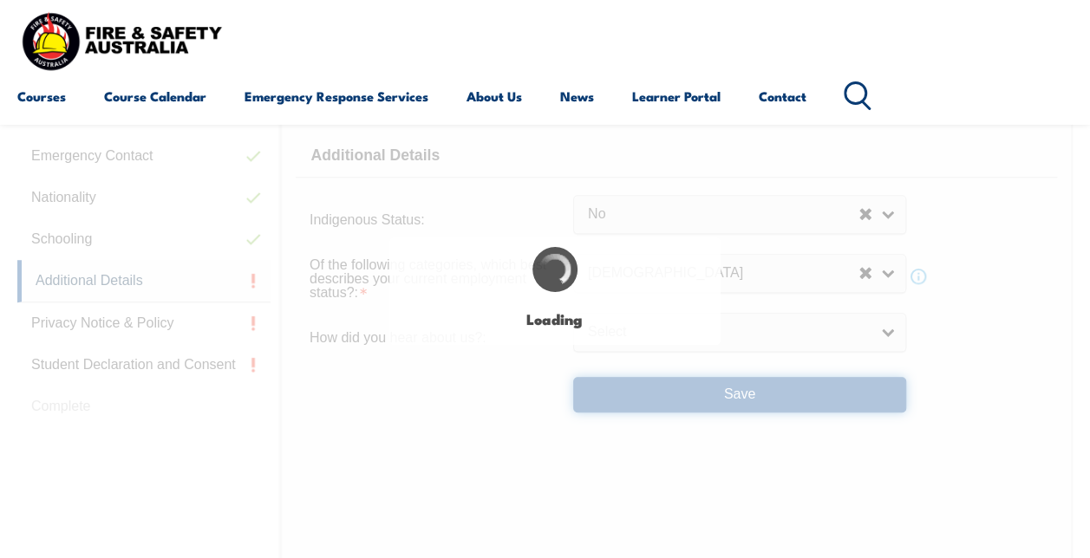
select select "false"
select select
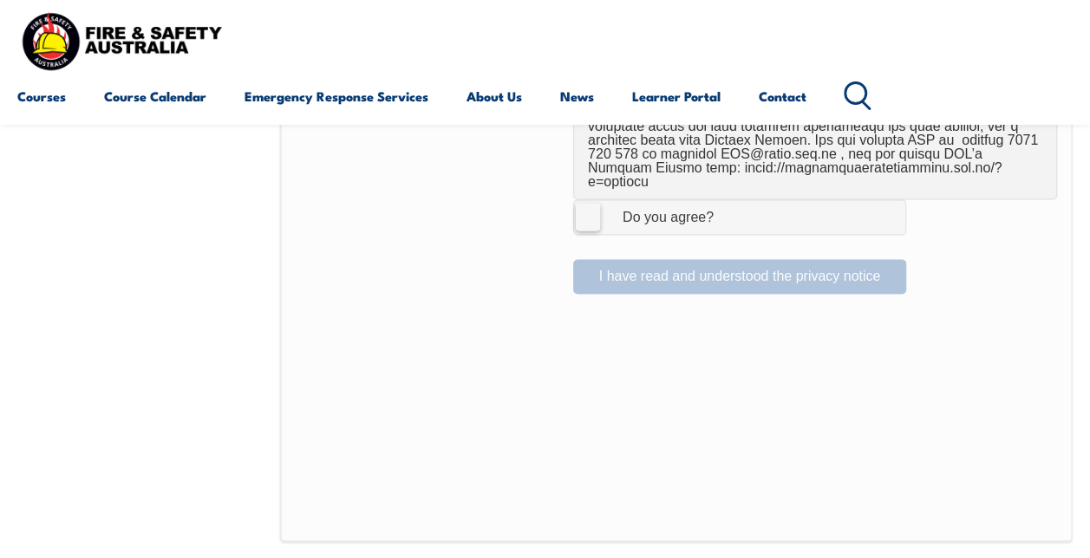
scroll to position [1286, 0]
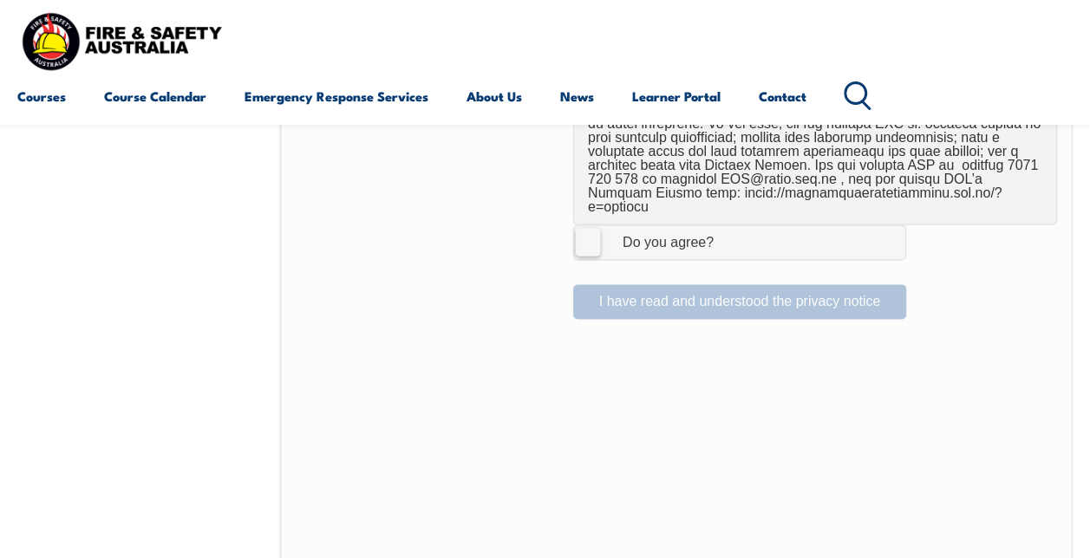
click at [595, 225] on label "I Agree Do you agree?" at bounding box center [739, 242] width 333 height 35
click at [727, 225] on input "I Agree Do you agree?" at bounding box center [741, 241] width 29 height 33
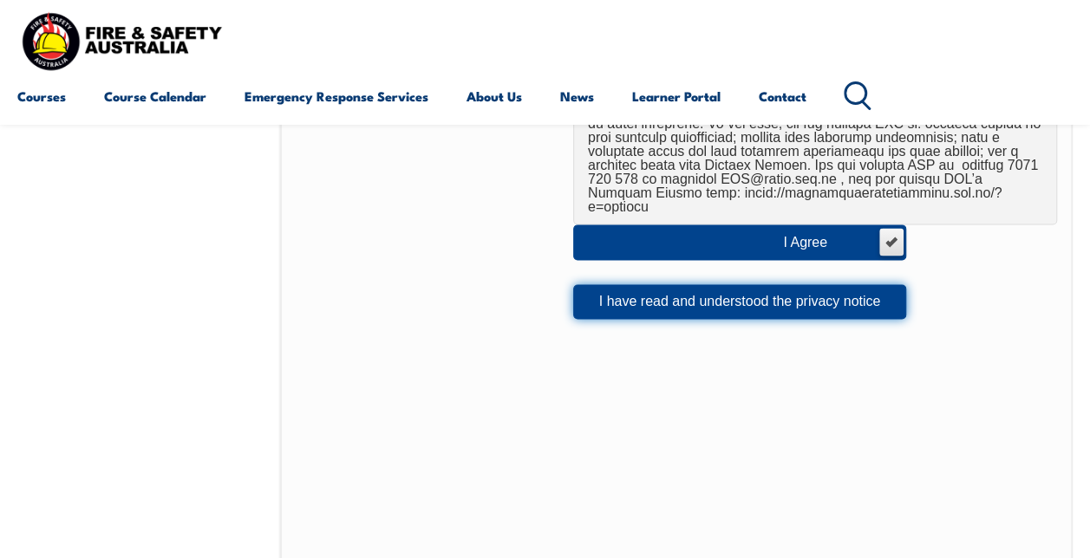
click at [624, 284] on button "I have read and understood the privacy notice" at bounding box center [739, 301] width 333 height 35
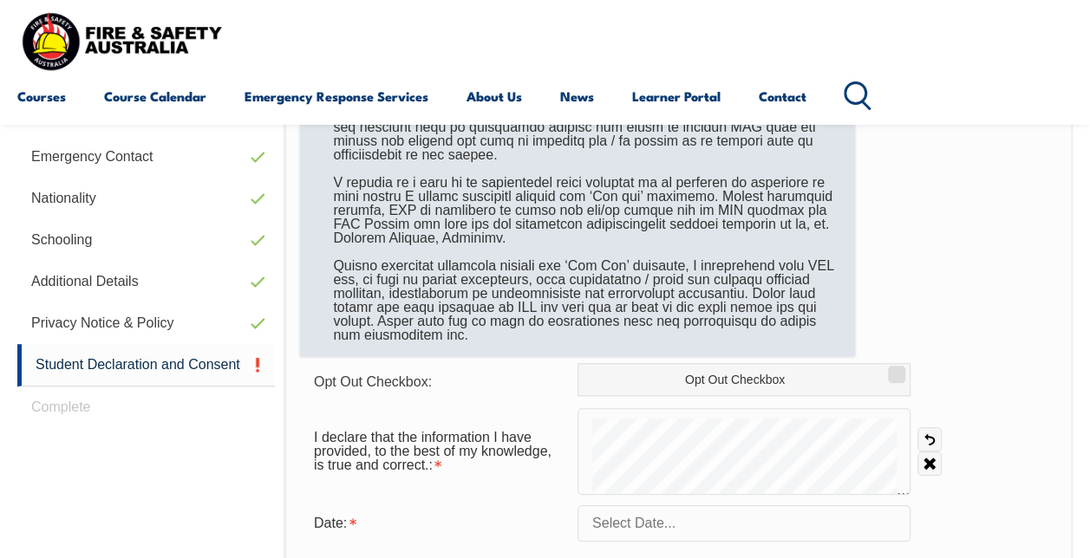
scroll to position [680, 0]
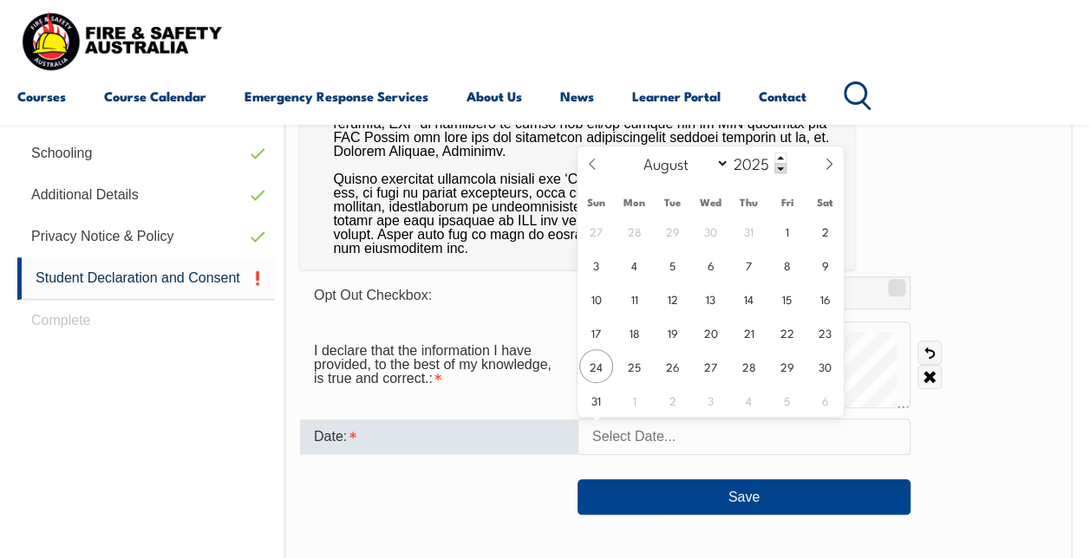
click at [678, 438] on input "text" at bounding box center [743, 437] width 333 height 36
click at [587, 357] on span "24" at bounding box center [596, 366] width 34 height 34
type input "August 24, 2025"
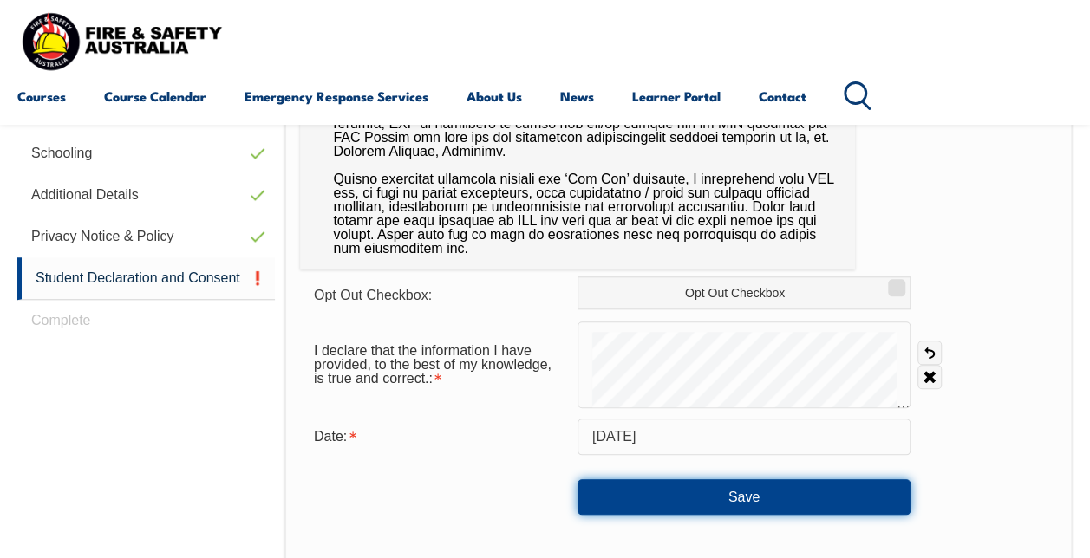
click at [653, 491] on button "Save" at bounding box center [743, 496] width 333 height 35
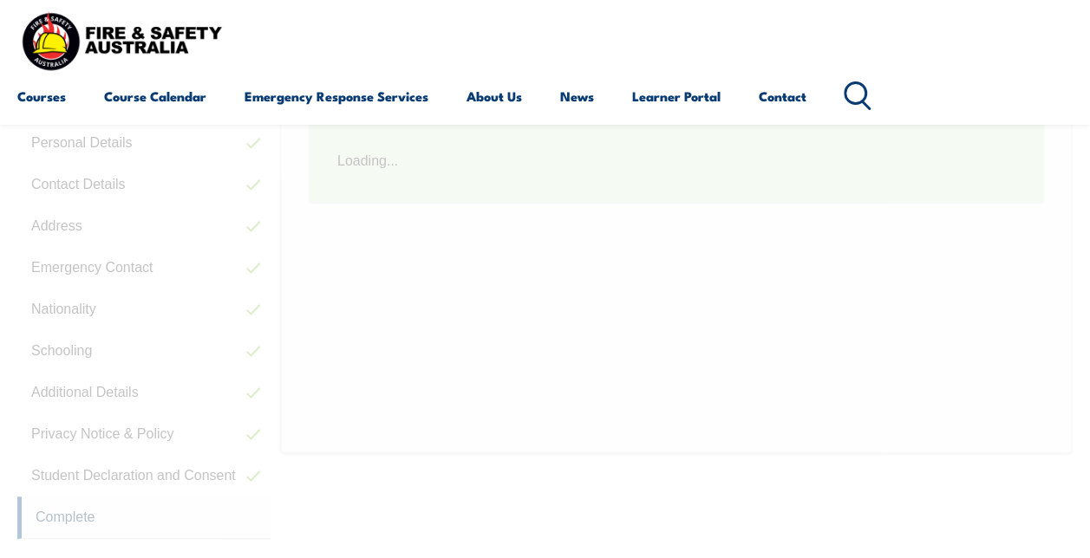
scroll to position [420, 0]
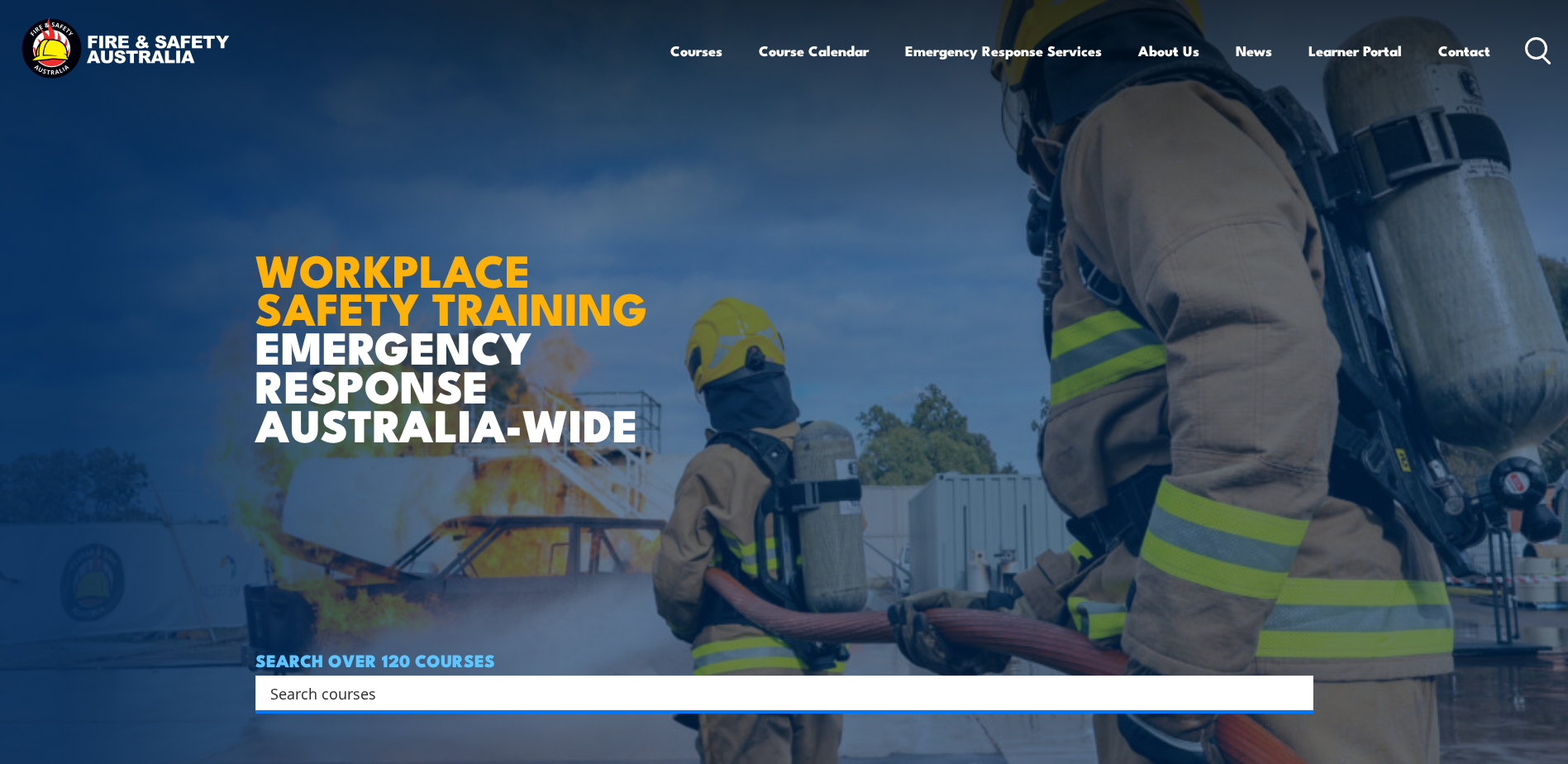
click at [1510, 52] on div "Courses Course Calendar Emergency Response Services Services Overview Emergency…" at bounding box center [1111, 51] width 882 height 72
click at [1519, 52] on div "Courses Course Calendar Emergency Response Services Services Overview Emergency…" at bounding box center [1111, 51] width 882 height 72
click at [1530, 52] on icon at bounding box center [1538, 51] width 27 height 28
click at [1552, 53] on header "Courses Course Calendar Emergency Response Services Services Overview Emergency…" at bounding box center [784, 51] width 1568 height 102
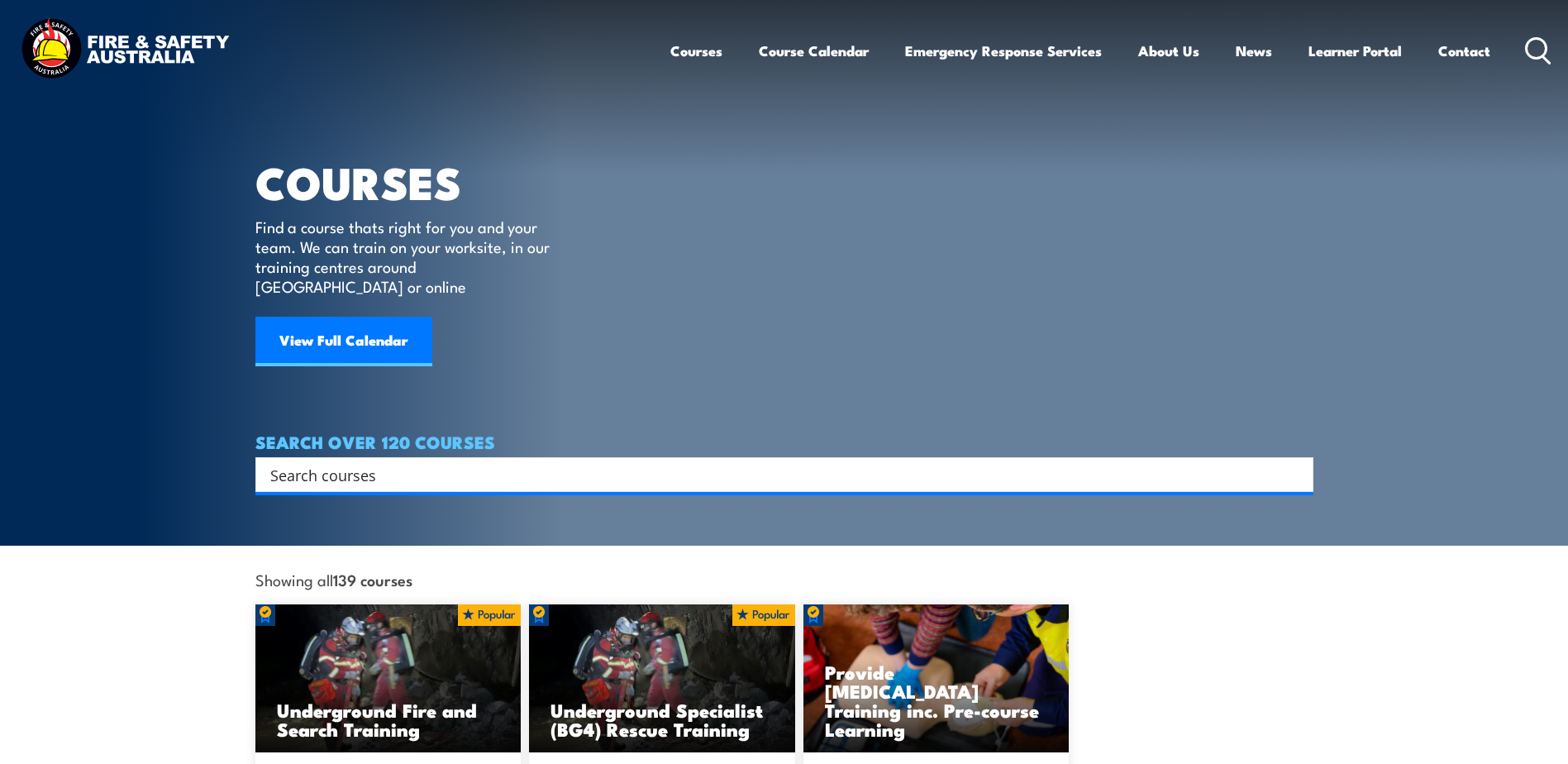
click at [581, 466] on div "Search" at bounding box center [785, 474] width 1059 height 34
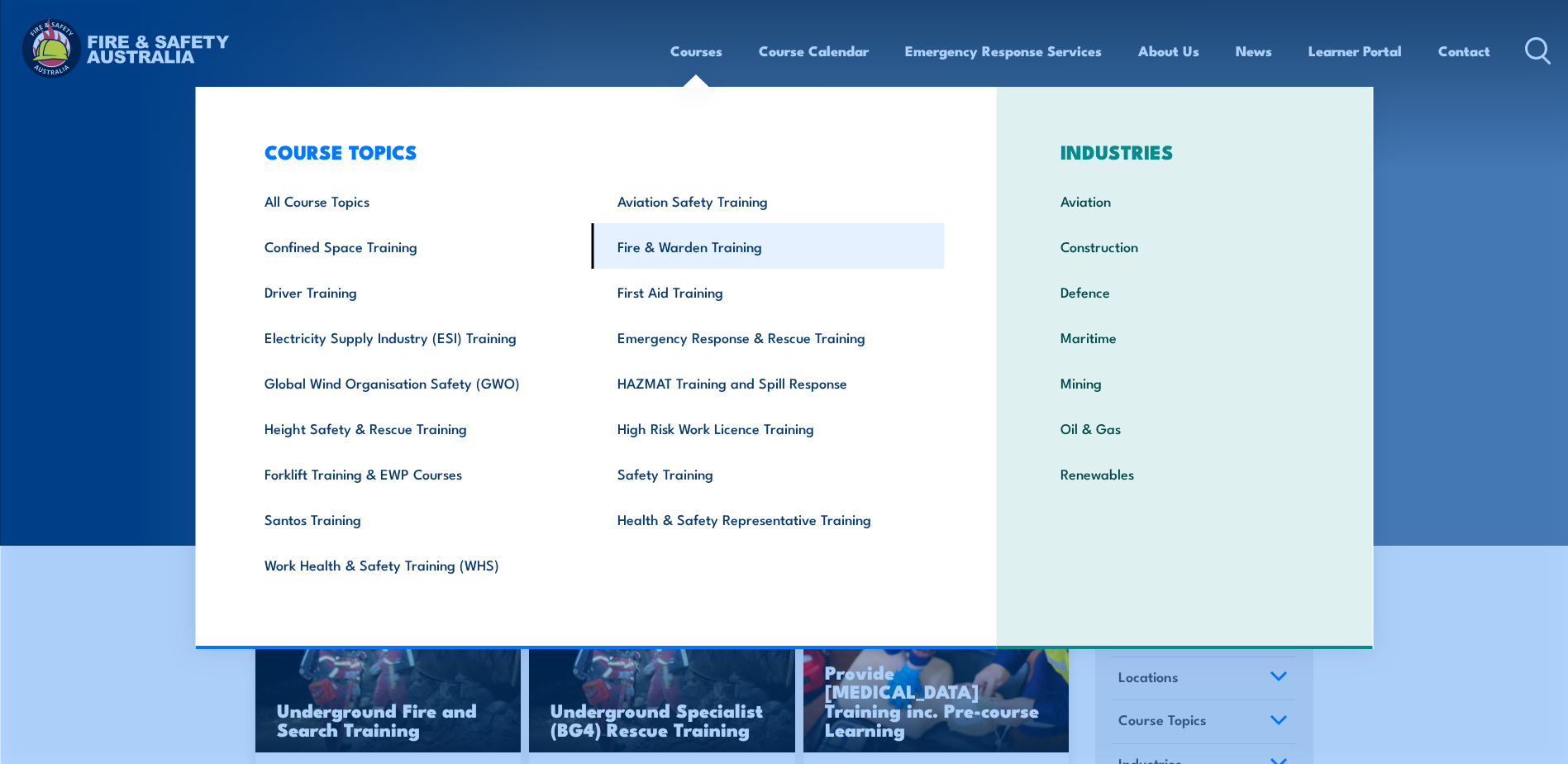
click at [721, 249] on link "Fire & Warden Training" at bounding box center [769, 246] width 353 height 46
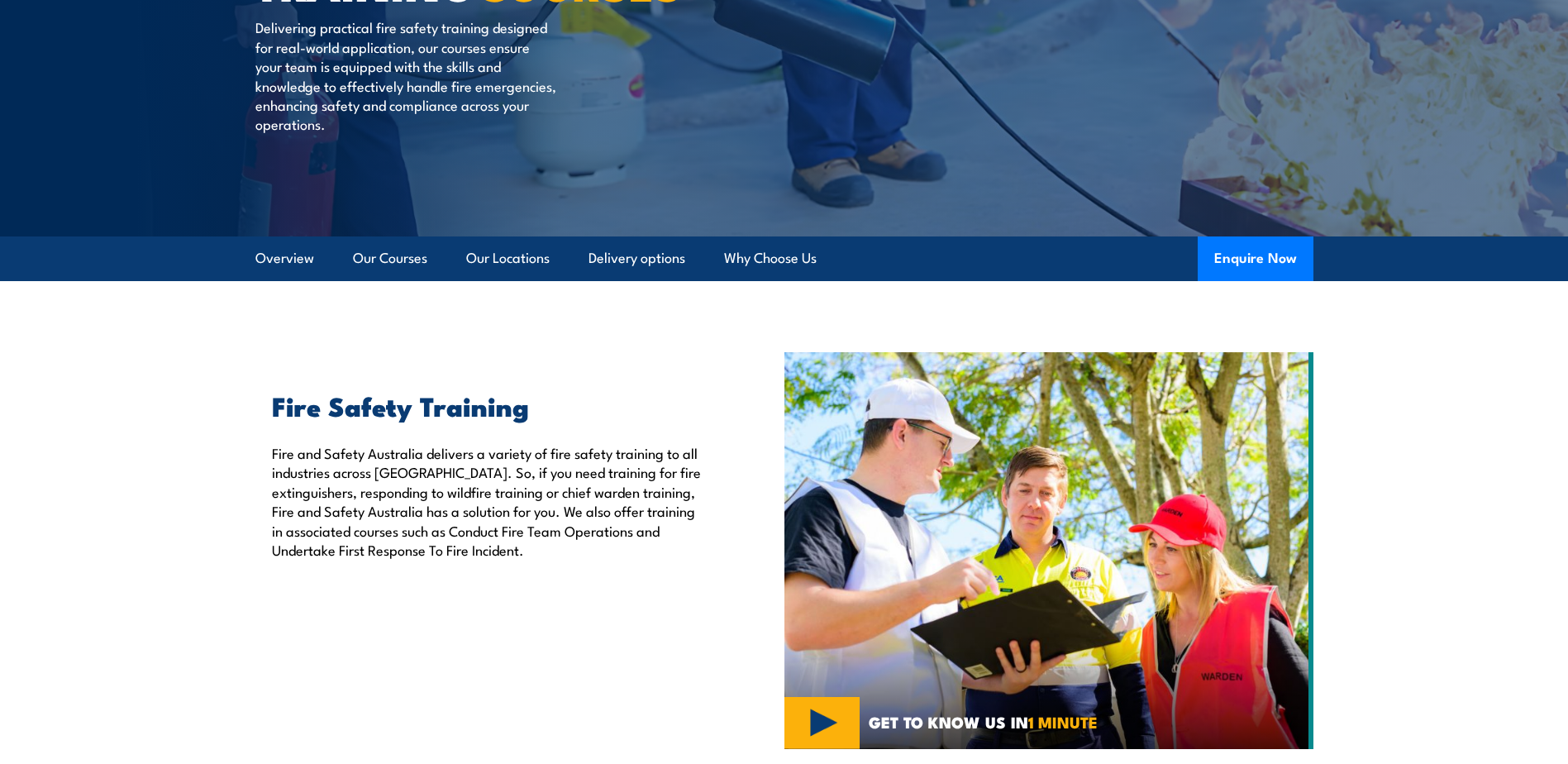
scroll to position [331, 0]
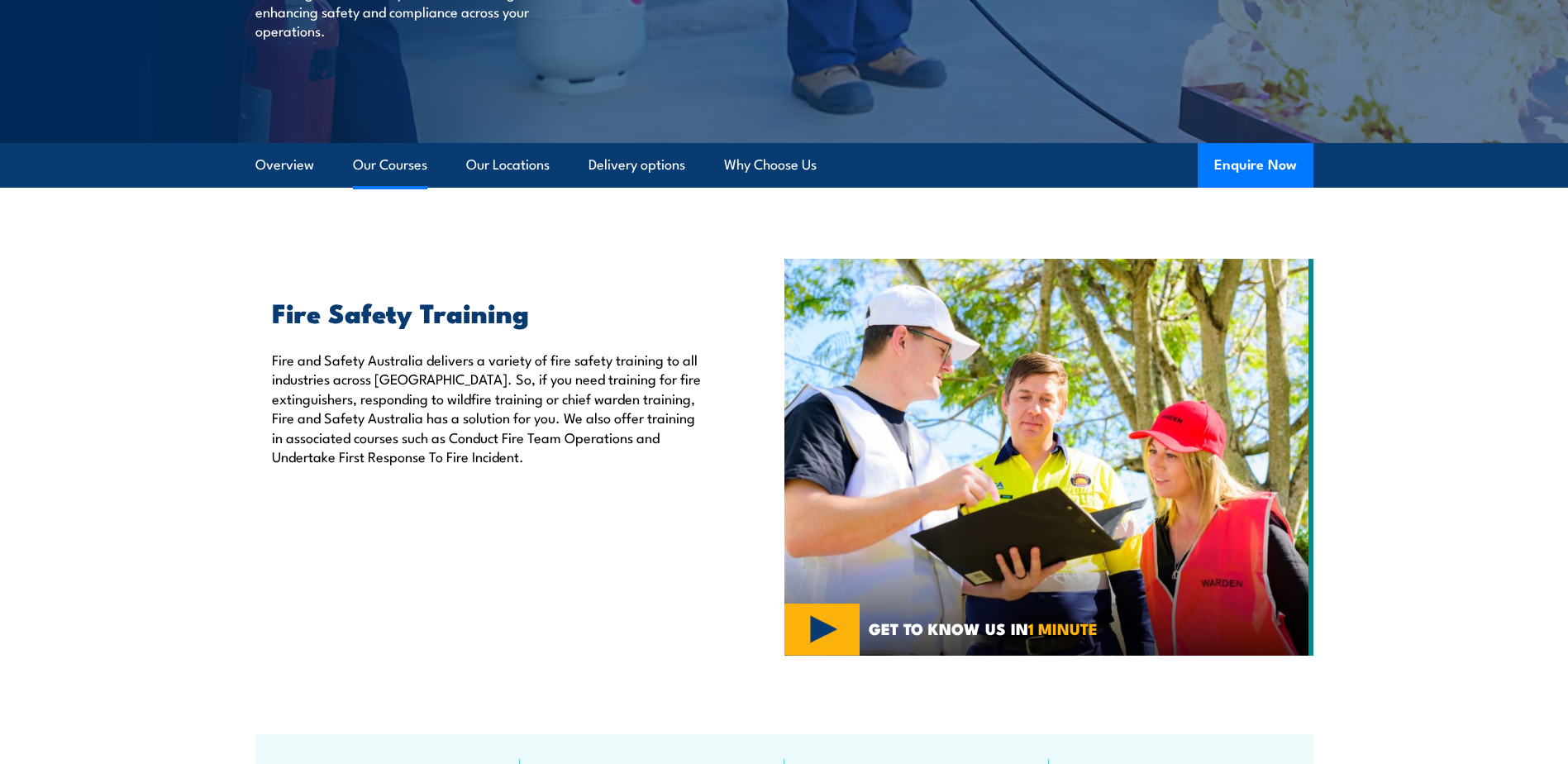
click at [380, 168] on link "Our Courses" at bounding box center [390, 165] width 74 height 44
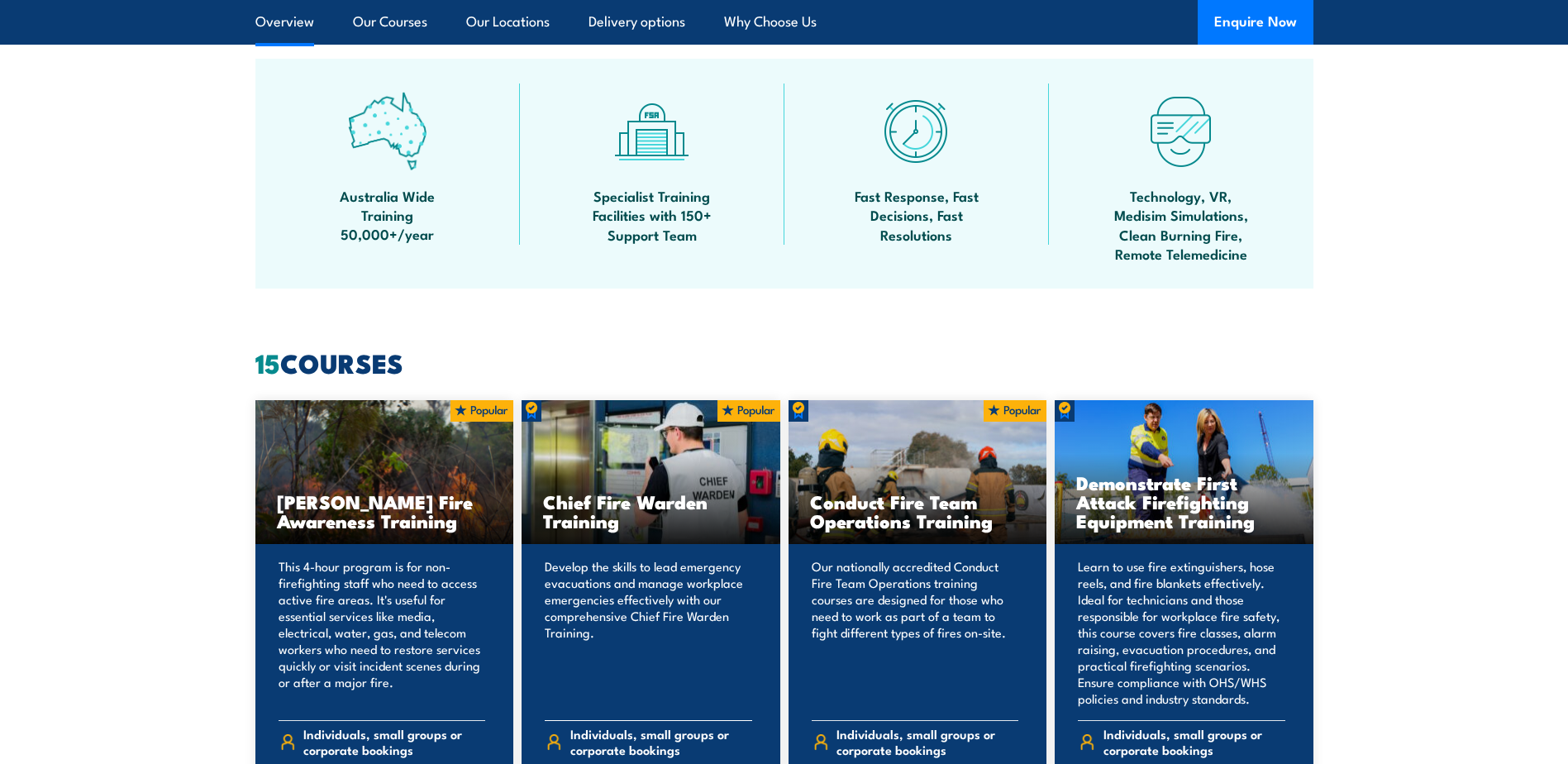
scroll to position [1171, 0]
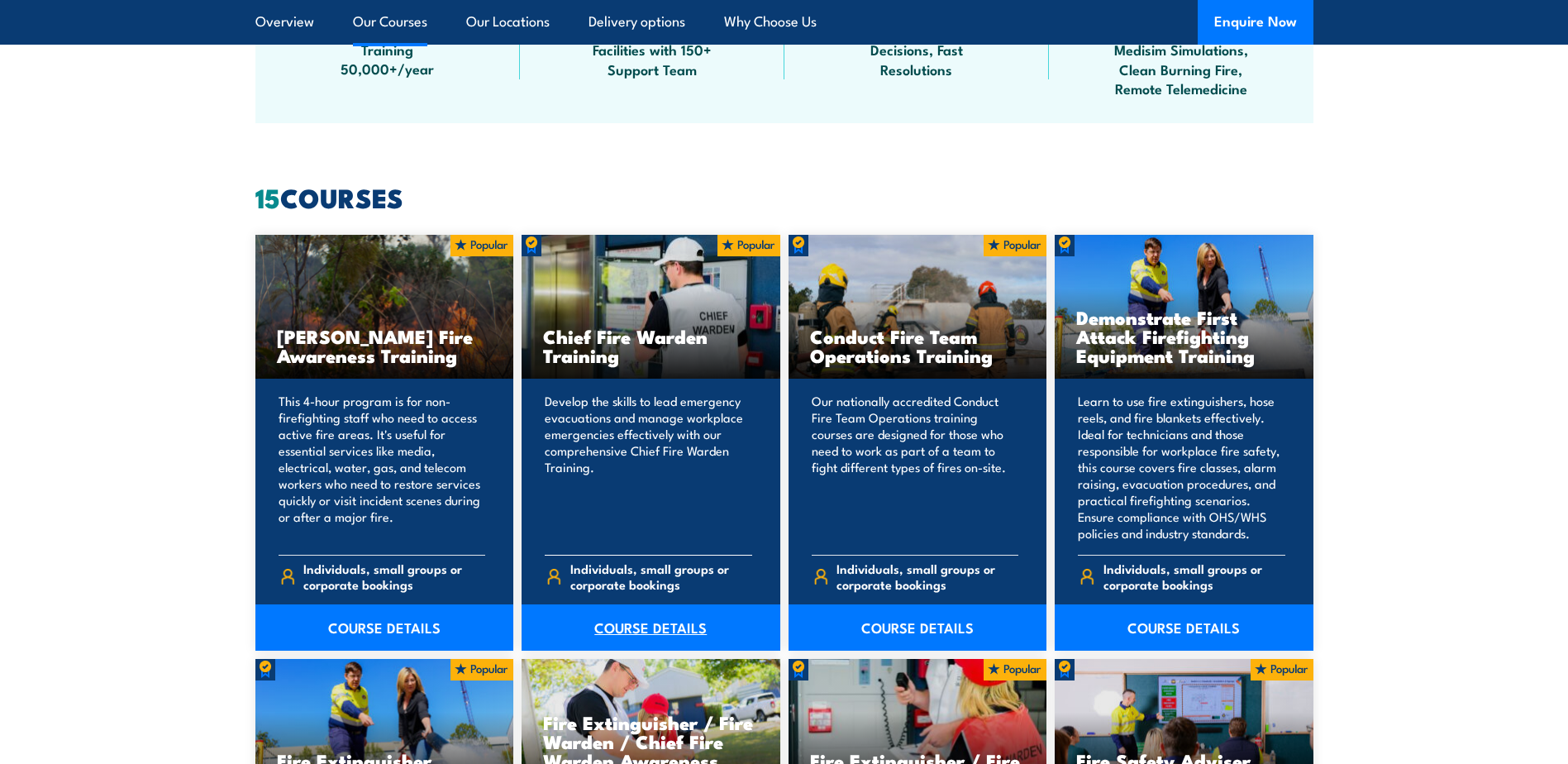
click at [637, 630] on link "COURSE DETAILS" at bounding box center [650, 628] width 258 height 47
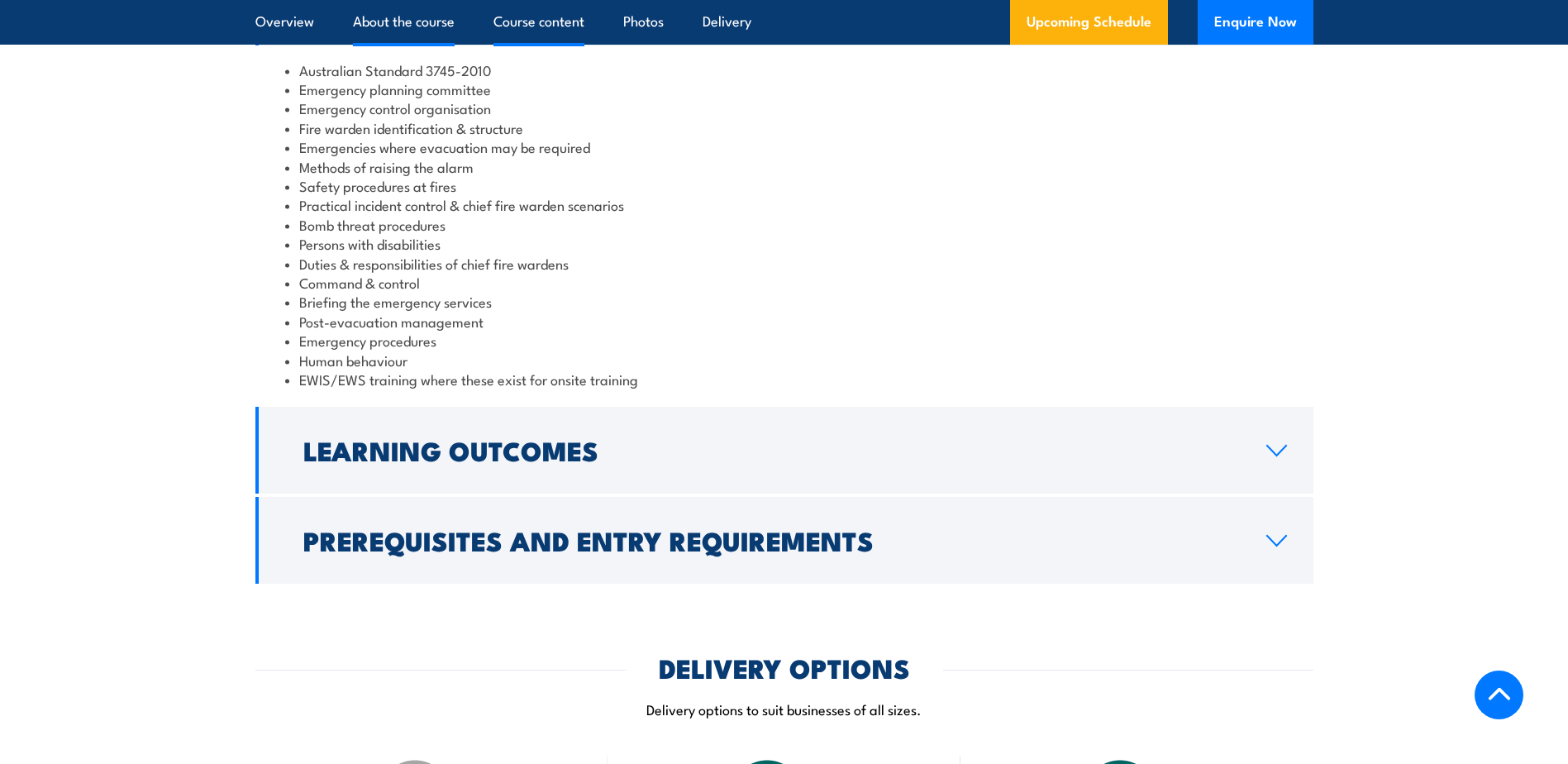
scroll to position [1984, 0]
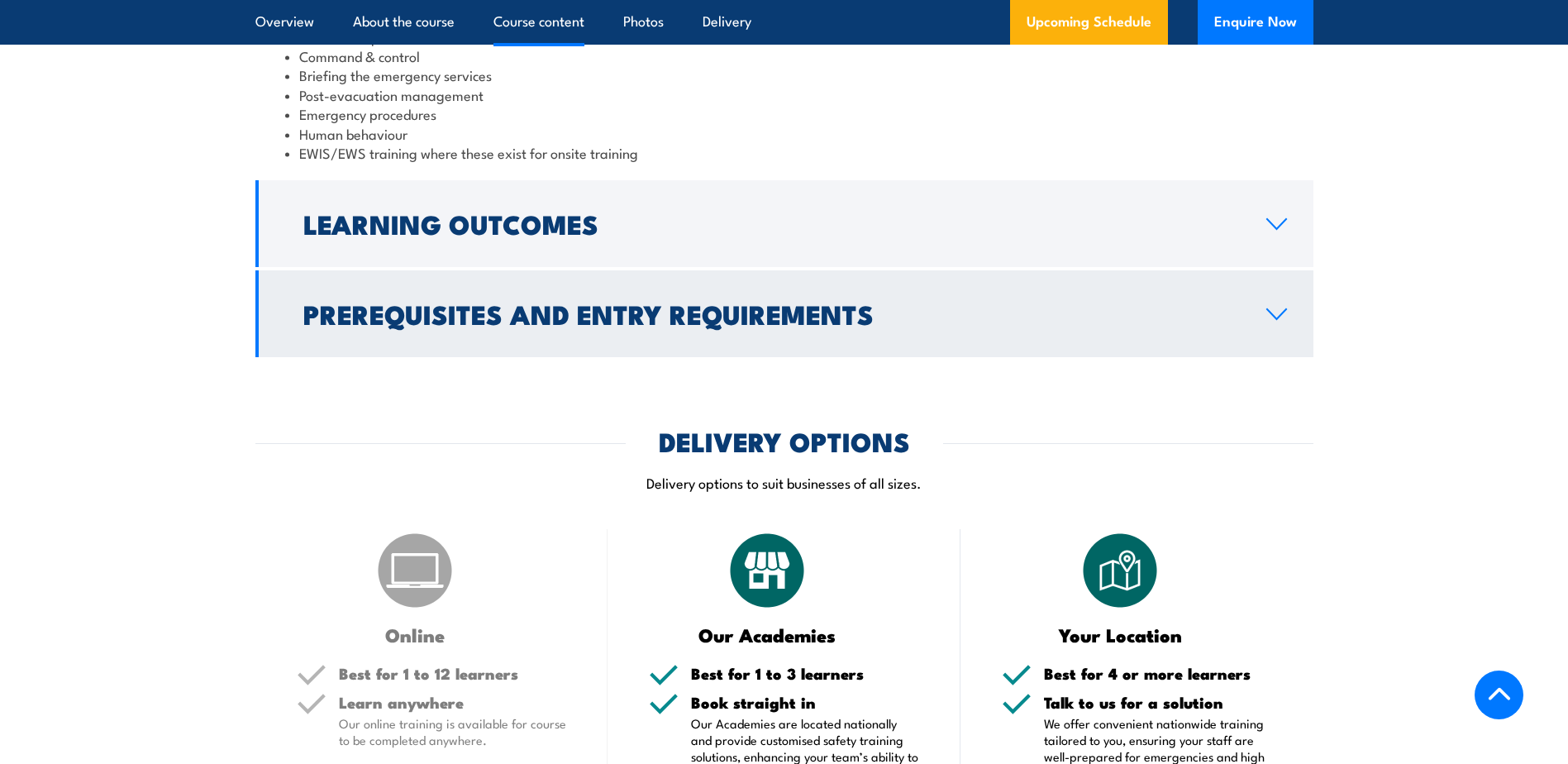
click at [425, 290] on link "Prerequisites and Entry Requirements" at bounding box center [785, 313] width 1059 height 87
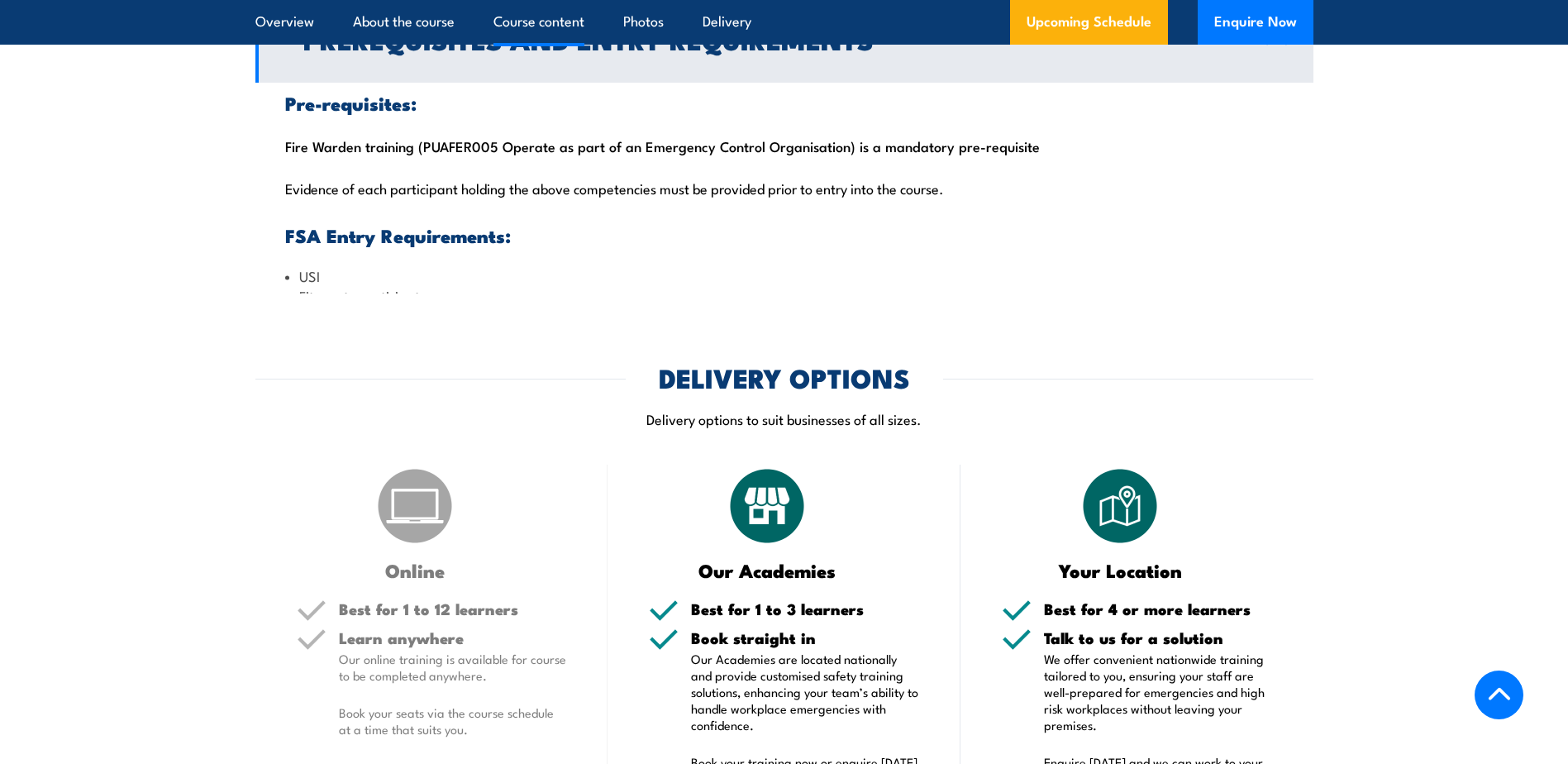
scroll to position [1834, 0]
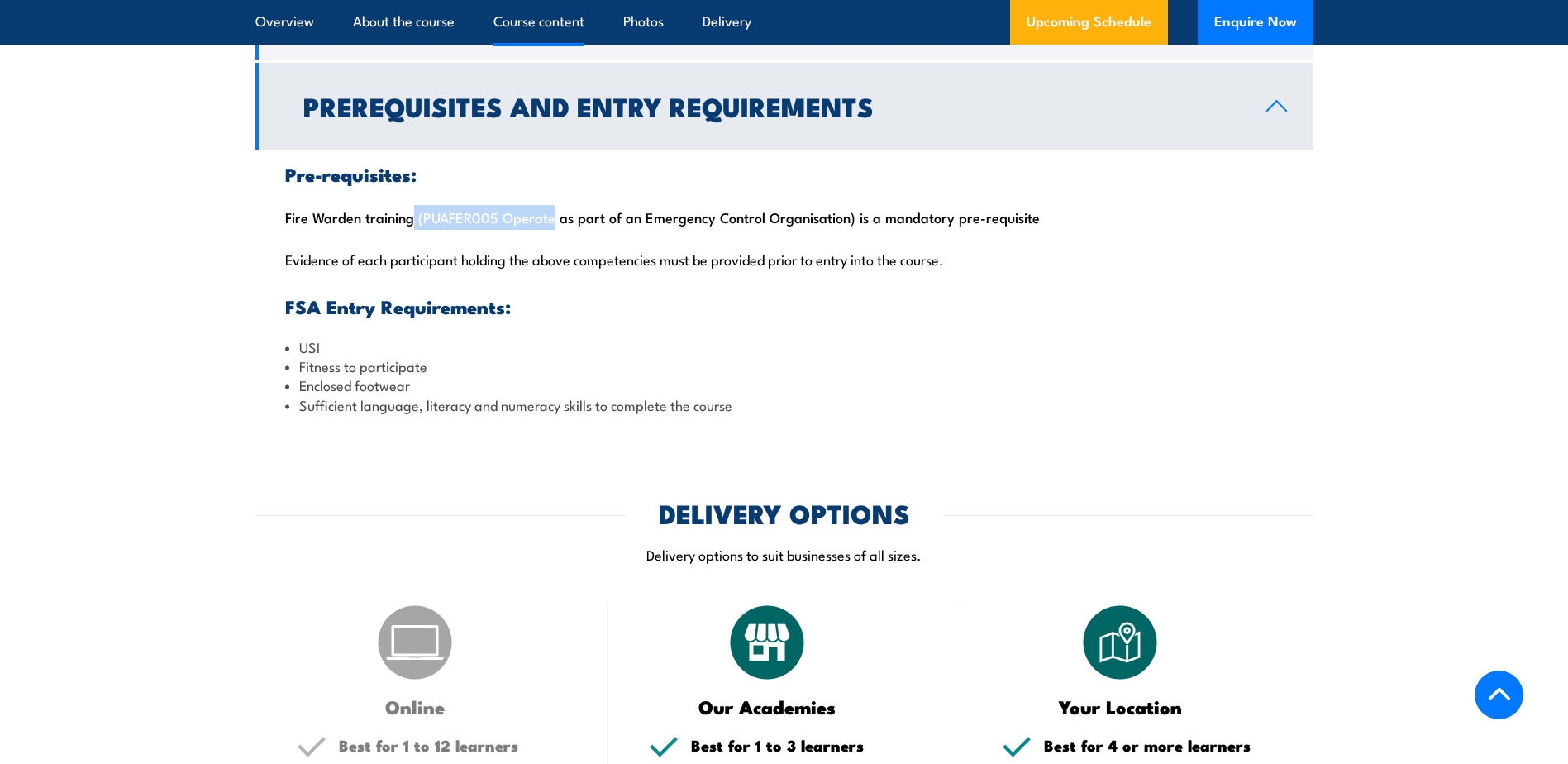
drag, startPoint x: 429, startPoint y: 216, endPoint x: 547, endPoint y: 225, distance: 118.3
click at [547, 225] on div "Pre-requisites: Fire Warden training (PUAFER005 Operate as part of an Emergency…" at bounding box center [785, 290] width 1059 height 280
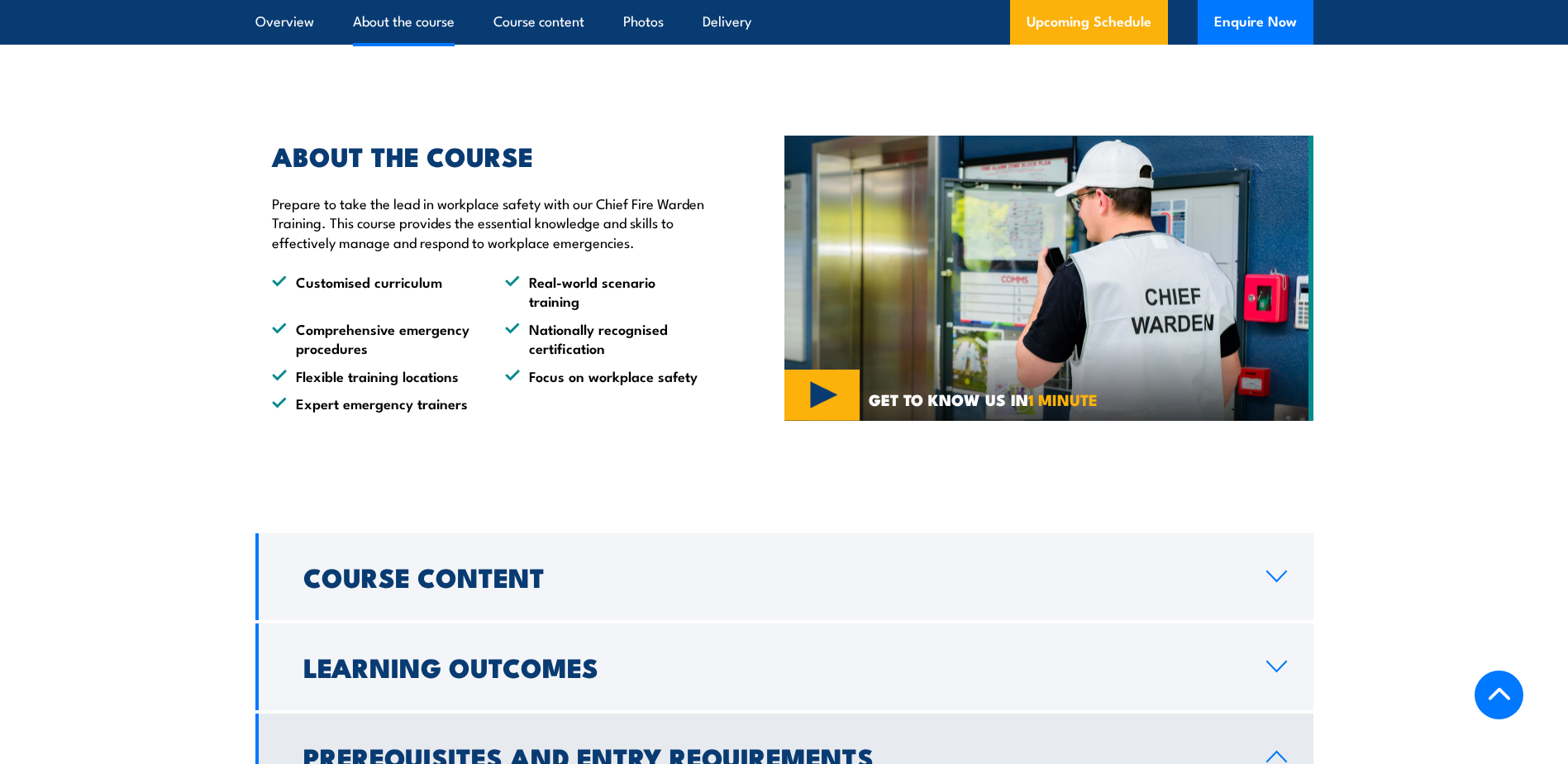
scroll to position [1172, 0]
